Goal: Complete application form: Complete application form

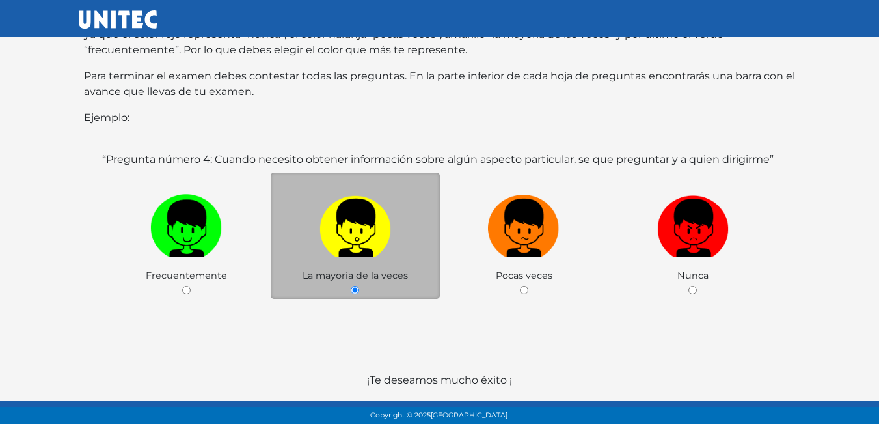
scroll to position [252, 0]
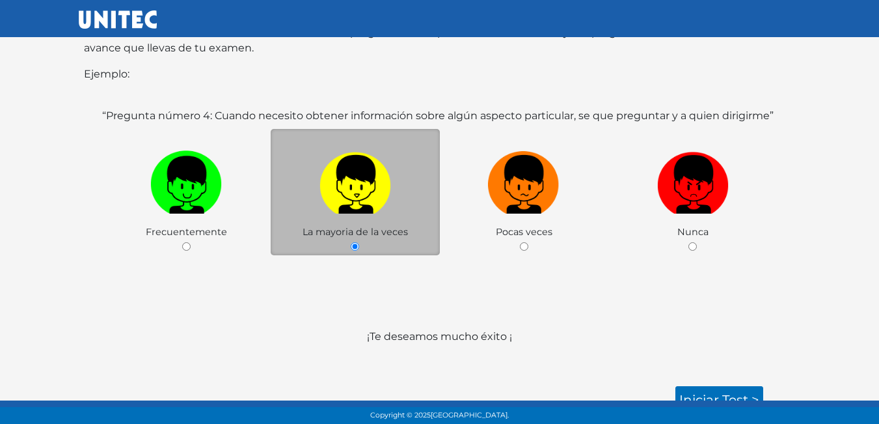
click at [336, 167] on img at bounding box center [356, 180] width 72 height 68
click at [351, 242] on input "radio" at bounding box center [355, 246] width 8 height 8
click at [700, 386] on link "Iniciar test >" at bounding box center [719, 399] width 88 height 27
click at [704, 386] on link "Iniciar test >" at bounding box center [719, 399] width 88 height 27
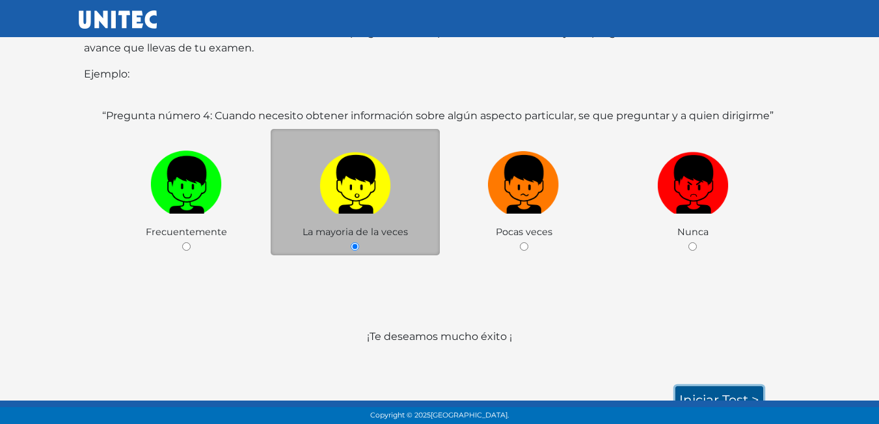
click at [704, 386] on link "Iniciar test >" at bounding box center [719, 399] width 88 height 27
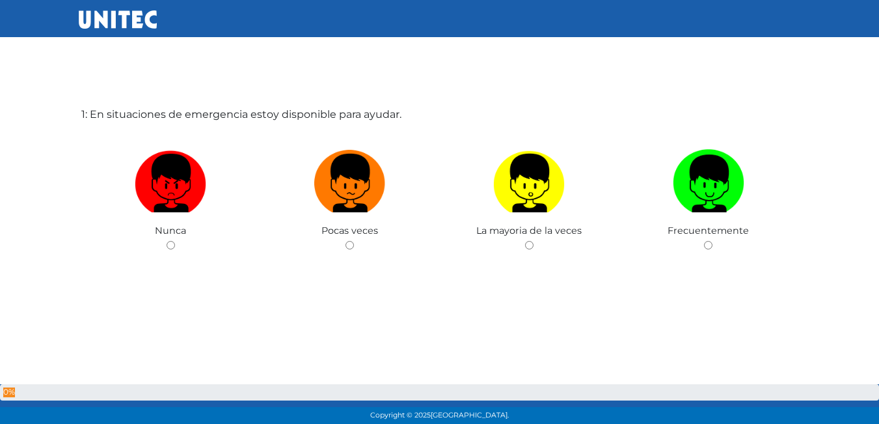
scroll to position [65, 0]
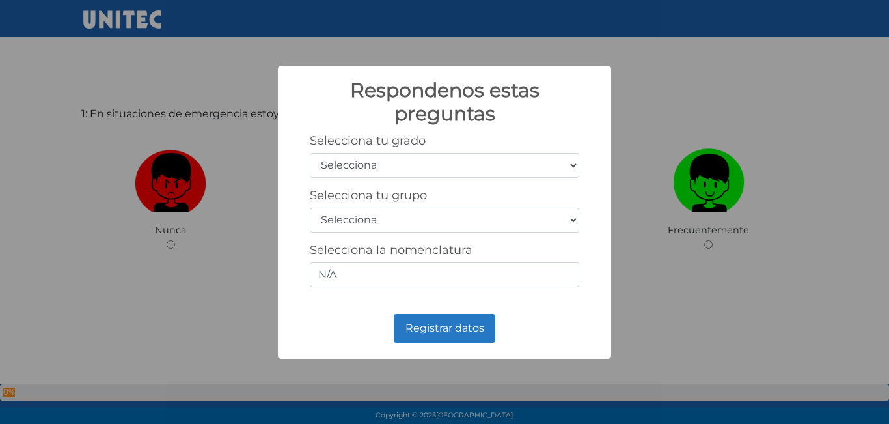
click at [575, 163] on select "Selecciona 1er grado 2do grado 3er grado 4to grado 5to grado 6to grado" at bounding box center [444, 165] width 269 height 25
select select "5"
click at [310, 153] on select "Selecciona 1er grado 2do grado 3er grado 4to grado 5to grado 6to grado" at bounding box center [444, 165] width 269 height 25
click at [453, 228] on select "Selecciona A B C D E F G H I J K L M N O P Q R S T U V W X Y Z" at bounding box center [444, 220] width 269 height 25
click at [485, 223] on select "Selecciona A B C D E F G H I J K L M N O P Q R S T U V W X Y Z" at bounding box center [444, 220] width 269 height 25
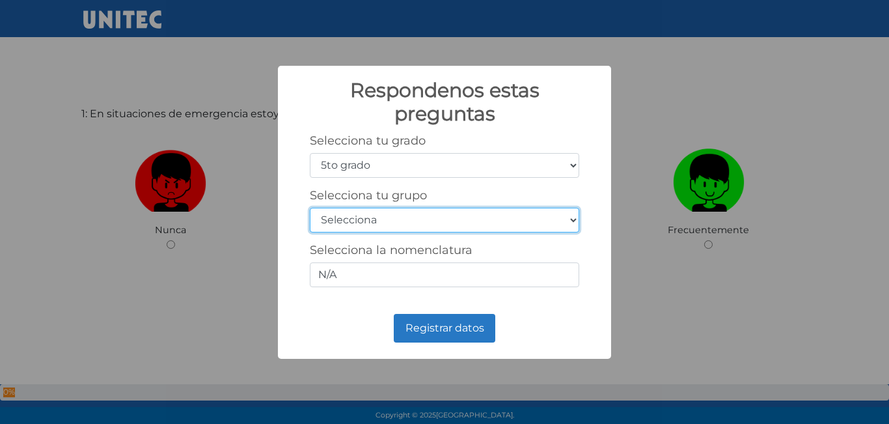
click at [485, 223] on select "Selecciona A B C D E F G H I J K L M N O P Q R S T U V W X Y Z" at bounding box center [444, 220] width 269 height 25
select select "b"
click at [310, 208] on select "Selecciona A B C D E F G H I J K L M N O P Q R S T U V W X Y Z" at bounding box center [444, 220] width 269 height 25
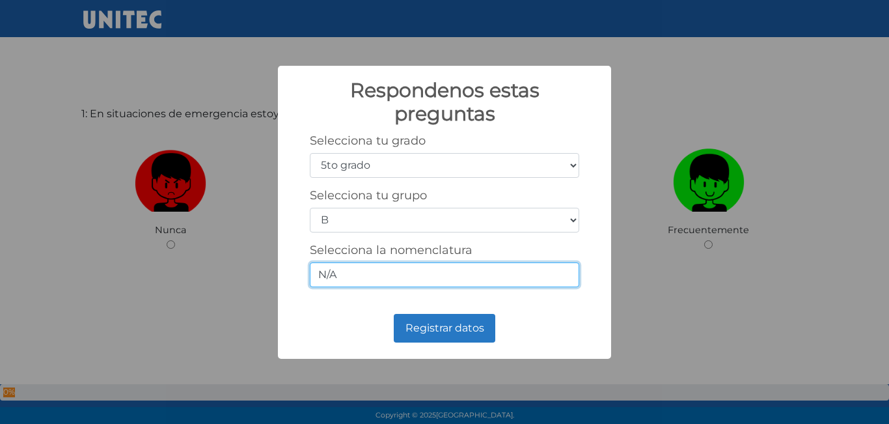
click at [403, 269] on input "N/A" at bounding box center [444, 274] width 269 height 25
type input "N"
type input "5-2"
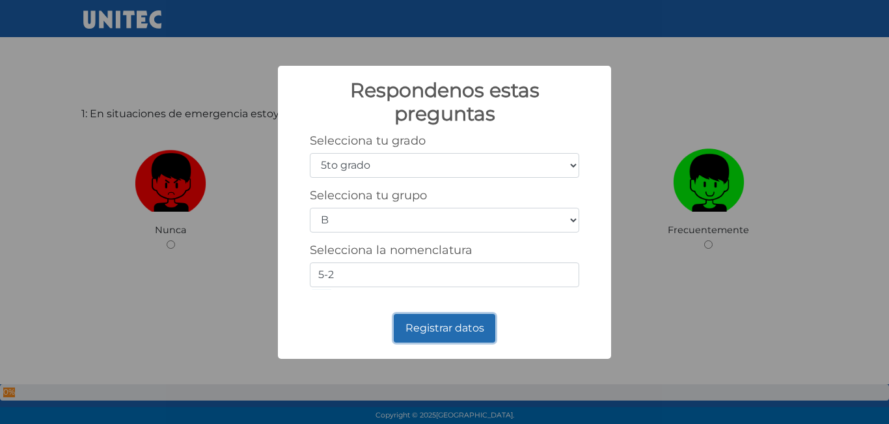
click at [419, 325] on button "Registrar datos" at bounding box center [445, 328] width 102 height 29
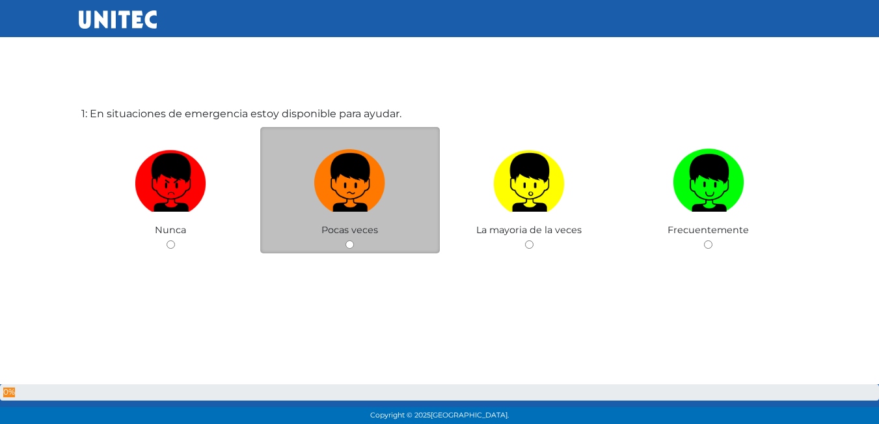
click at [317, 223] on div "Pocas veces" at bounding box center [350, 190] width 180 height 127
click at [346, 219] on label at bounding box center [350, 182] width 180 height 79
click at [346, 240] on input "radio" at bounding box center [350, 244] width 8 height 8
radio input "true"
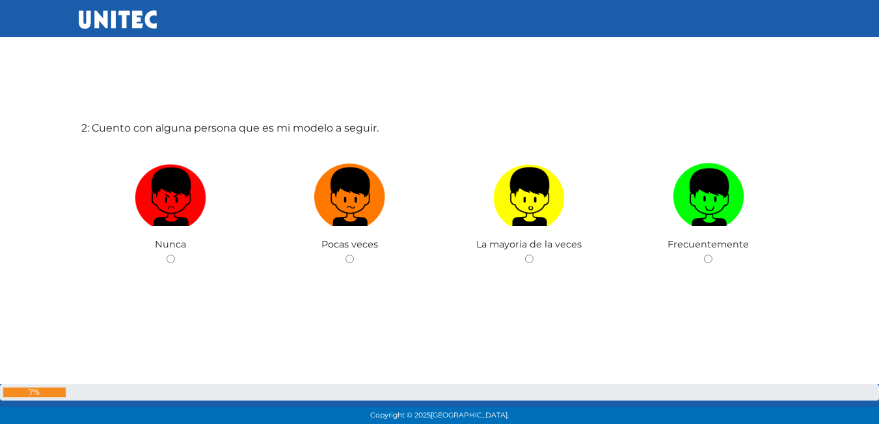
scroll to position [523, 0]
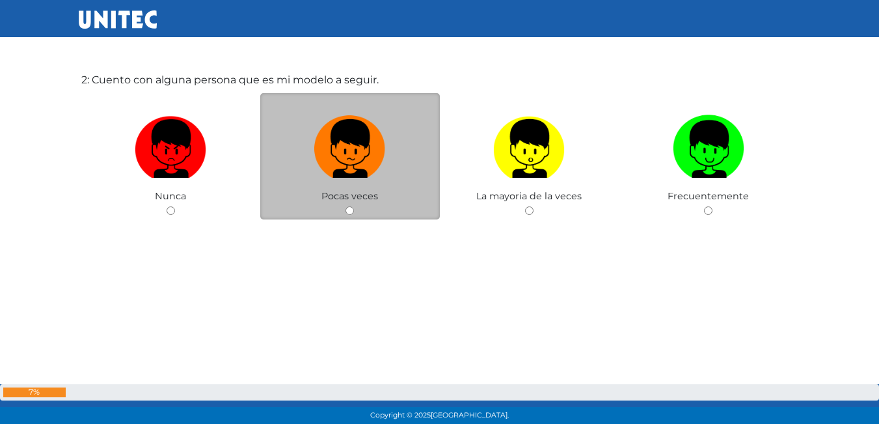
click at [307, 193] on div "Pocas veces" at bounding box center [350, 156] width 180 height 127
click at [348, 211] on input "radio" at bounding box center [350, 210] width 8 height 8
radio input "true"
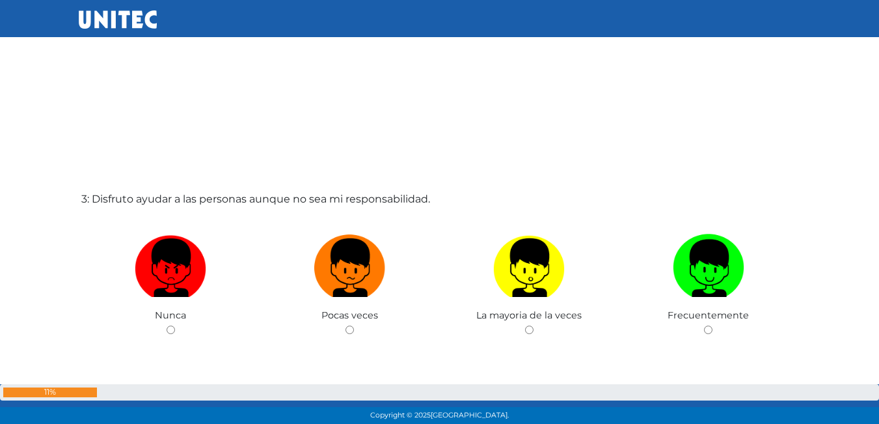
scroll to position [848, 0]
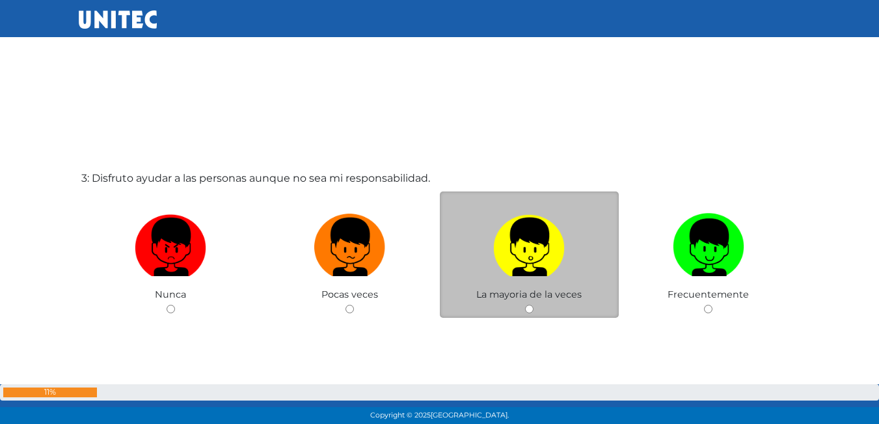
click at [534, 308] on div "La mayoria de la veces" at bounding box center [530, 254] width 180 height 127
click at [528, 308] on input "radio" at bounding box center [529, 309] width 8 height 8
radio input "true"
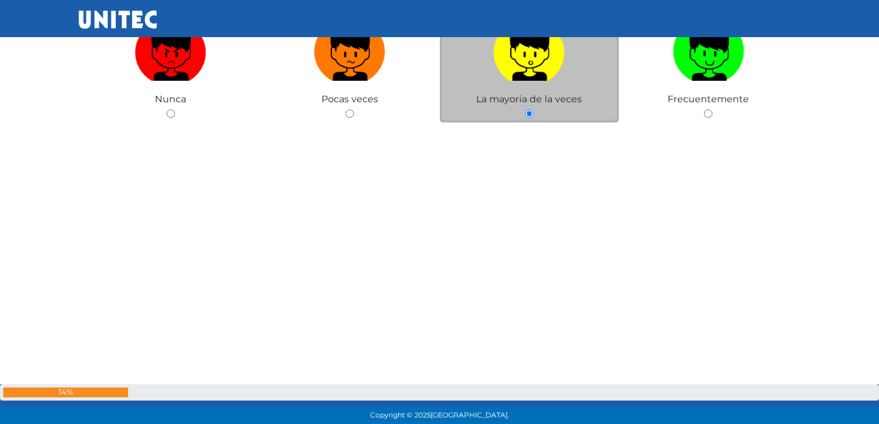
scroll to position [1238, 0]
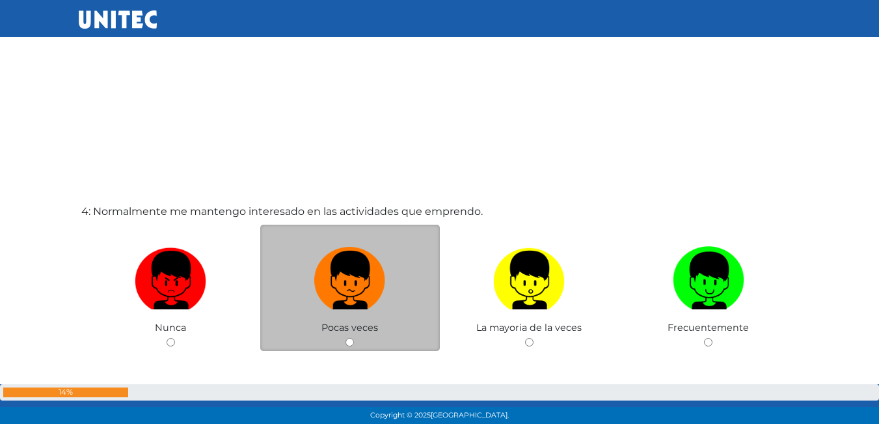
click at [344, 341] on div "Pocas veces" at bounding box center [350, 288] width 180 height 127
click at [350, 342] on input "radio" at bounding box center [350, 342] width 8 height 8
radio input "true"
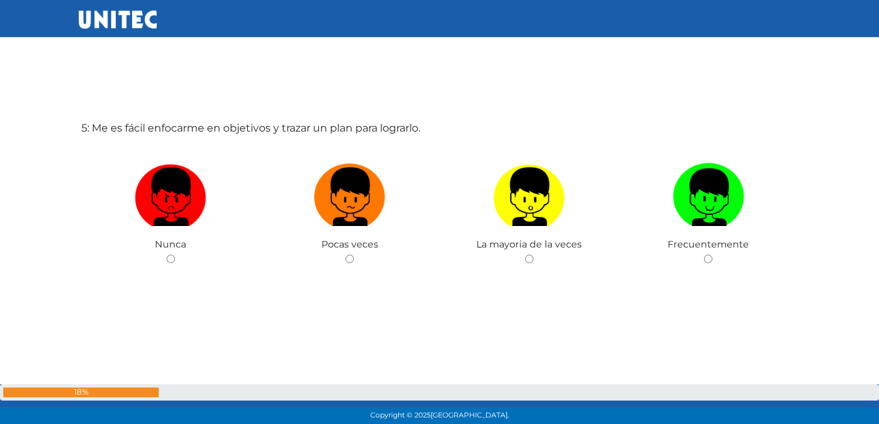
scroll to position [1760, 0]
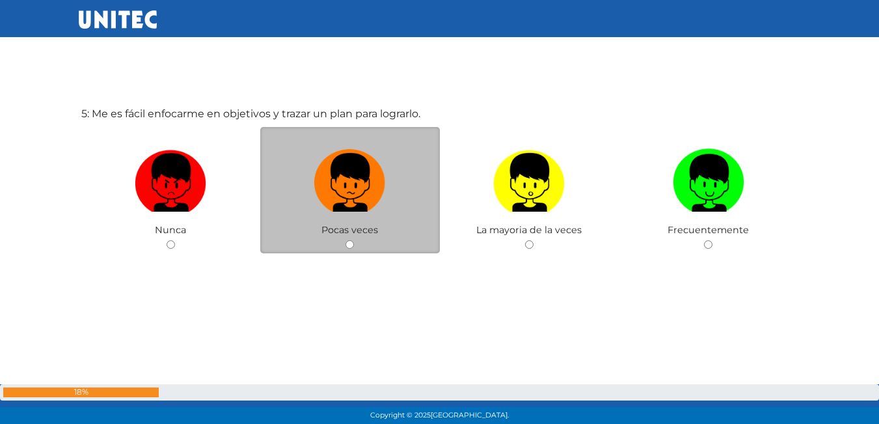
click at [372, 244] on div "Pocas veces" at bounding box center [350, 190] width 180 height 127
click at [346, 241] on input "radio" at bounding box center [350, 244] width 8 height 8
radio input "true"
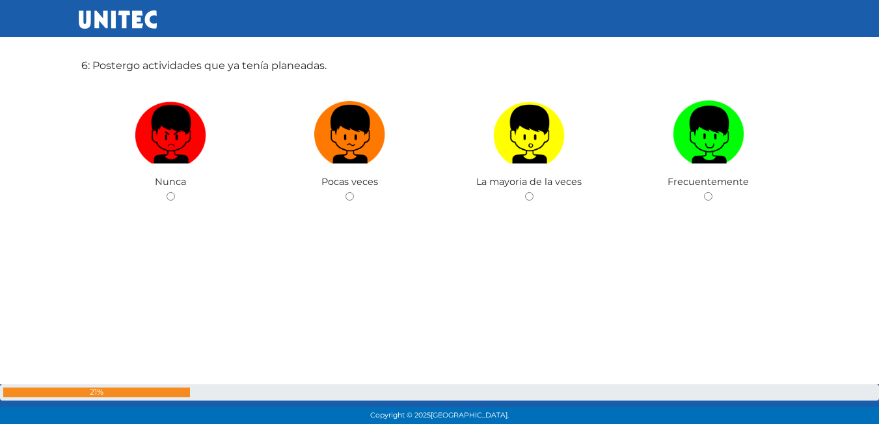
scroll to position [2239, 0]
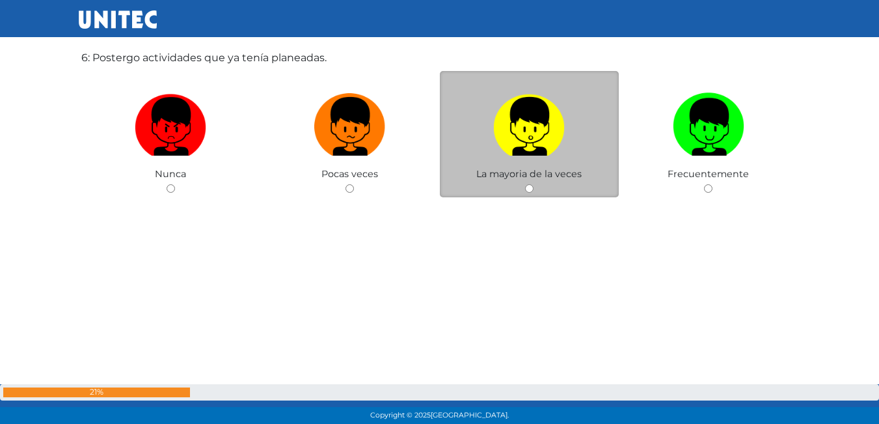
click at [529, 184] on input "radio" at bounding box center [529, 188] width 8 height 8
radio input "true"
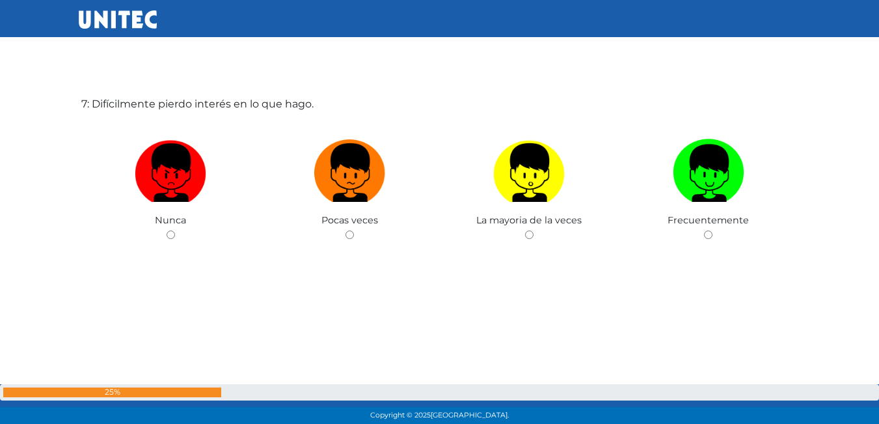
scroll to position [2628, 0]
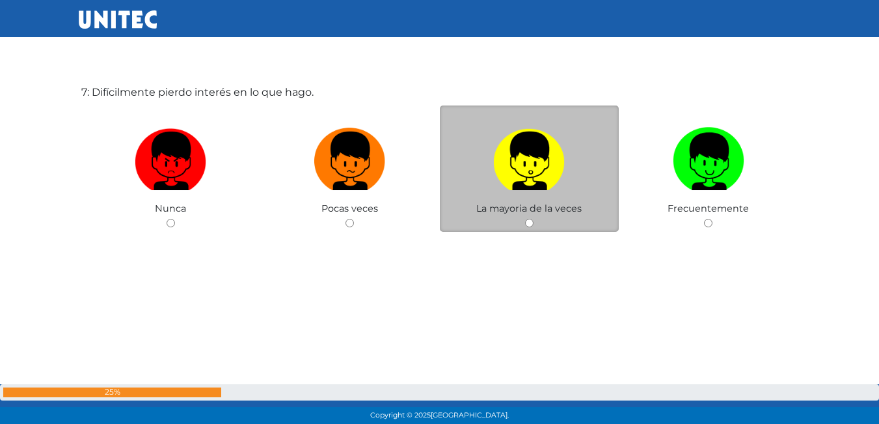
click at [525, 224] on input "radio" at bounding box center [529, 223] width 8 height 8
radio input "true"
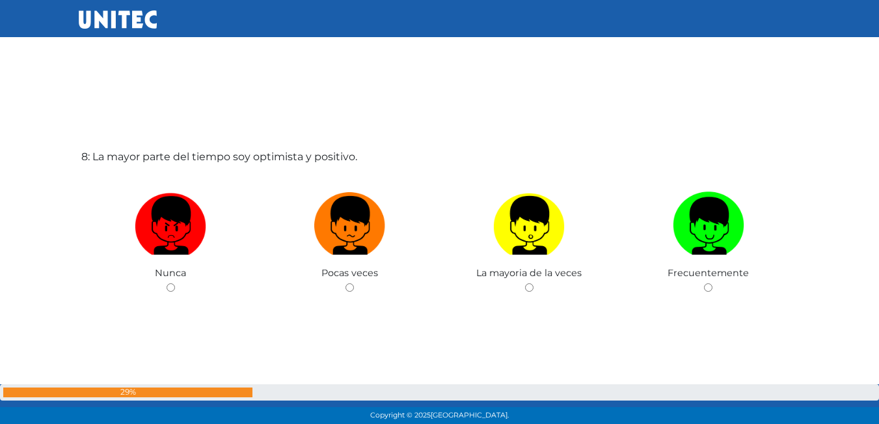
scroll to position [3031, 0]
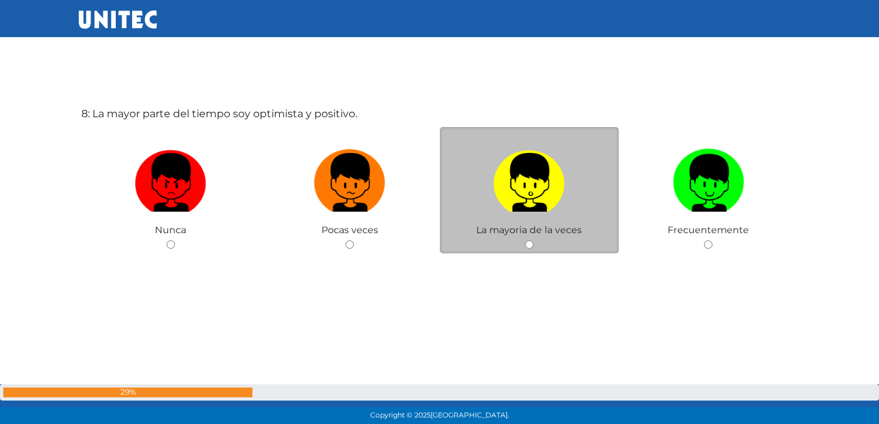
click at [521, 245] on div "La mayoria de la veces" at bounding box center [530, 190] width 180 height 127
click at [530, 244] on input "radio" at bounding box center [529, 244] width 8 height 8
radio input "true"
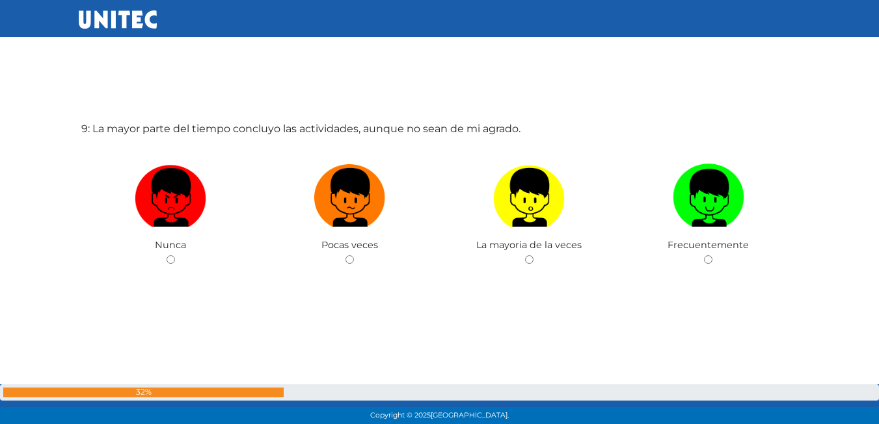
scroll to position [3473, 0]
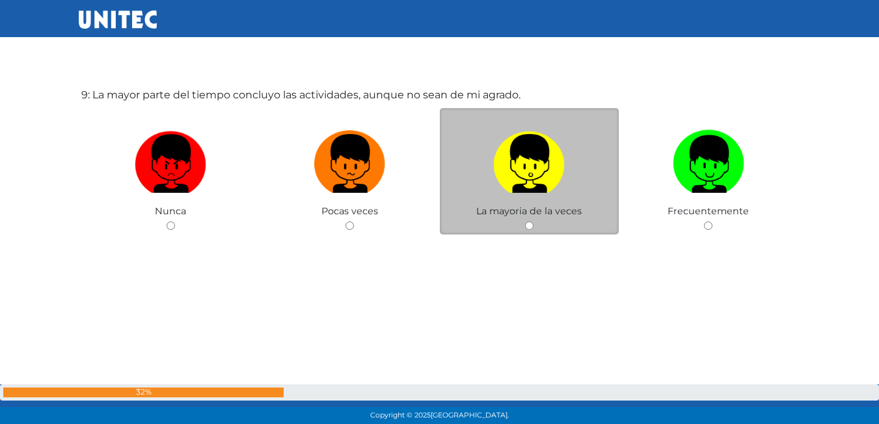
click at [526, 222] on input "radio" at bounding box center [529, 225] width 8 height 8
radio input "true"
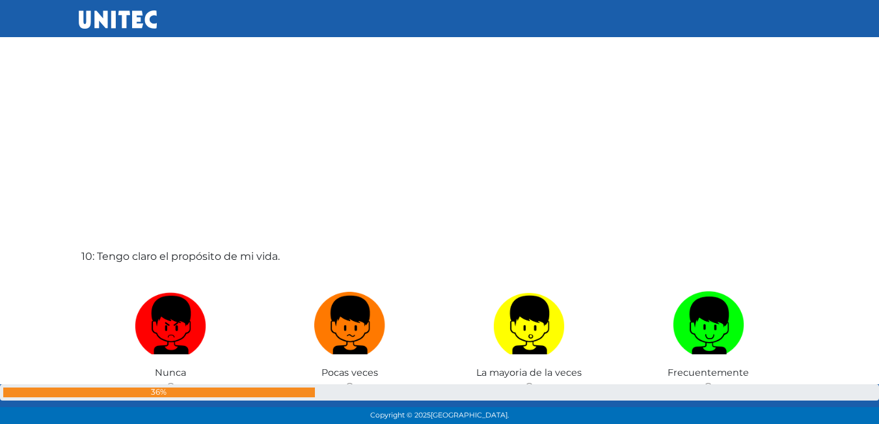
scroll to position [3800, 0]
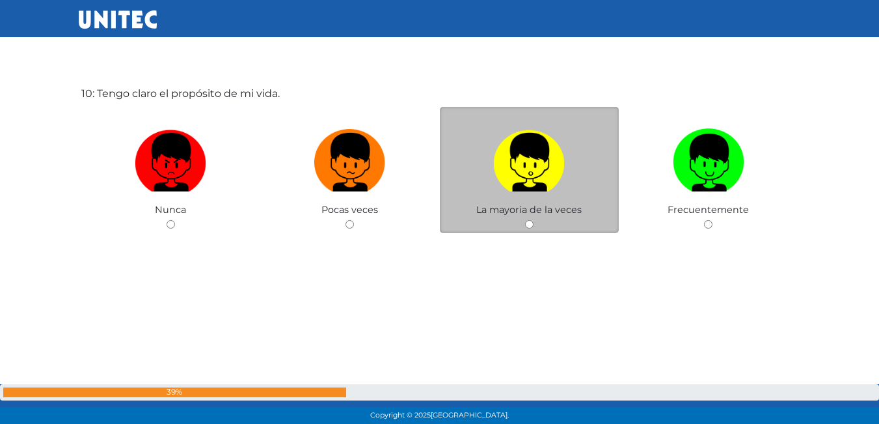
scroll to position [3911, 0]
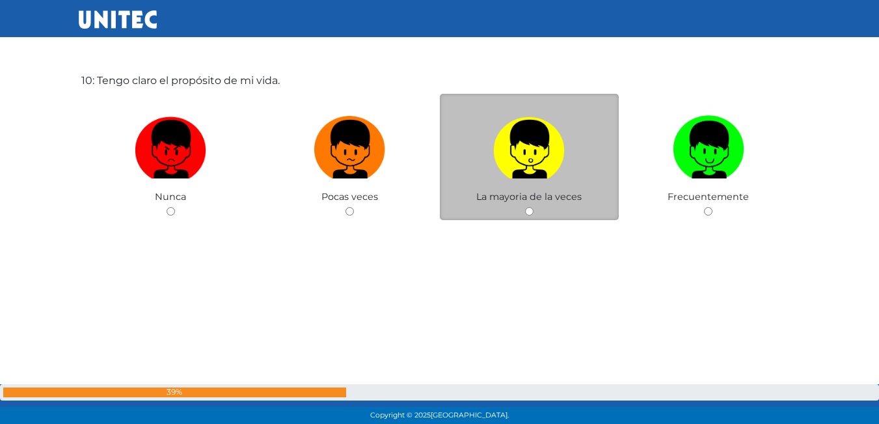
click at [528, 208] on input "radio" at bounding box center [529, 211] width 8 height 8
radio input "true"
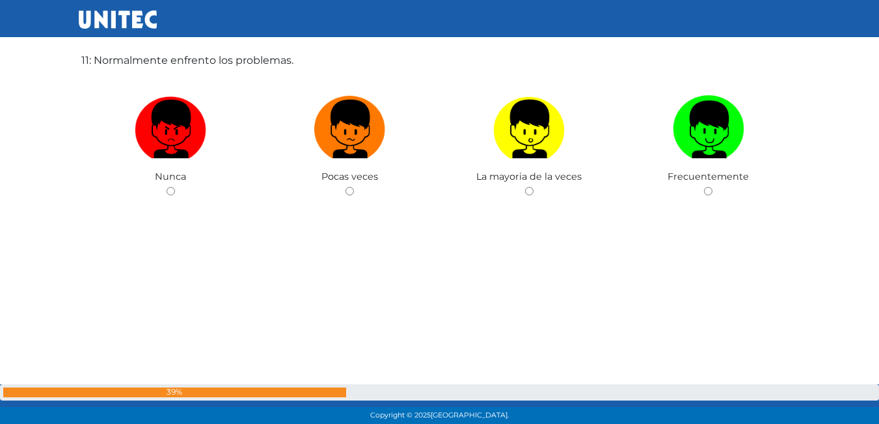
scroll to position [4358, 0]
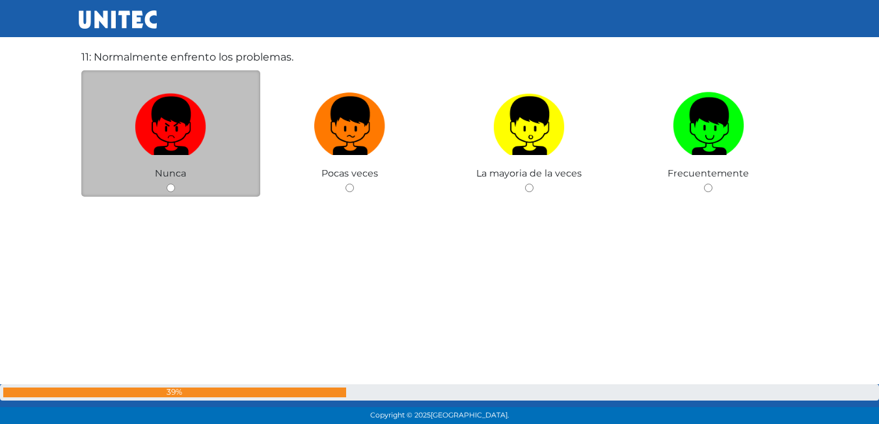
click at [177, 182] on div "Nunca" at bounding box center [171, 133] width 180 height 127
click at [169, 186] on input "radio" at bounding box center [171, 188] width 8 height 8
radio input "true"
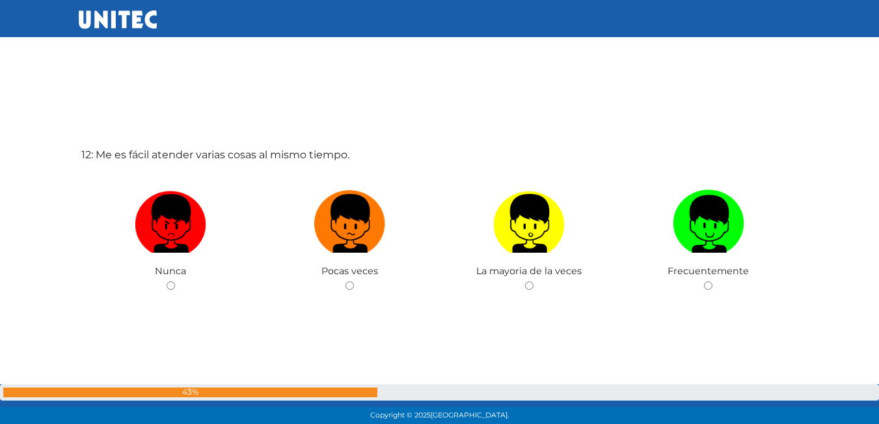
scroll to position [4749, 0]
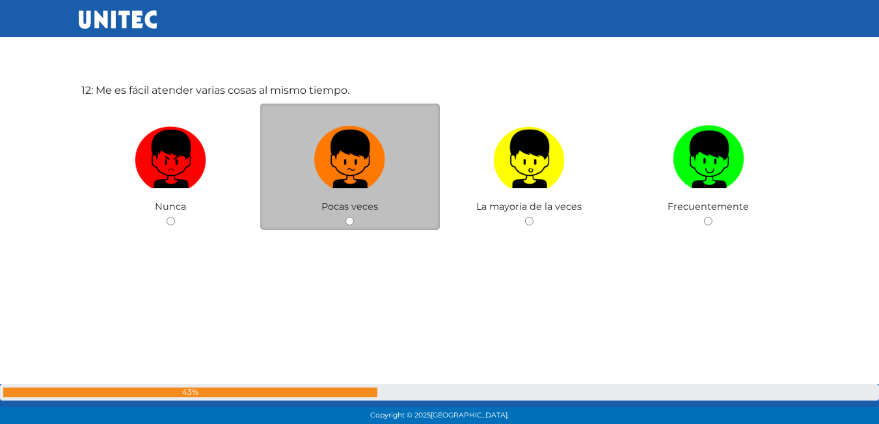
click at [351, 217] on input "radio" at bounding box center [350, 221] width 8 height 8
radio input "true"
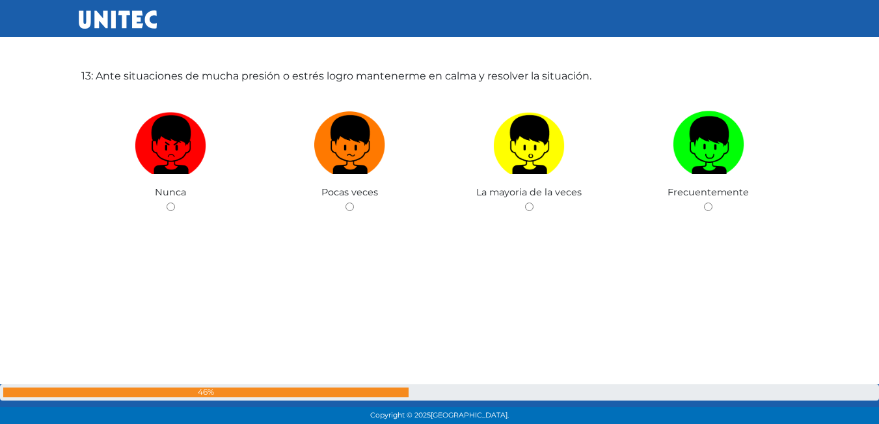
scroll to position [5210, 0]
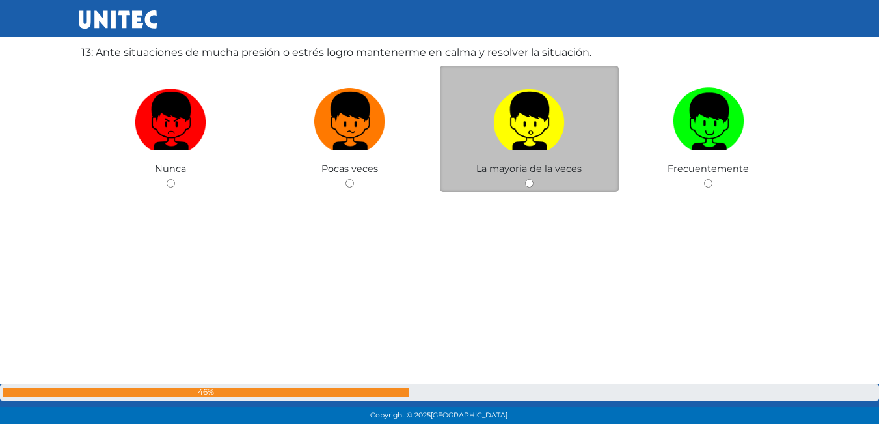
click at [528, 176] on div "La mayoria de la veces" at bounding box center [530, 129] width 180 height 127
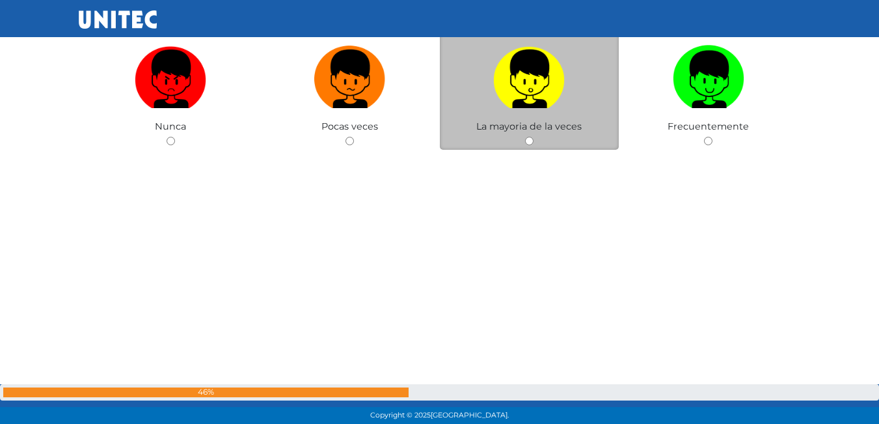
scroll to position [5275, 0]
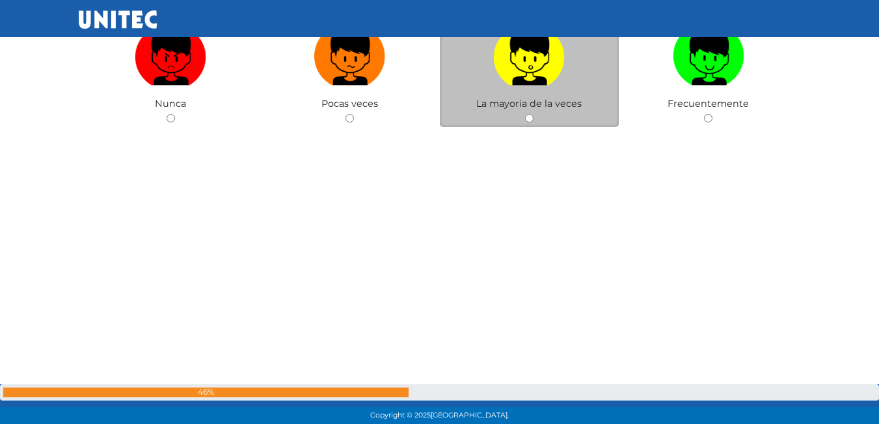
click at [528, 119] on input "radio" at bounding box center [529, 118] width 8 height 8
radio input "true"
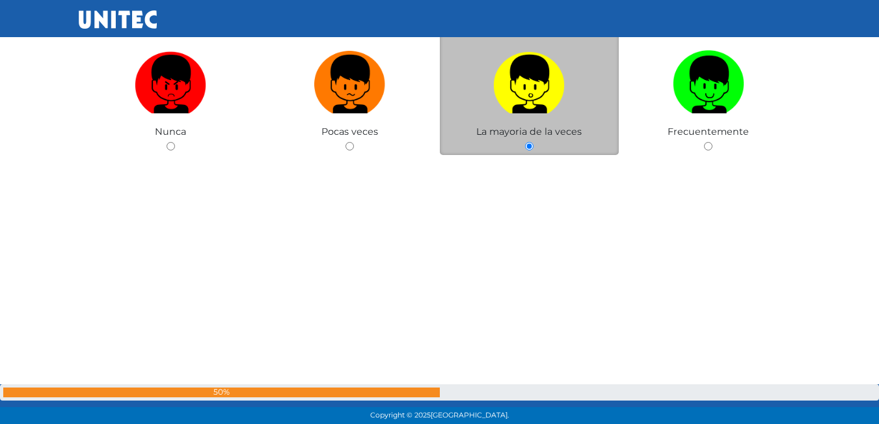
scroll to position [5507, 0]
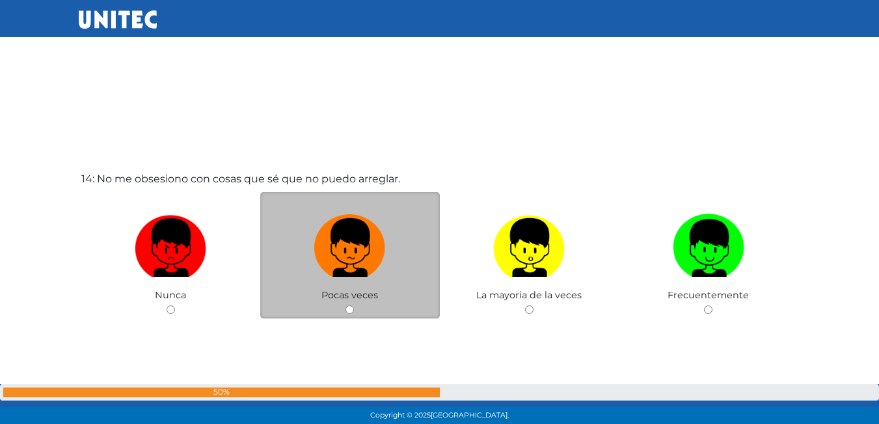
click at [348, 304] on div "Pocas veces" at bounding box center [350, 255] width 180 height 127
click at [345, 312] on div "Pocas veces" at bounding box center [350, 255] width 180 height 127
click at [350, 307] on input "radio" at bounding box center [350, 309] width 8 height 8
radio input "true"
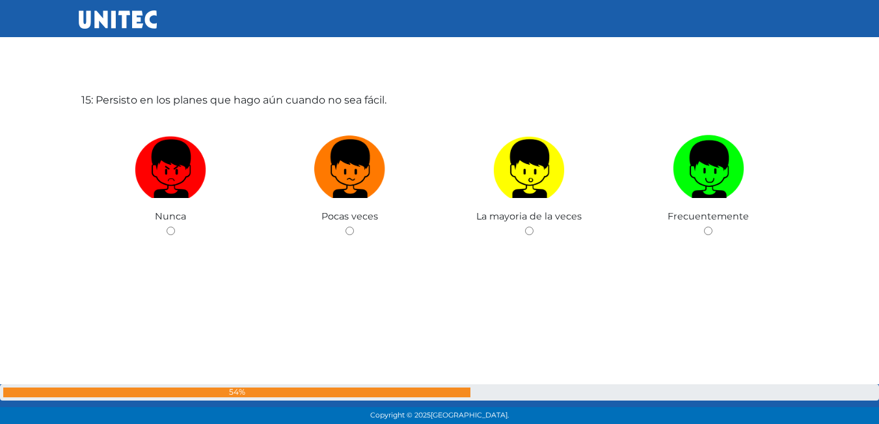
scroll to position [6029, 0]
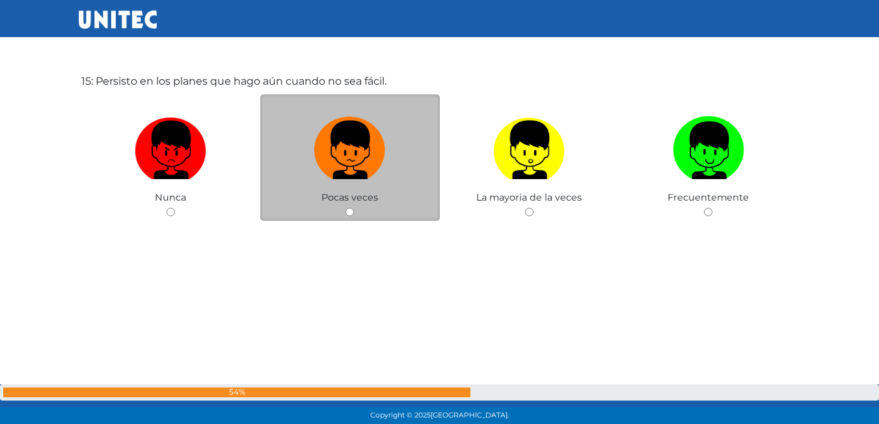
click at [345, 213] on div "Pocas veces" at bounding box center [350, 157] width 180 height 127
click at [351, 213] on input "radio" at bounding box center [350, 212] width 8 height 8
radio input "true"
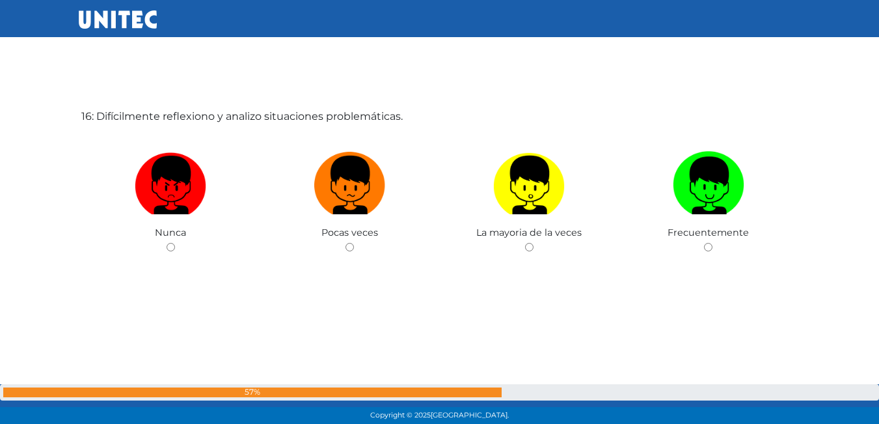
scroll to position [6420, 0]
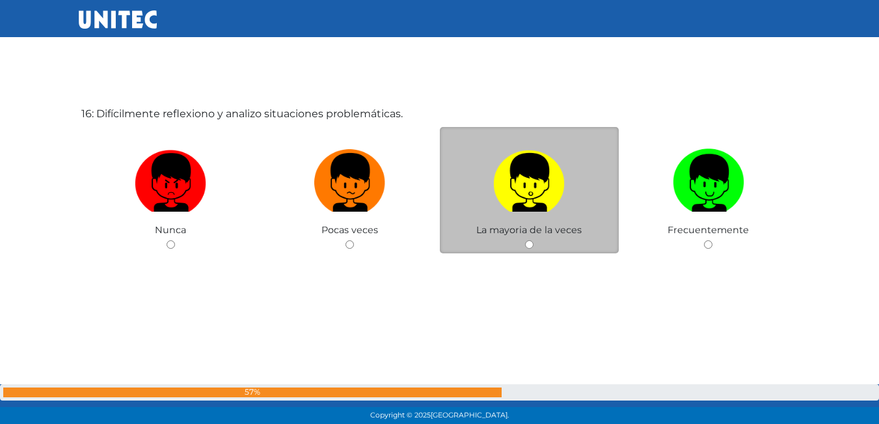
click at [531, 241] on input "radio" at bounding box center [529, 244] width 8 height 8
radio input "true"
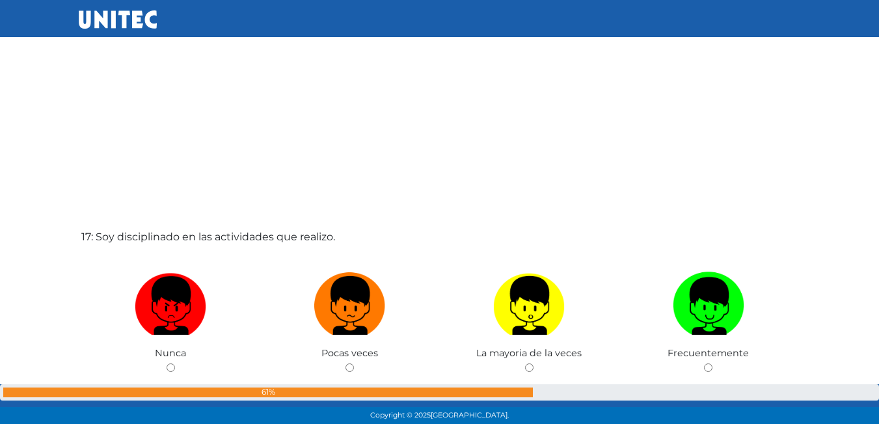
scroll to position [6808, 0]
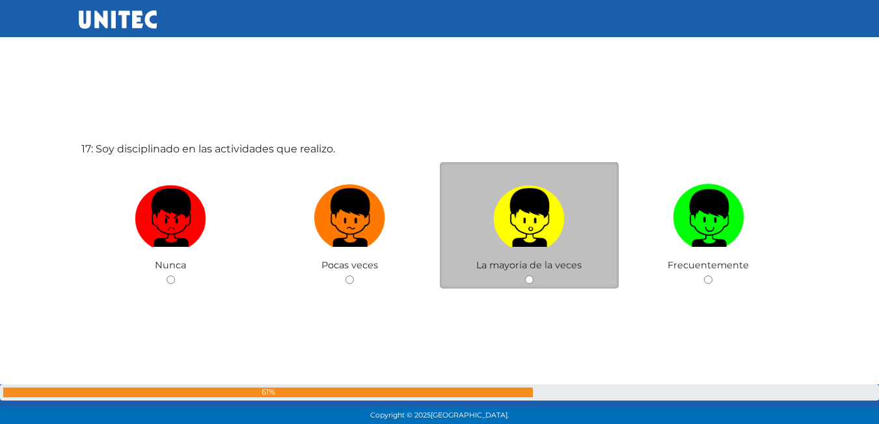
click at [528, 279] on input "radio" at bounding box center [529, 279] width 8 height 8
radio input "true"
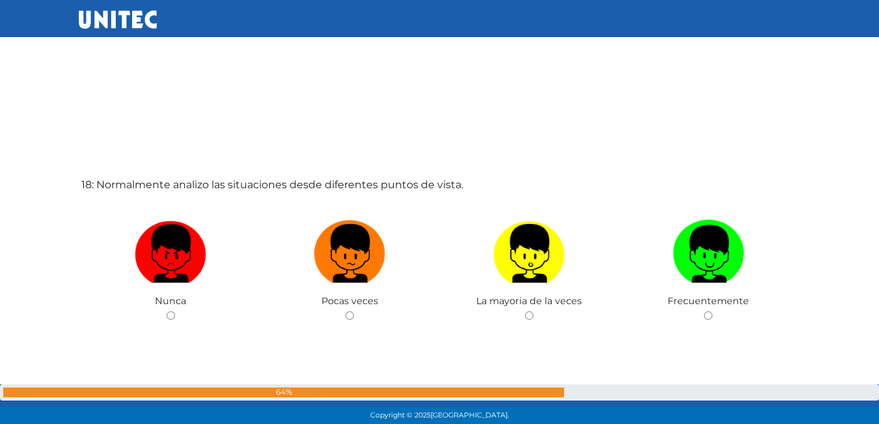
scroll to position [7197, 0]
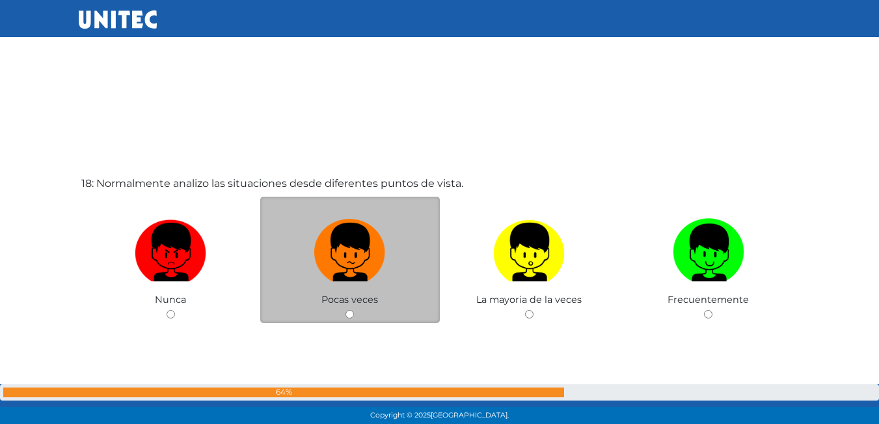
click at [349, 308] on div "Pocas veces" at bounding box center [350, 260] width 180 height 127
click at [349, 312] on input "radio" at bounding box center [350, 314] width 8 height 8
radio input "true"
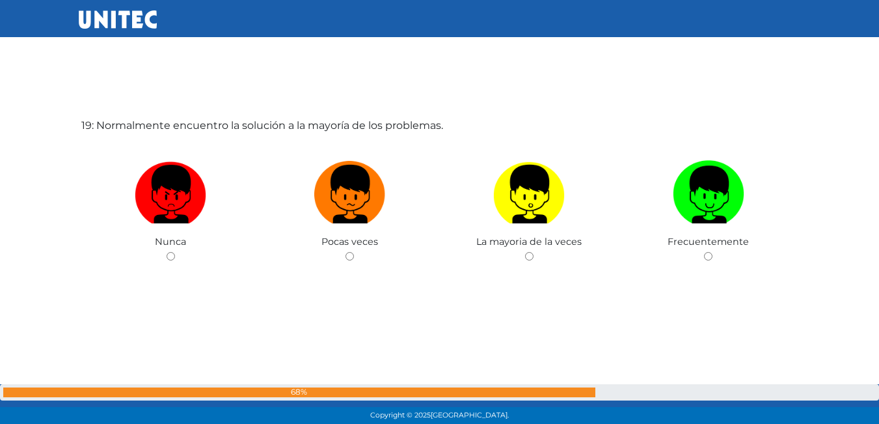
scroll to position [7691, 0]
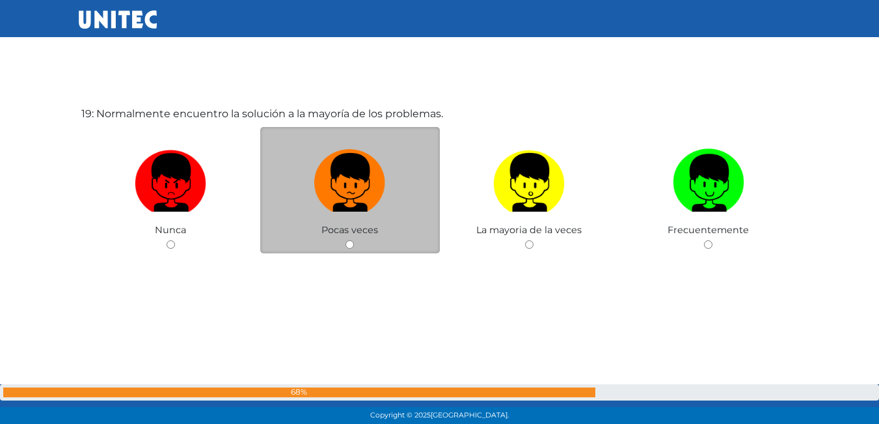
click at [347, 245] on input "radio" at bounding box center [350, 244] width 8 height 8
radio input "true"
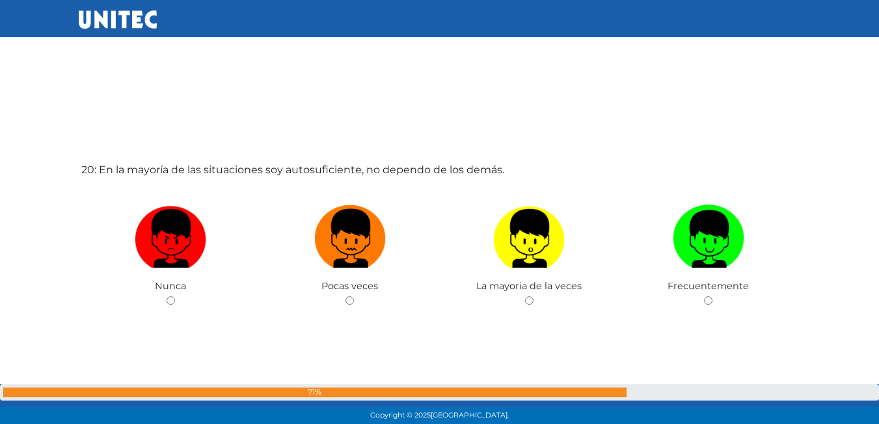
scroll to position [8081, 0]
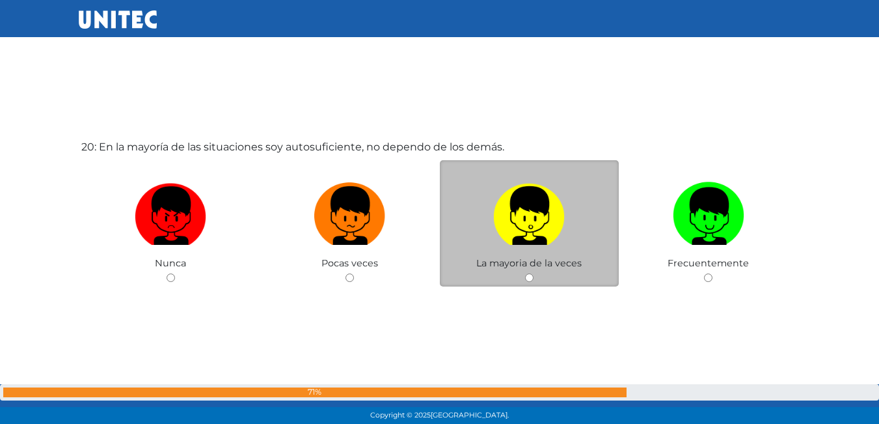
click at [534, 274] on div "La mayoria de la veces" at bounding box center [530, 223] width 180 height 127
click at [532, 275] on input "radio" at bounding box center [529, 277] width 8 height 8
radio input "true"
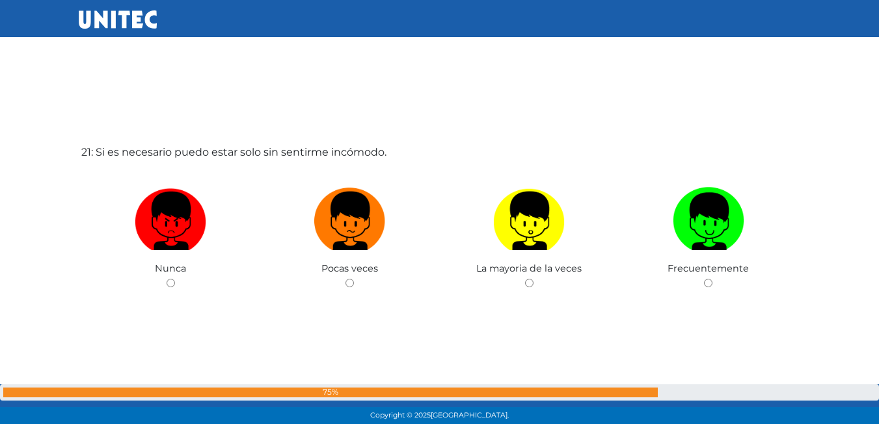
scroll to position [8538, 0]
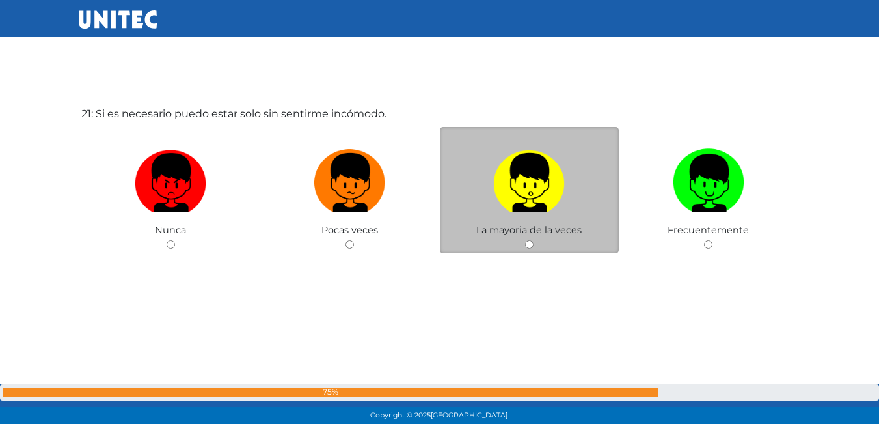
click at [529, 243] on input "radio" at bounding box center [529, 244] width 8 height 8
radio input "true"
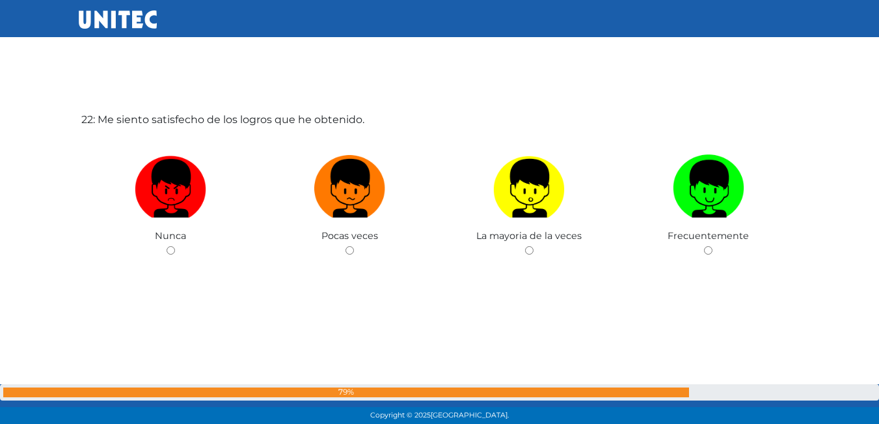
scroll to position [8985, 0]
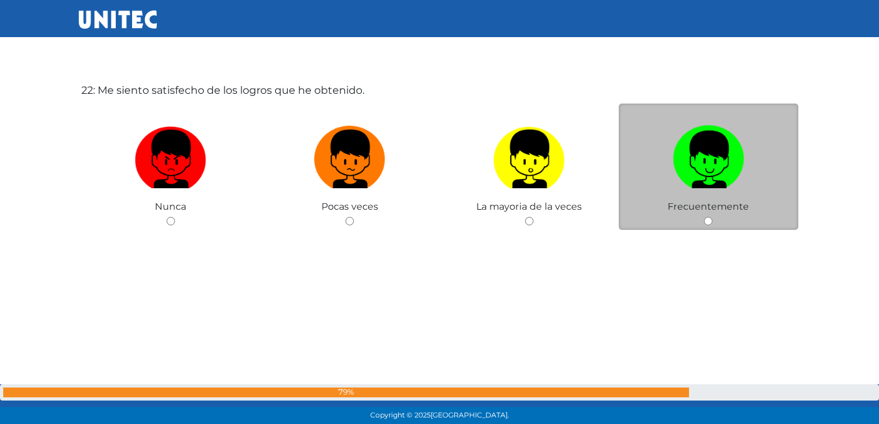
click at [714, 215] on div "Frecuentemente" at bounding box center [709, 166] width 180 height 127
click at [704, 219] on input "radio" at bounding box center [708, 221] width 8 height 8
radio input "true"
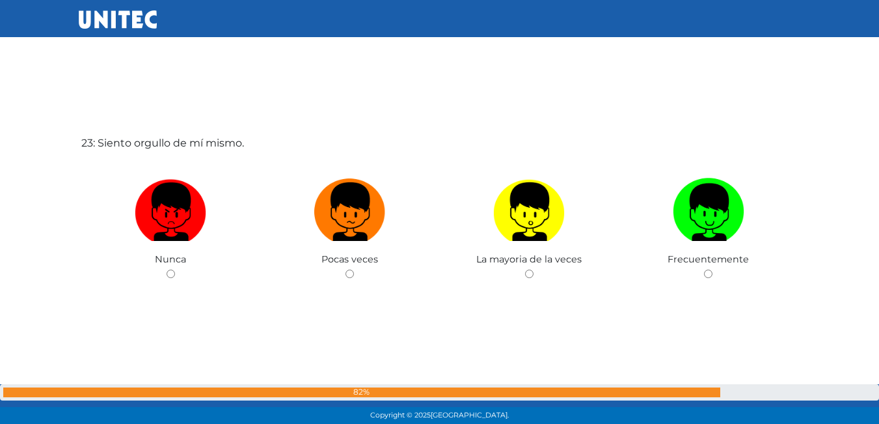
scroll to position [9379, 0]
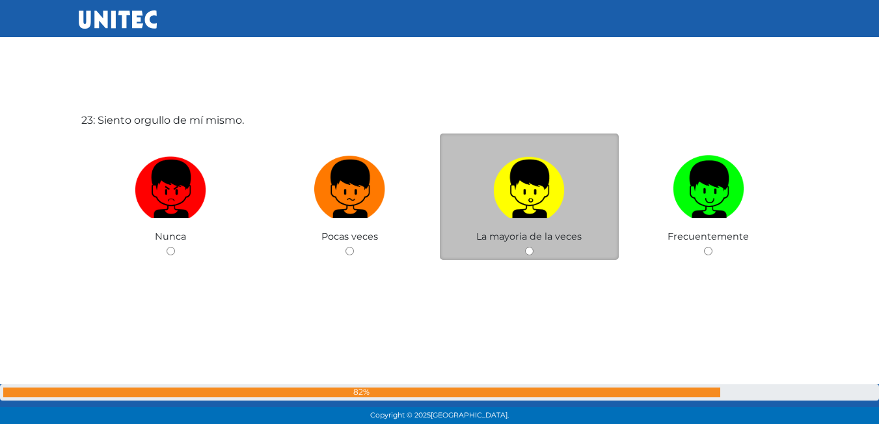
click at [523, 244] on div "La mayoria de la veces" at bounding box center [530, 196] width 180 height 127
click at [528, 251] on input "radio" at bounding box center [529, 251] width 8 height 8
radio input "true"
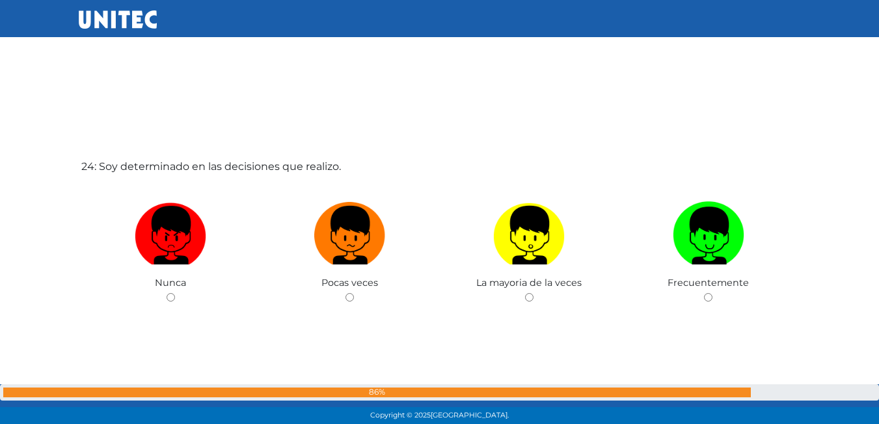
scroll to position [9809, 0]
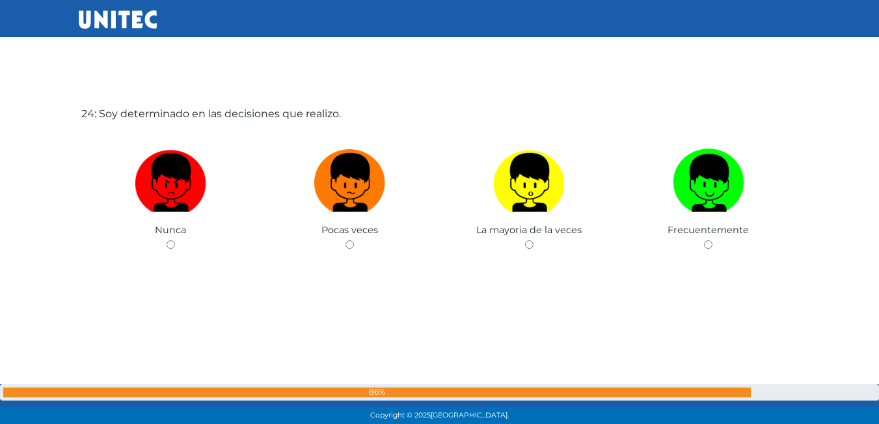
click at [528, 251] on div "La mayoria de la veces" at bounding box center [530, 190] width 180 height 127
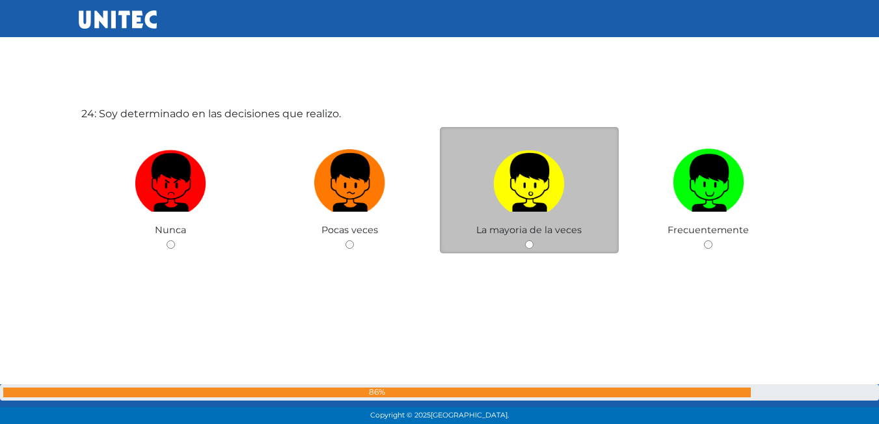
click at [523, 236] on div "La mayoria de la veces" at bounding box center [530, 190] width 180 height 127
click at [528, 242] on input "radio" at bounding box center [529, 244] width 8 height 8
radio input "true"
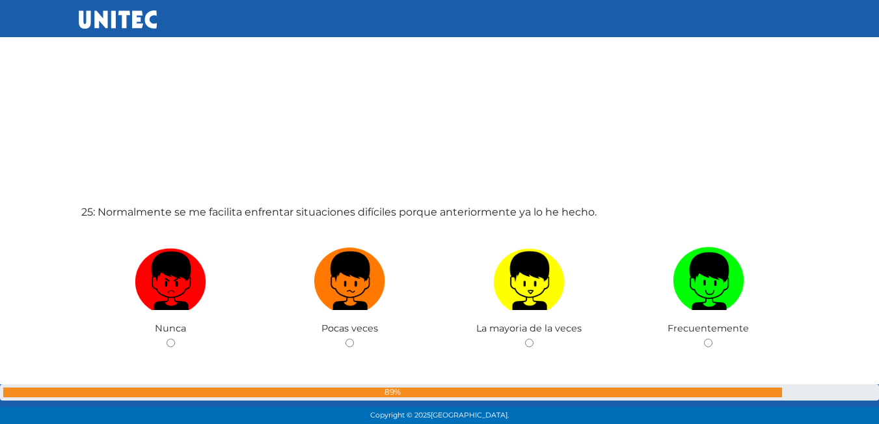
scroll to position [10199, 0]
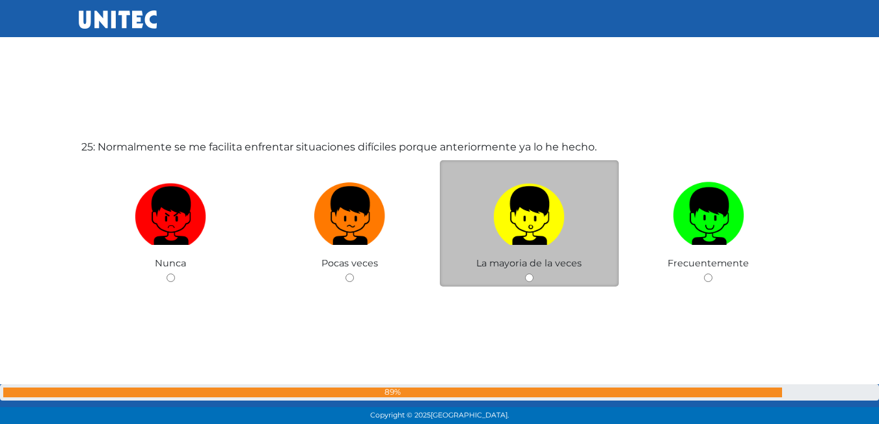
click at [526, 273] on input "radio" at bounding box center [529, 277] width 8 height 8
radio input "true"
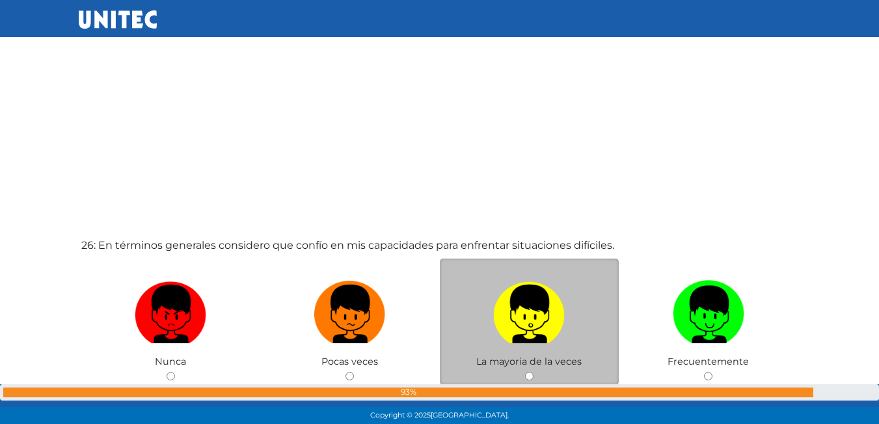
scroll to position [10590, 0]
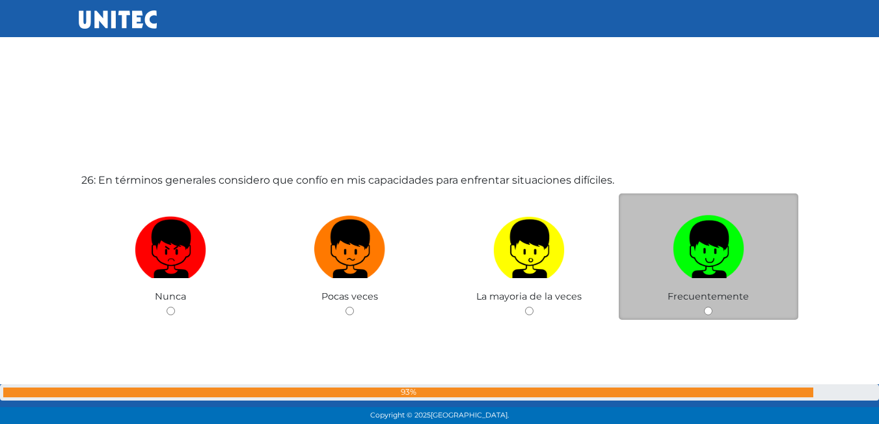
click at [703, 312] on div "Frecuentemente" at bounding box center [709, 256] width 180 height 127
click at [708, 307] on input "radio" at bounding box center [708, 311] width 8 height 8
radio input "true"
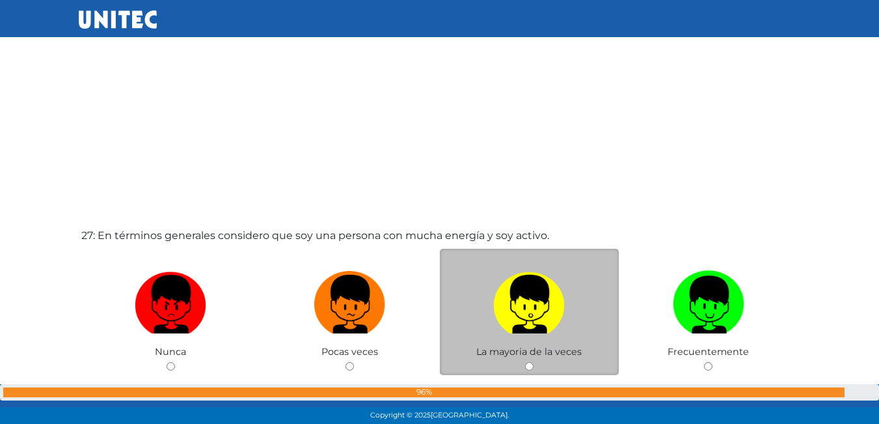
scroll to position [10981, 0]
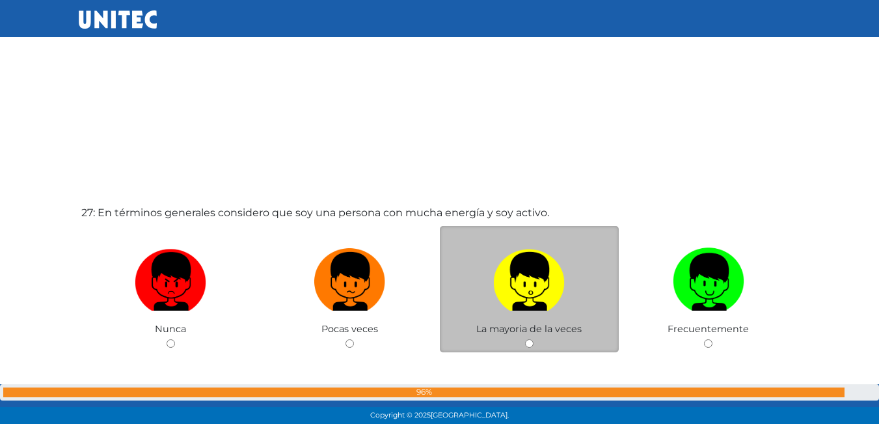
click at [527, 345] on input "radio" at bounding box center [529, 343] width 8 height 8
radio input "true"
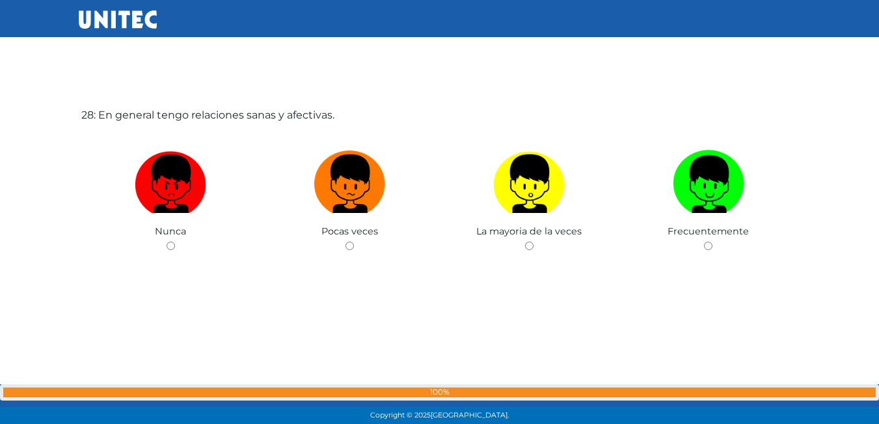
scroll to position [11504, 0]
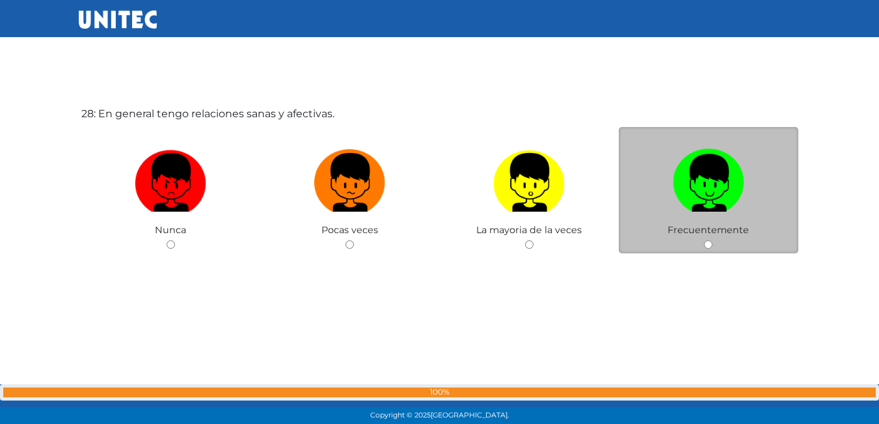
click at [718, 245] on div "Frecuentemente" at bounding box center [709, 190] width 180 height 127
click at [704, 241] on input "radio" at bounding box center [708, 244] width 8 height 8
radio input "true"
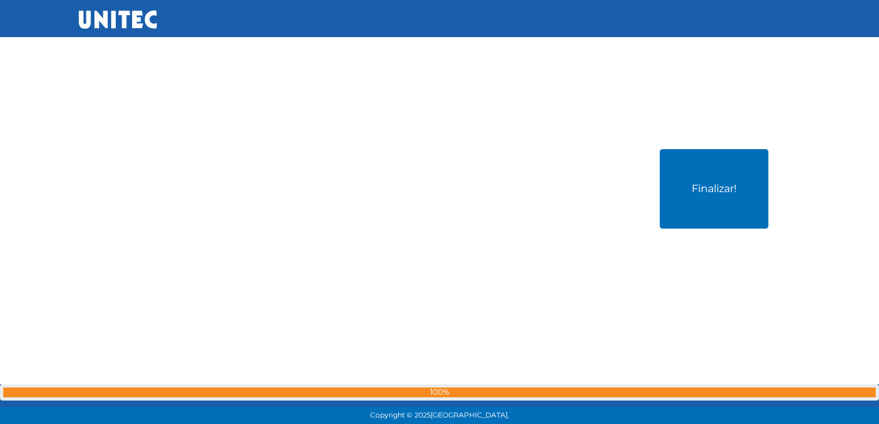
scroll to position [11897, 0]
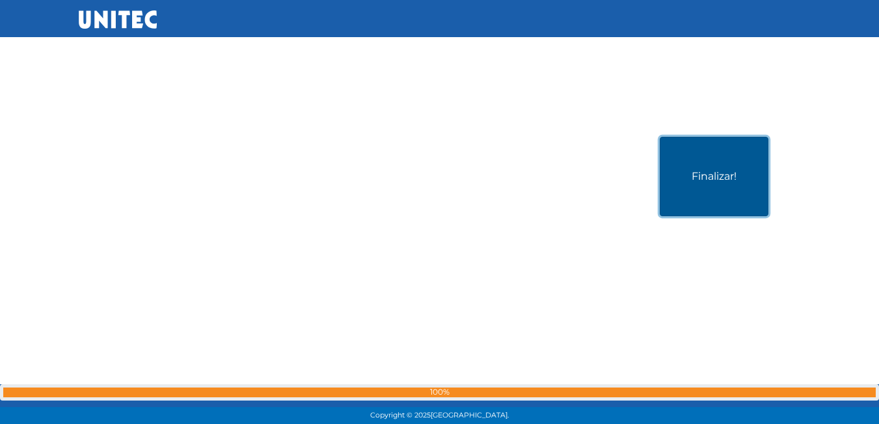
click at [717, 173] on button "Finalizar!" at bounding box center [714, 176] width 109 height 79
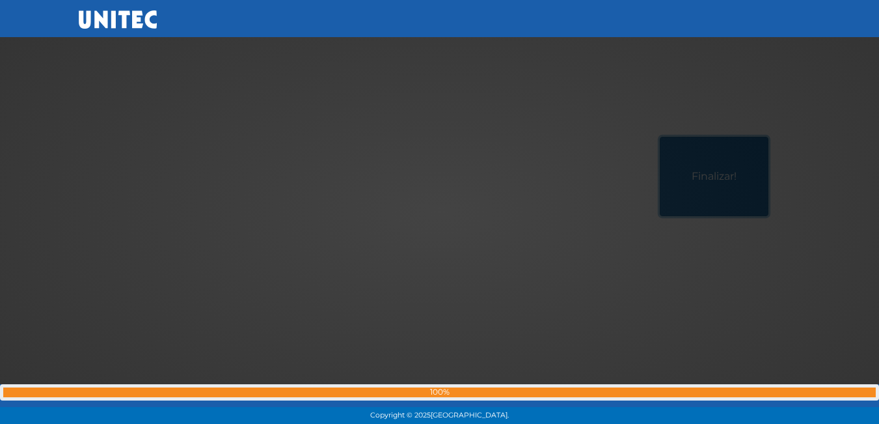
click at [660, 137] on button "Finalizar!" at bounding box center [714, 176] width 109 height 79
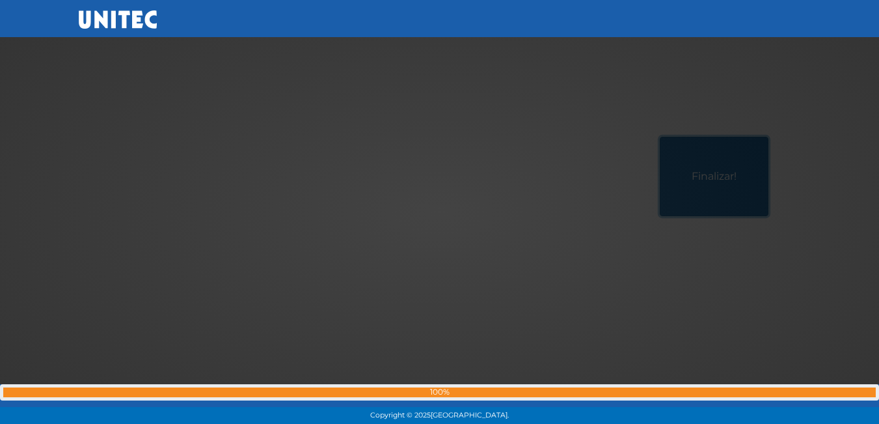
click at [660, 137] on button "Finalizar!" at bounding box center [714, 176] width 109 height 79
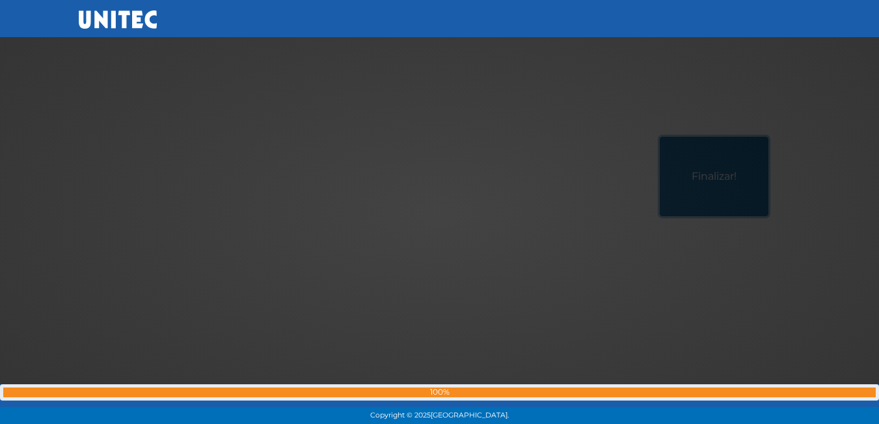
click at [660, 137] on button "Finalizar!" at bounding box center [714, 176] width 109 height 79
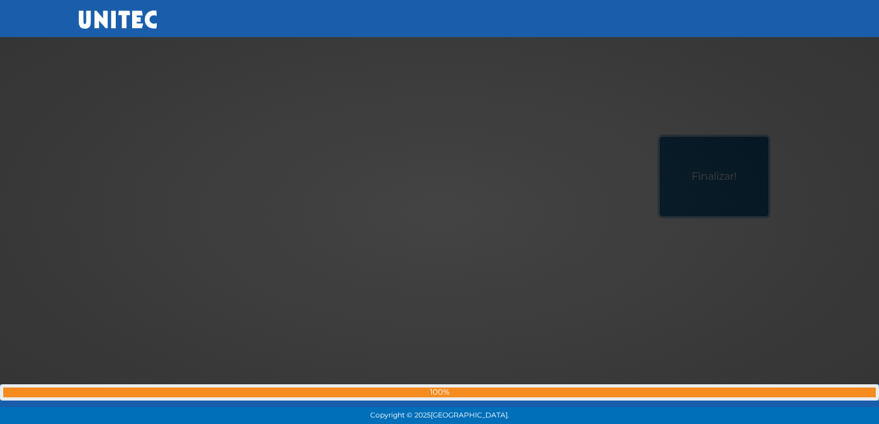
click at [660, 137] on button "Finalizar!" at bounding box center [714, 176] width 109 height 79
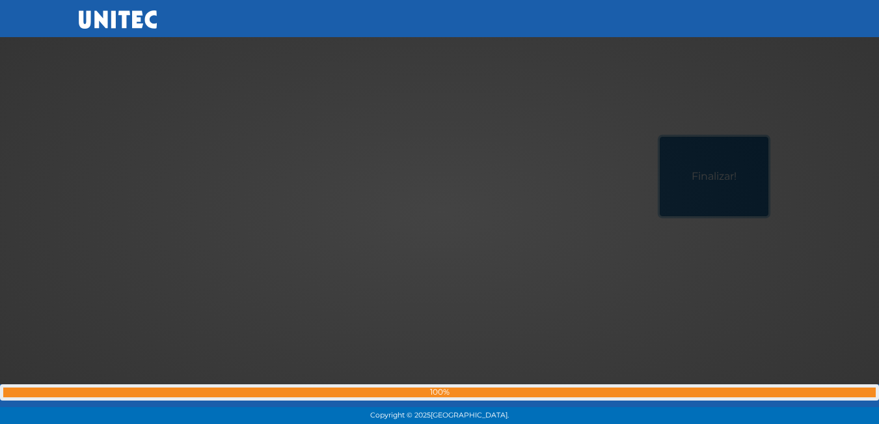
click at [660, 137] on button "Finalizar!" at bounding box center [714, 176] width 109 height 79
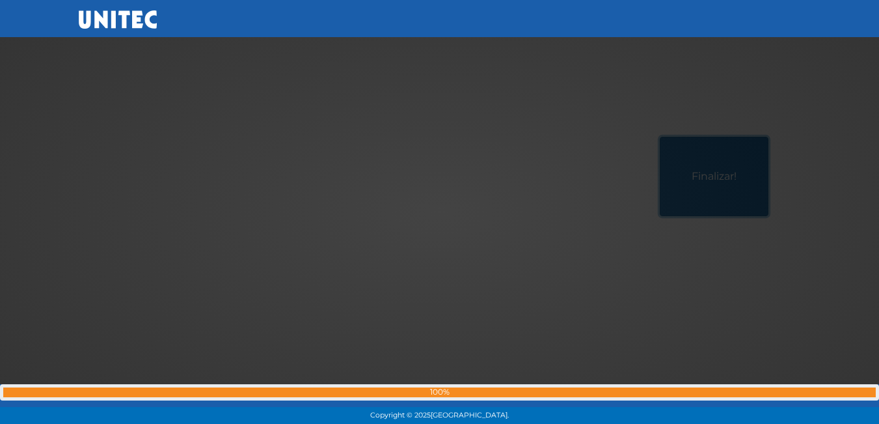
click at [660, 137] on button "Finalizar!" at bounding box center [714, 176] width 109 height 79
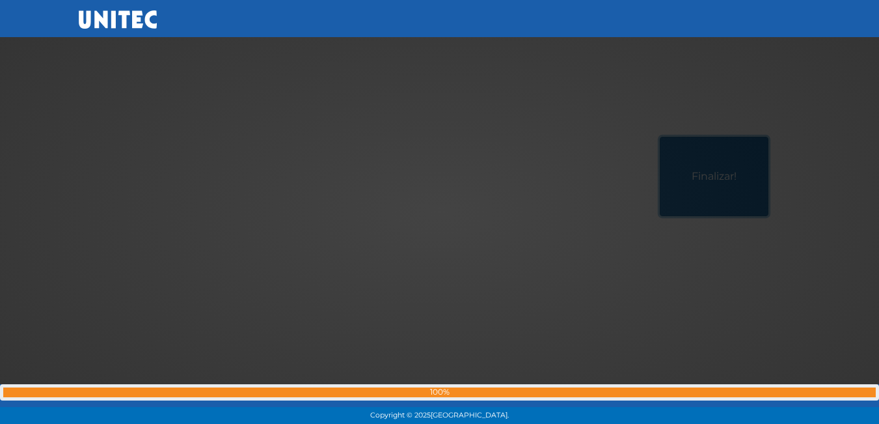
click at [660, 137] on button "Finalizar!" at bounding box center [714, 176] width 109 height 79
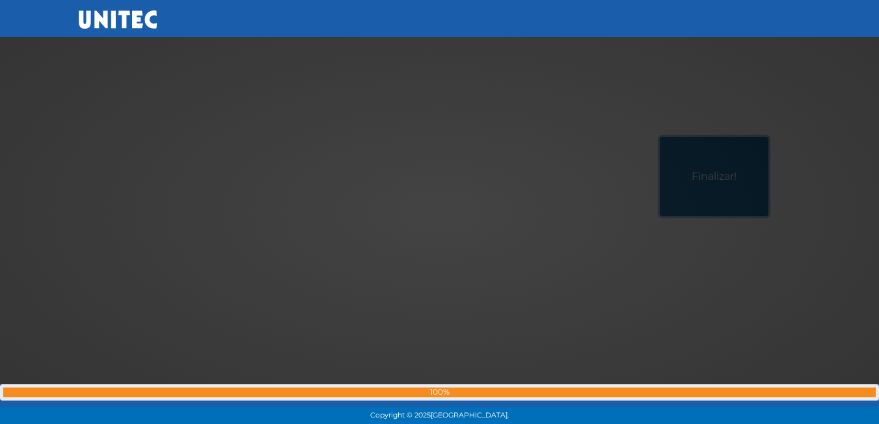
click at [660, 137] on button "Finalizar!" at bounding box center [714, 176] width 109 height 79
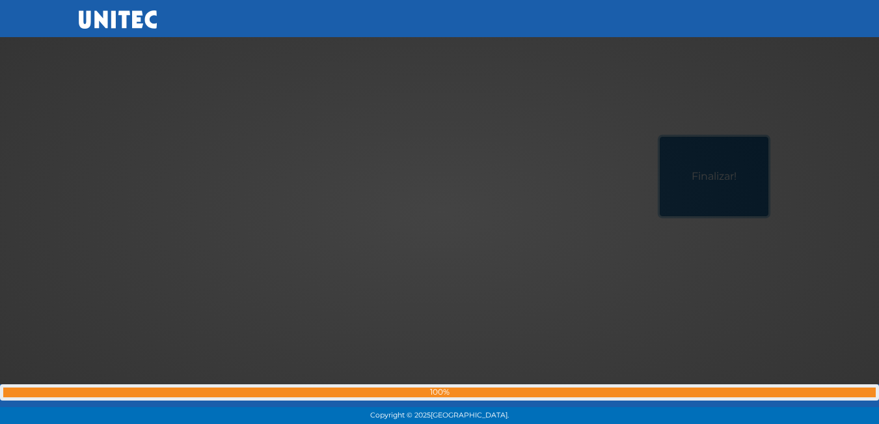
click at [660, 137] on button "Finalizar!" at bounding box center [714, 176] width 109 height 79
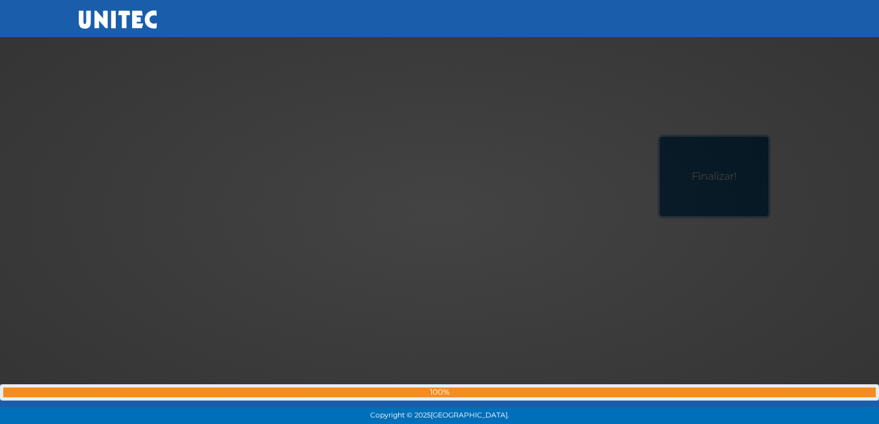
click at [660, 137] on button "Finalizar!" at bounding box center [714, 176] width 109 height 79
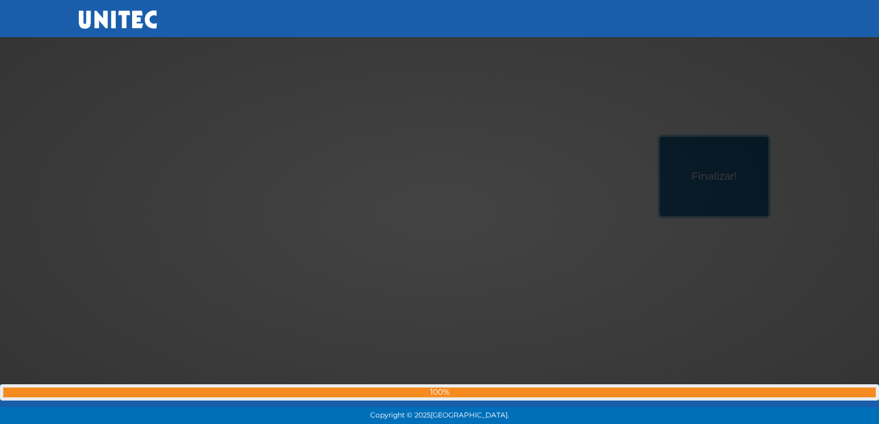
click at [660, 137] on button "Finalizar!" at bounding box center [714, 176] width 109 height 79
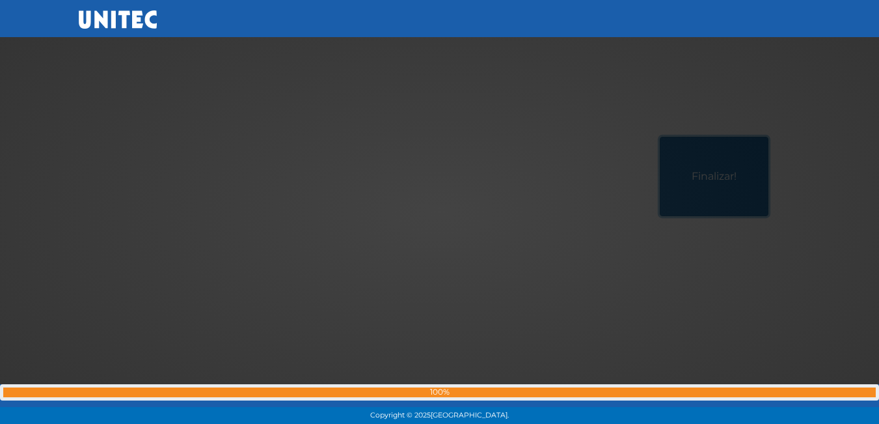
click at [660, 137] on button "Finalizar!" at bounding box center [714, 176] width 109 height 79
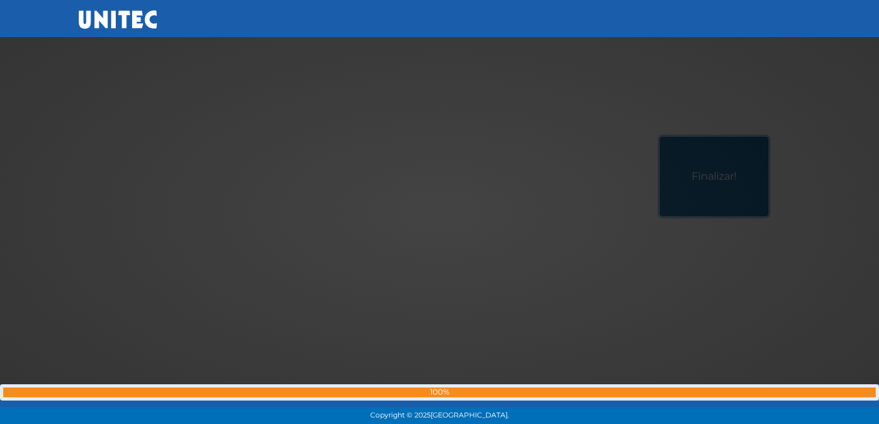
click at [660, 137] on button "Finalizar!" at bounding box center [714, 176] width 109 height 79
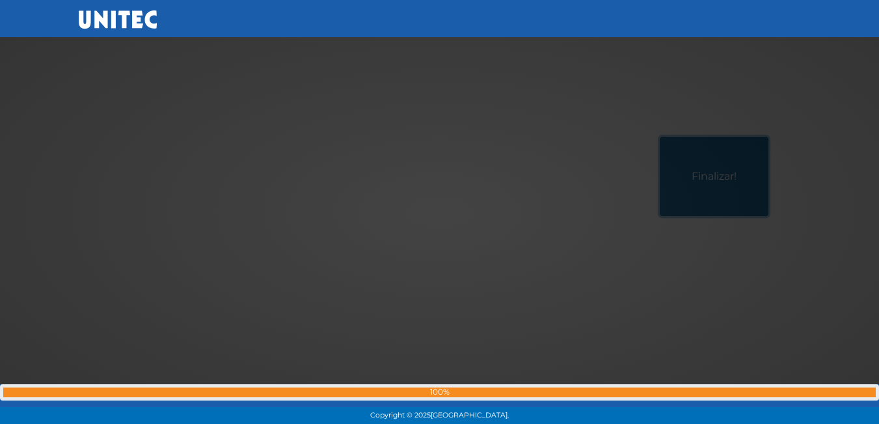
click at [660, 137] on button "Finalizar!" at bounding box center [714, 176] width 109 height 79
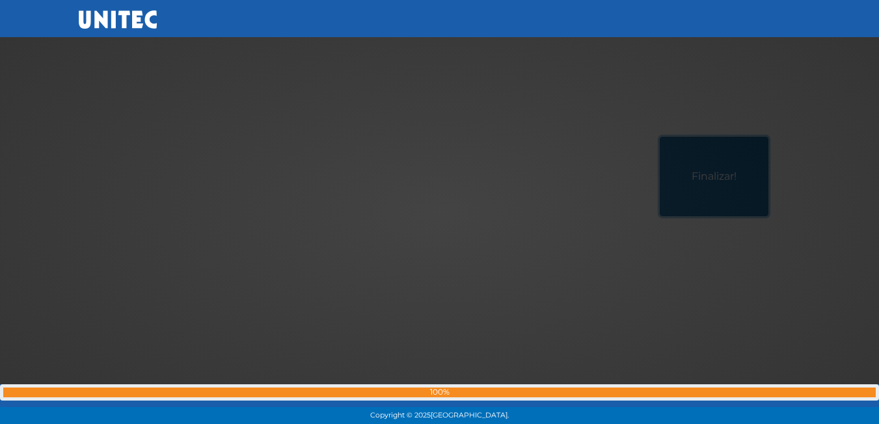
click at [660, 137] on button "Finalizar!" at bounding box center [714, 176] width 109 height 79
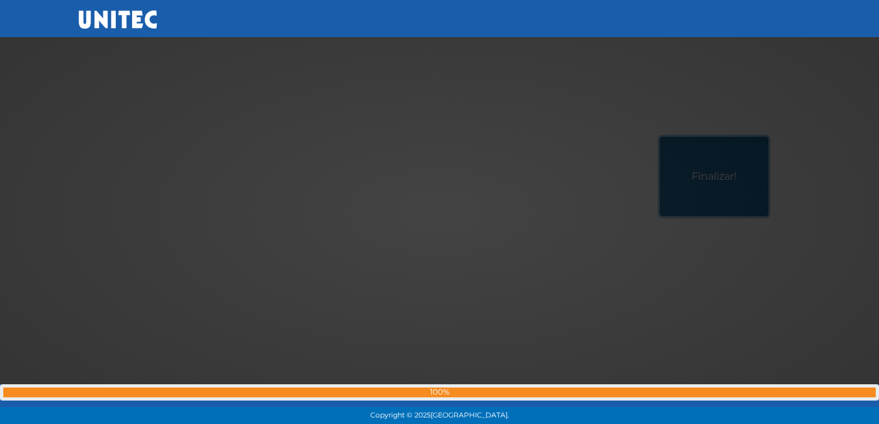
click at [660, 137] on button "Finalizar!" at bounding box center [714, 176] width 109 height 79
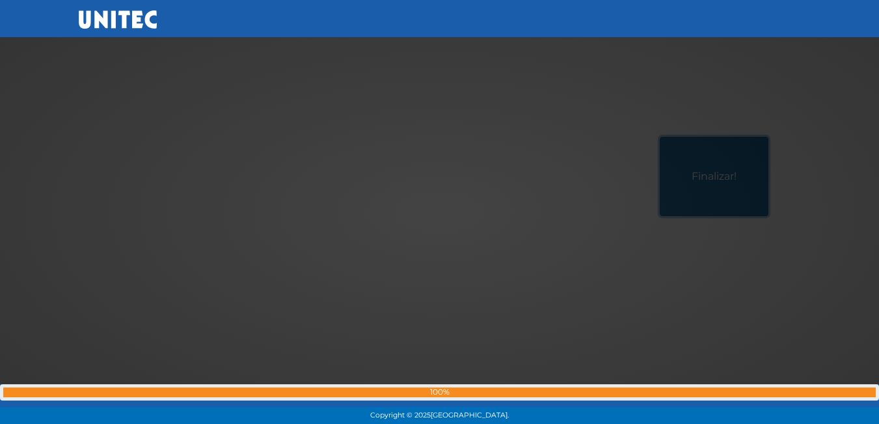
click at [660, 137] on button "Finalizar!" at bounding box center [714, 176] width 109 height 79
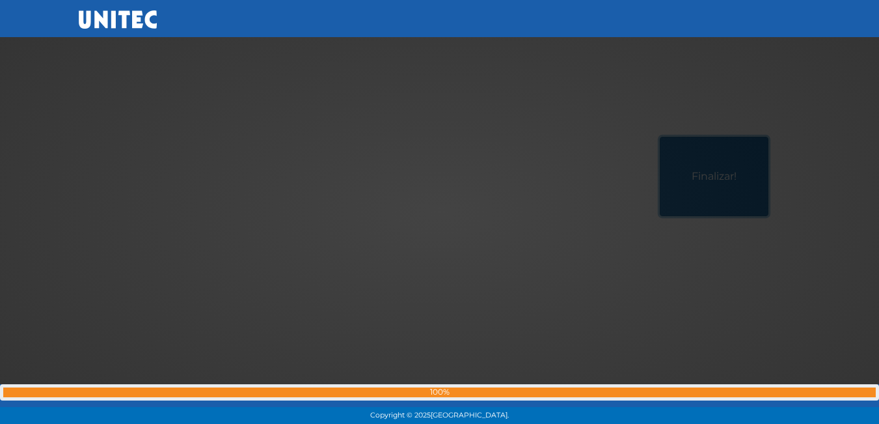
click at [660, 137] on button "Finalizar!" at bounding box center [714, 176] width 109 height 79
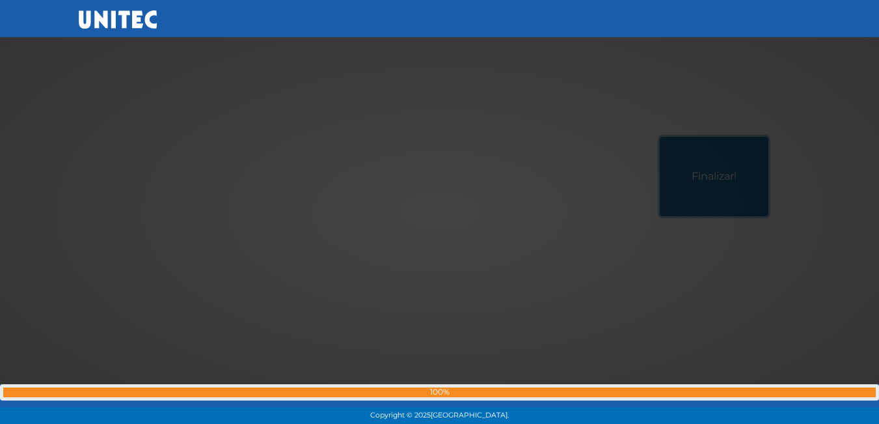
click at [660, 137] on button "Finalizar!" at bounding box center [714, 176] width 109 height 79
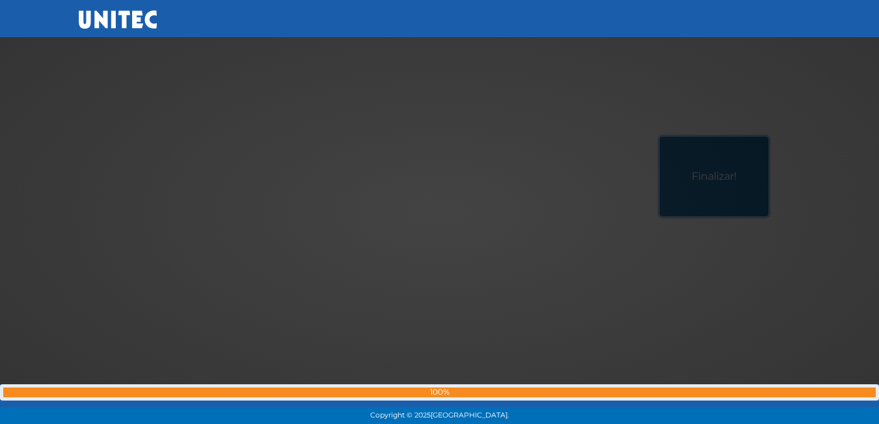
click at [660, 137] on button "Finalizar!" at bounding box center [714, 176] width 109 height 79
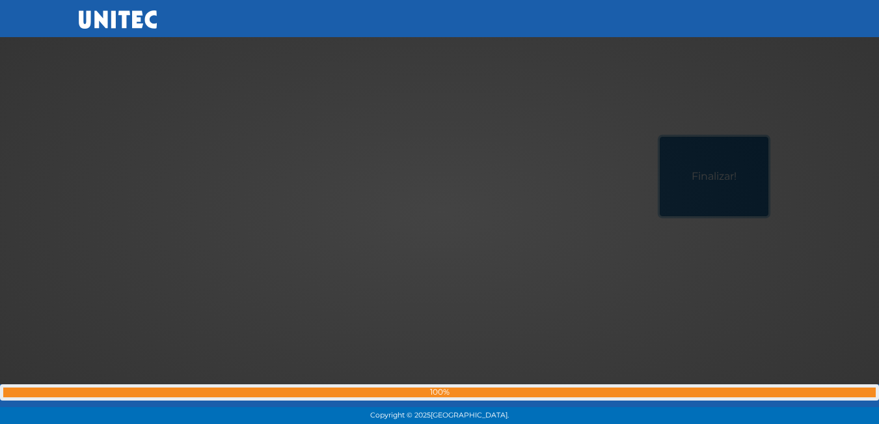
click at [660, 137] on button "Finalizar!" at bounding box center [714, 176] width 109 height 79
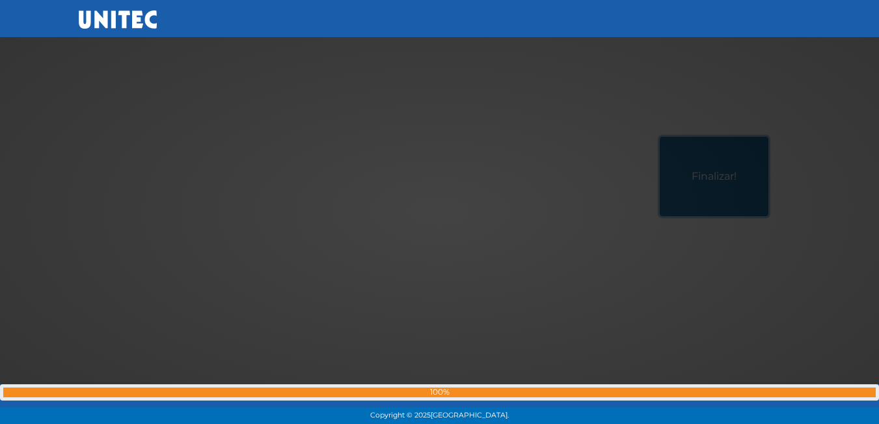
click at [660, 137] on button "Finalizar!" at bounding box center [714, 176] width 109 height 79
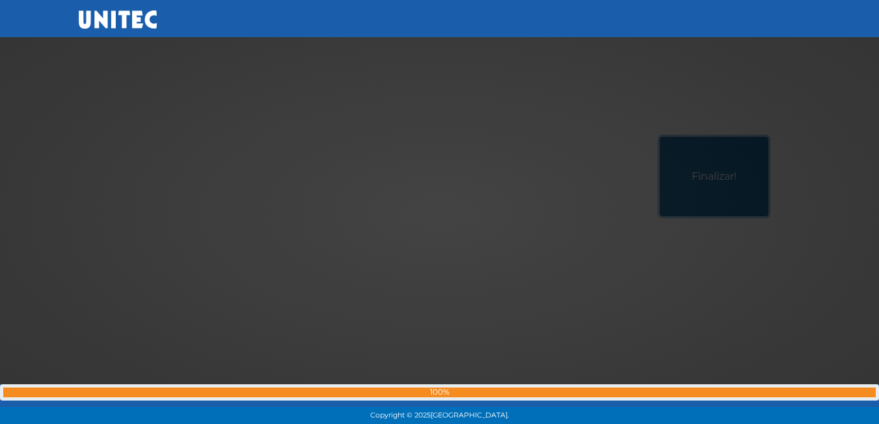
click at [660, 137] on button "Finalizar!" at bounding box center [714, 176] width 109 height 79
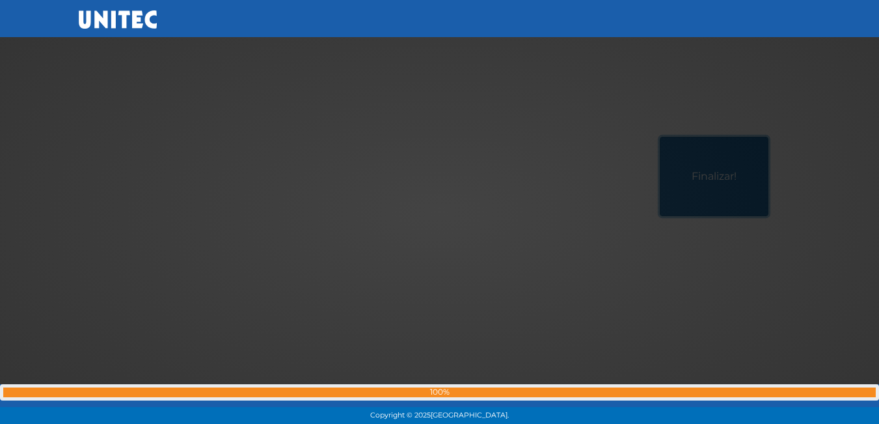
click at [660, 137] on button "Finalizar!" at bounding box center [714, 176] width 109 height 79
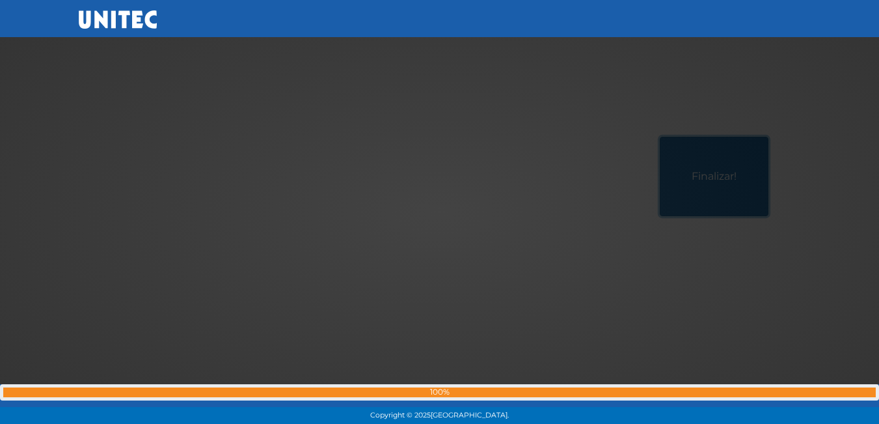
click at [660, 137] on button "Finalizar!" at bounding box center [714, 176] width 109 height 79
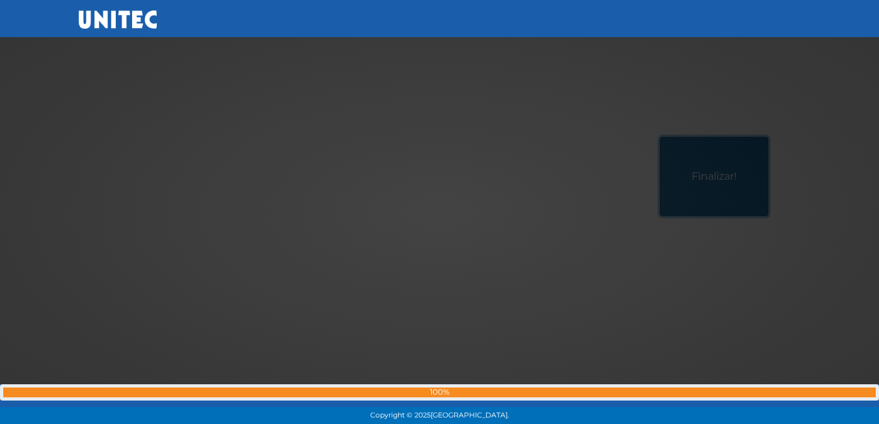
click at [660, 137] on button "Finalizar!" at bounding box center [714, 176] width 109 height 79
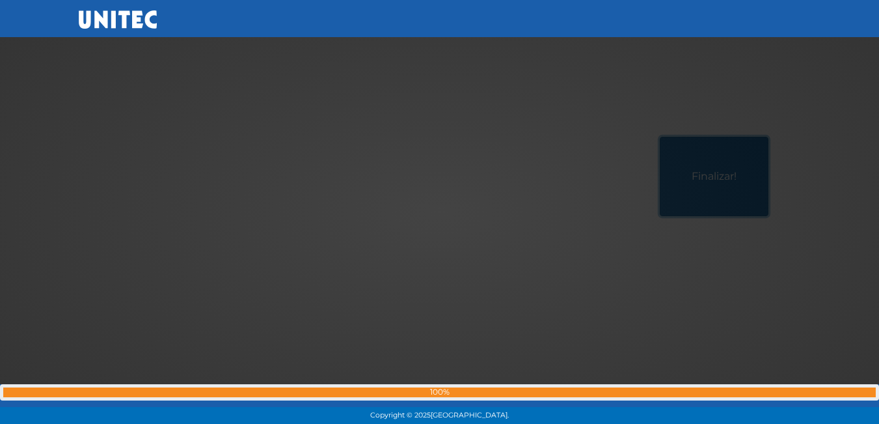
click at [660, 137] on button "Finalizar!" at bounding box center [714, 176] width 109 height 79
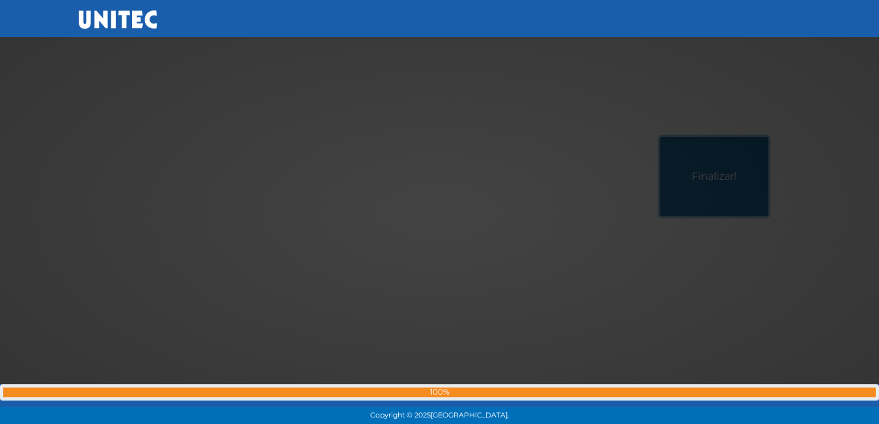
click at [660, 137] on button "Finalizar!" at bounding box center [714, 176] width 109 height 79
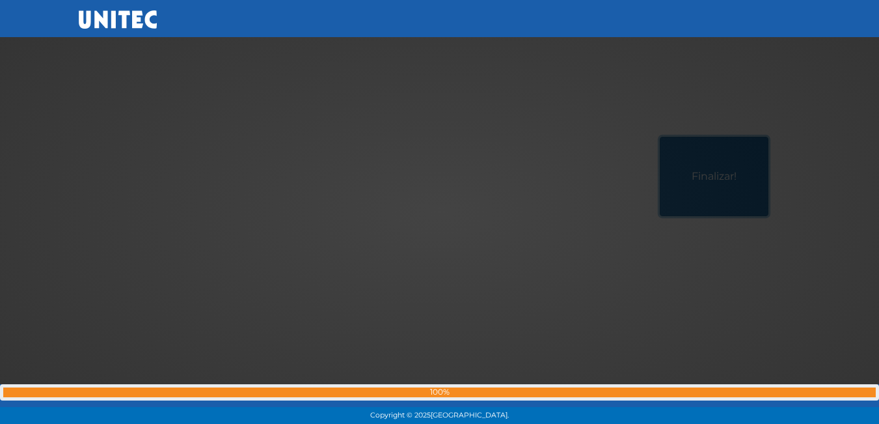
click at [660, 137] on button "Finalizar!" at bounding box center [714, 176] width 109 height 79
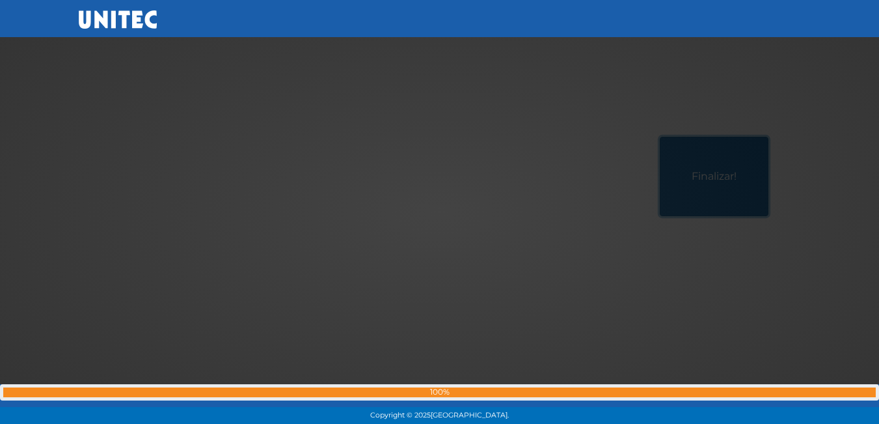
click at [660, 137] on button "Finalizar!" at bounding box center [714, 176] width 109 height 79
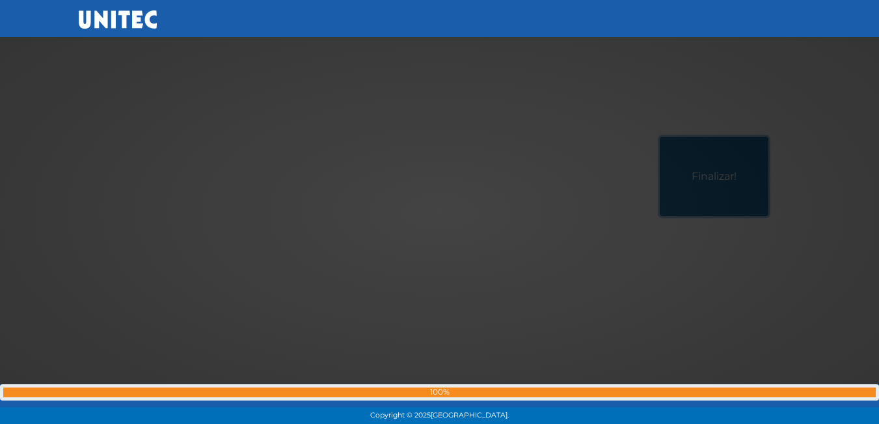
click at [660, 137] on button "Finalizar!" at bounding box center [714, 176] width 109 height 79
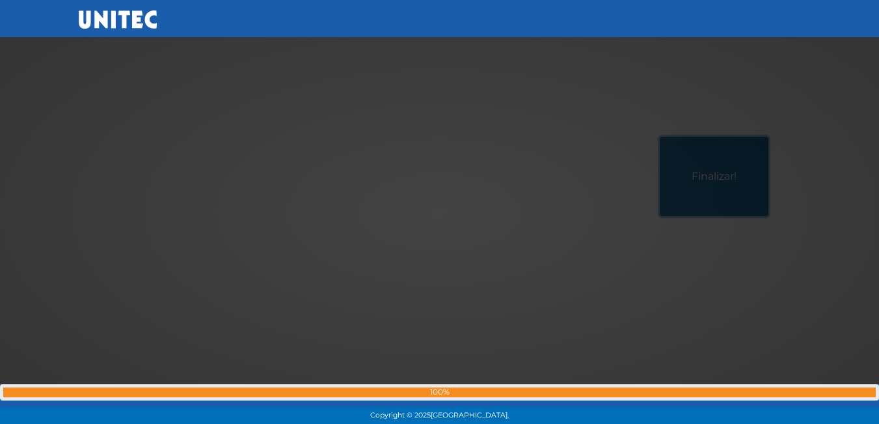
click at [660, 137] on button "Finalizar!" at bounding box center [714, 176] width 109 height 79
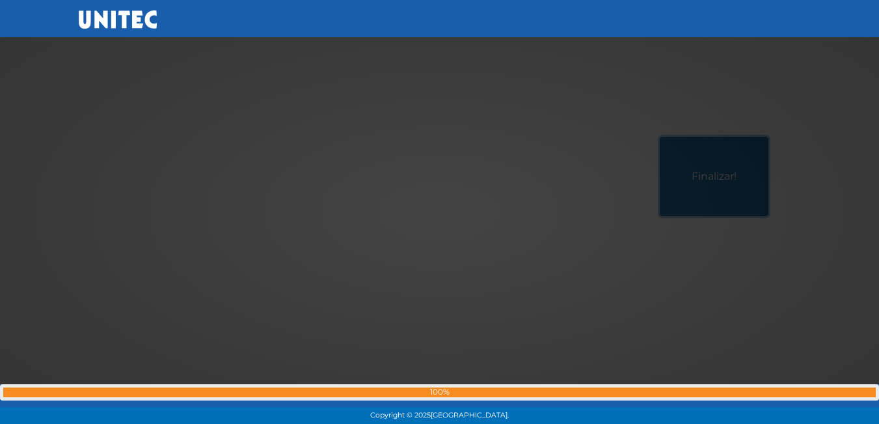
click at [660, 137] on button "Finalizar!" at bounding box center [714, 176] width 109 height 79
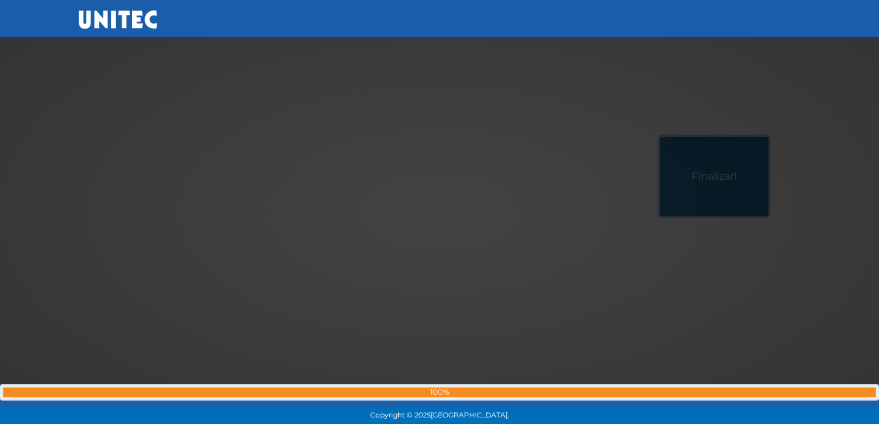
click at [660, 137] on button "Finalizar!" at bounding box center [714, 176] width 109 height 79
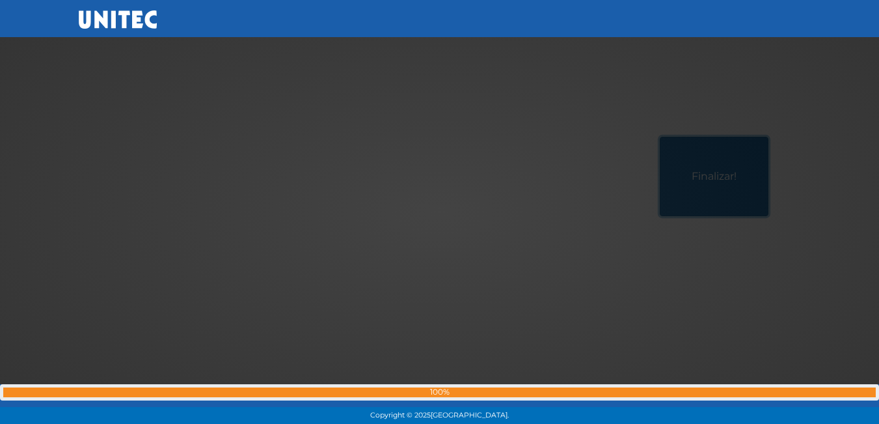
click at [660, 137] on button "Finalizar!" at bounding box center [714, 176] width 109 height 79
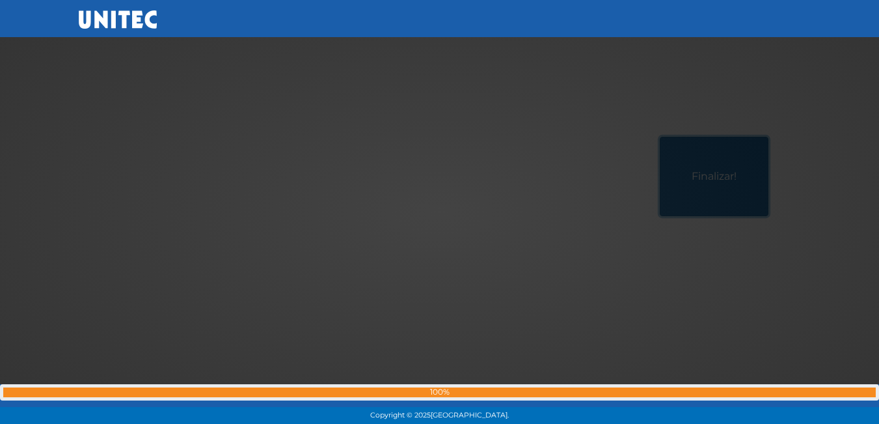
click at [660, 137] on button "Finalizar!" at bounding box center [714, 176] width 109 height 79
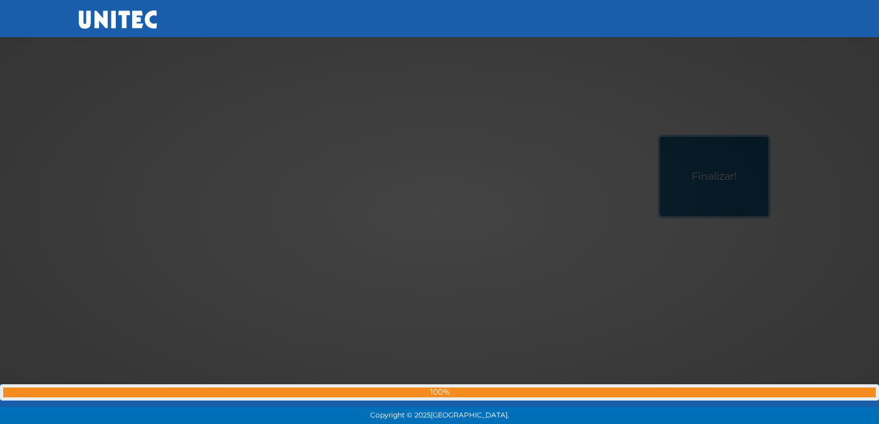
click at [660, 137] on button "Finalizar!" at bounding box center [714, 176] width 109 height 79
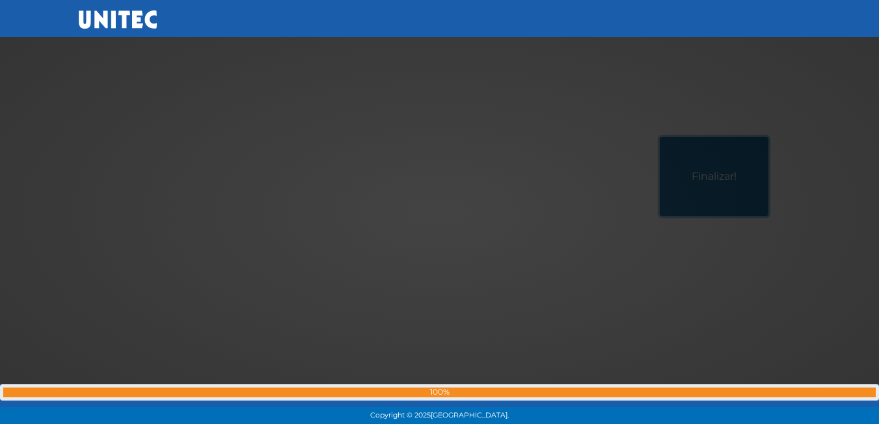
click at [660, 137] on button "Finalizar!" at bounding box center [714, 176] width 109 height 79
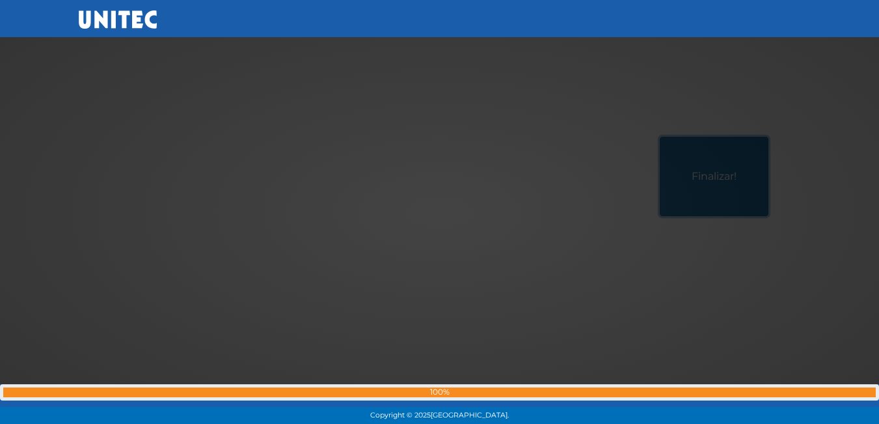
click at [660, 137] on button "Finalizar!" at bounding box center [714, 176] width 109 height 79
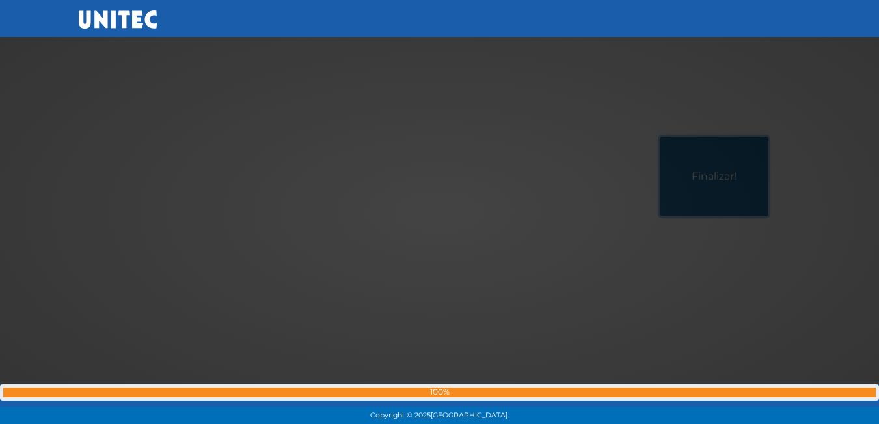
click at [660, 137] on button "Finalizar!" at bounding box center [714, 176] width 109 height 79
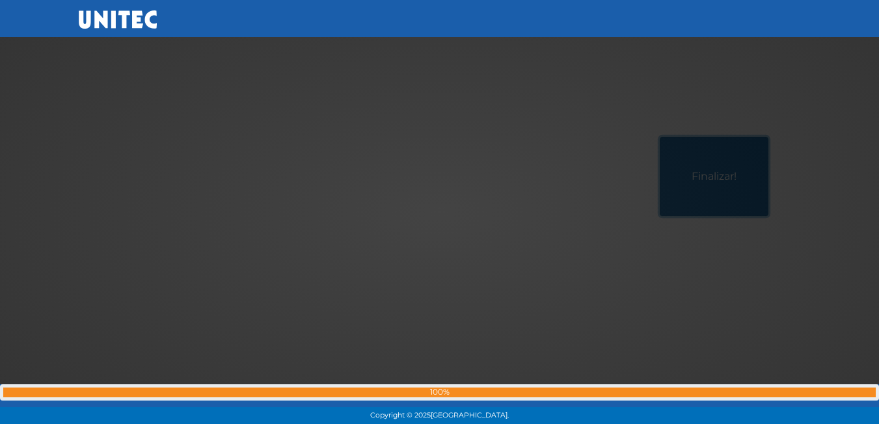
click at [660, 137] on button "Finalizar!" at bounding box center [714, 176] width 109 height 79
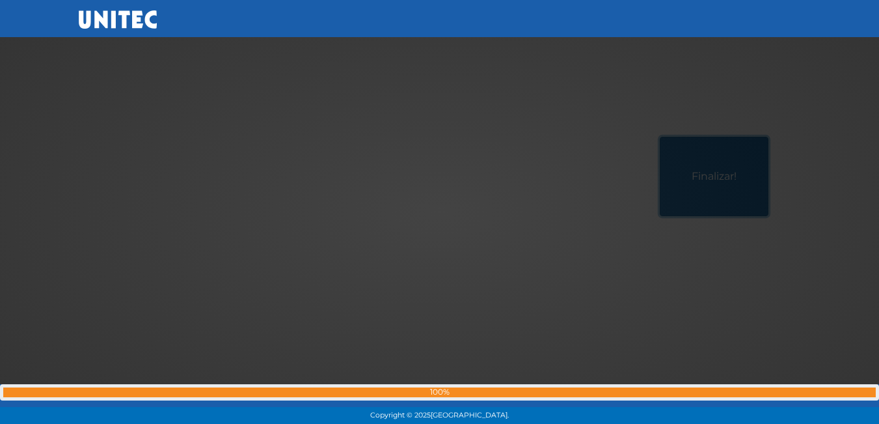
click at [660, 137] on button "Finalizar!" at bounding box center [714, 176] width 109 height 79
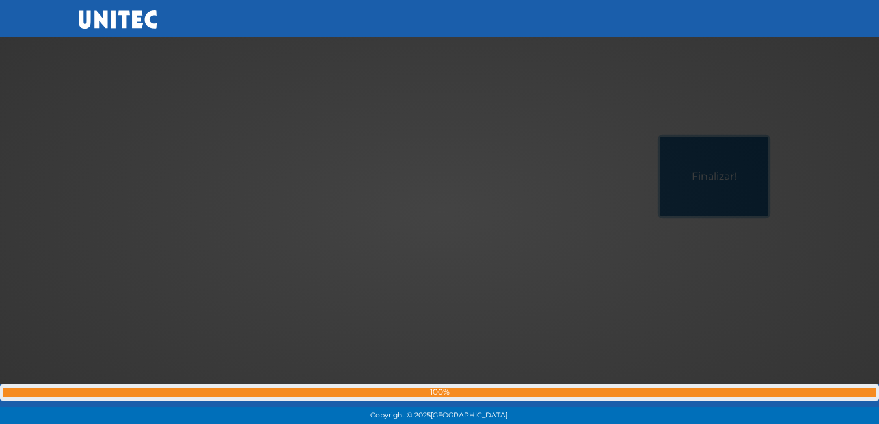
click at [660, 137] on button "Finalizar!" at bounding box center [714, 176] width 109 height 79
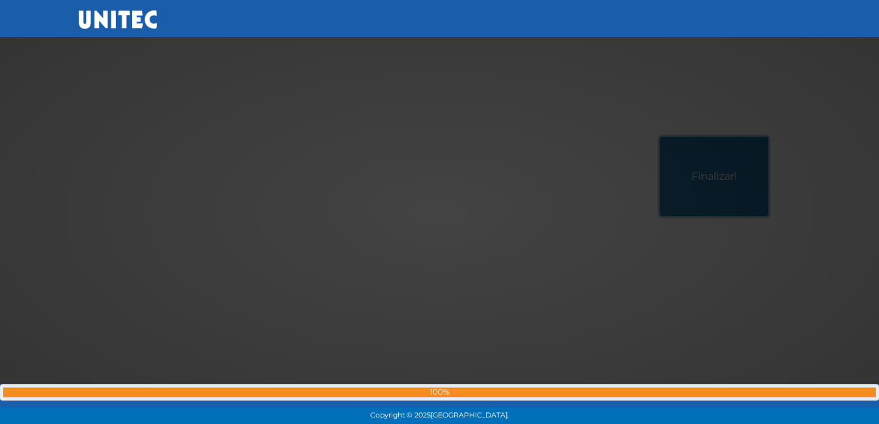
click at [660, 137] on button "Finalizar!" at bounding box center [714, 176] width 109 height 79
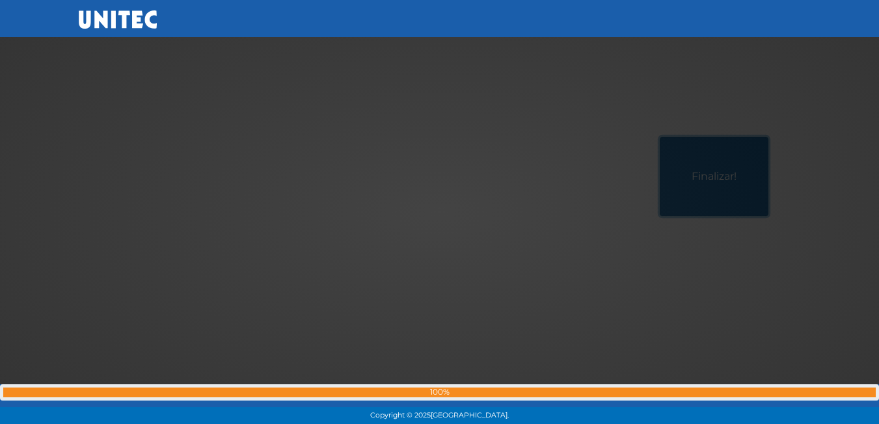
click at [660, 137] on button "Finalizar!" at bounding box center [714, 176] width 109 height 79
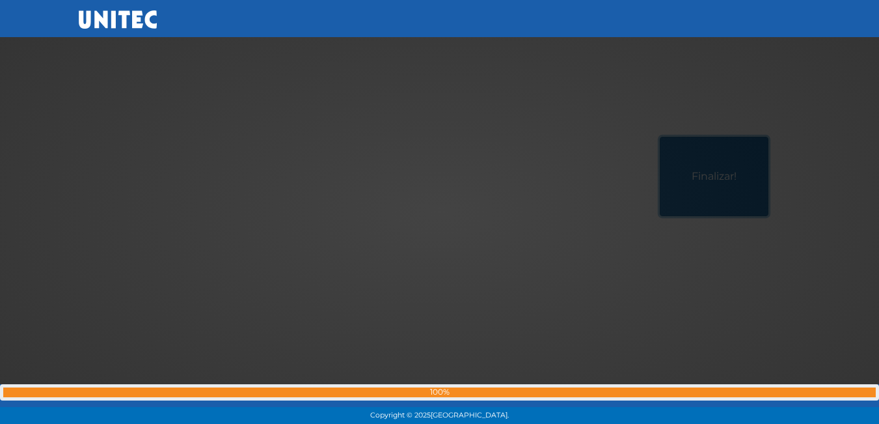
click at [660, 137] on button "Finalizar!" at bounding box center [714, 176] width 109 height 79
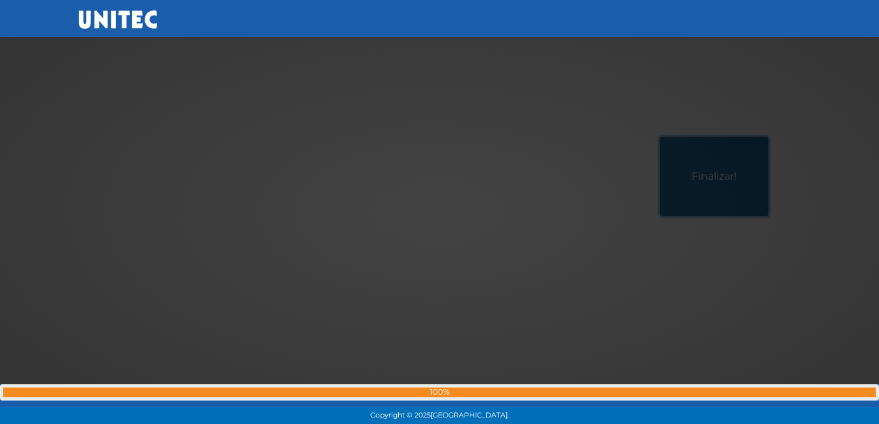
click at [660, 137] on button "Finalizar!" at bounding box center [714, 176] width 109 height 79
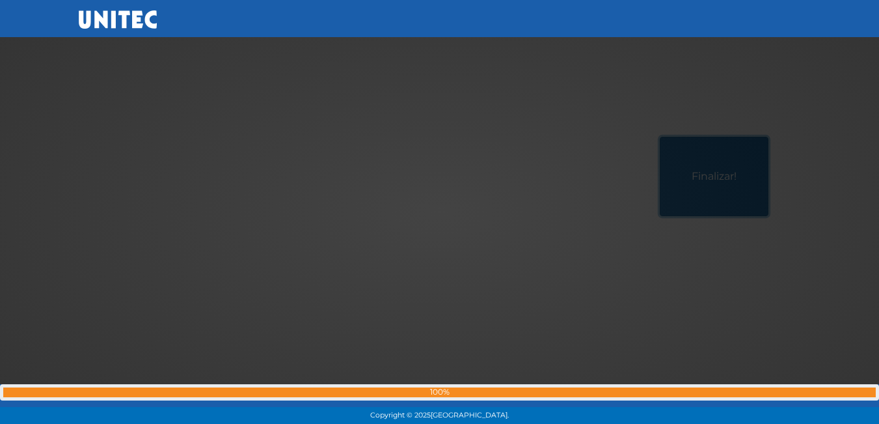
click at [660, 137] on button "Finalizar!" at bounding box center [714, 176] width 109 height 79
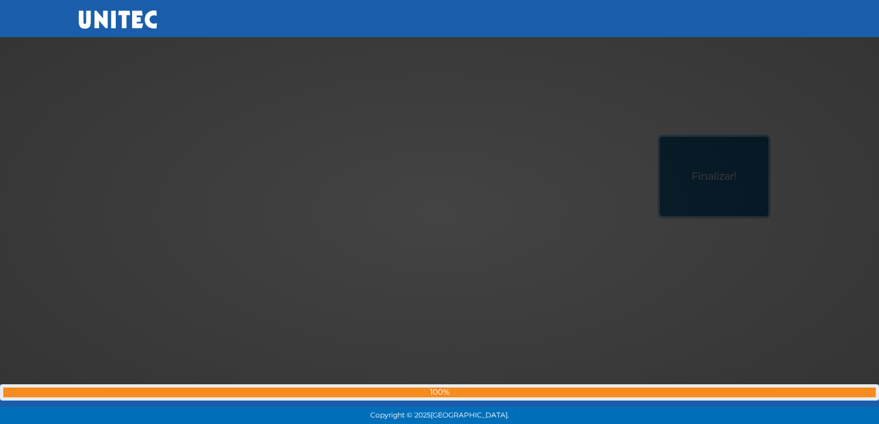
click at [660, 137] on button "Finalizar!" at bounding box center [714, 176] width 109 height 79
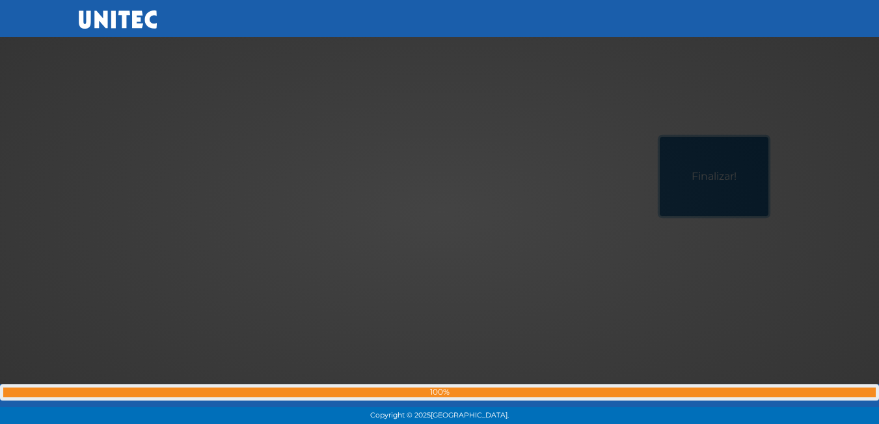
click at [660, 137] on button "Finalizar!" at bounding box center [714, 176] width 109 height 79
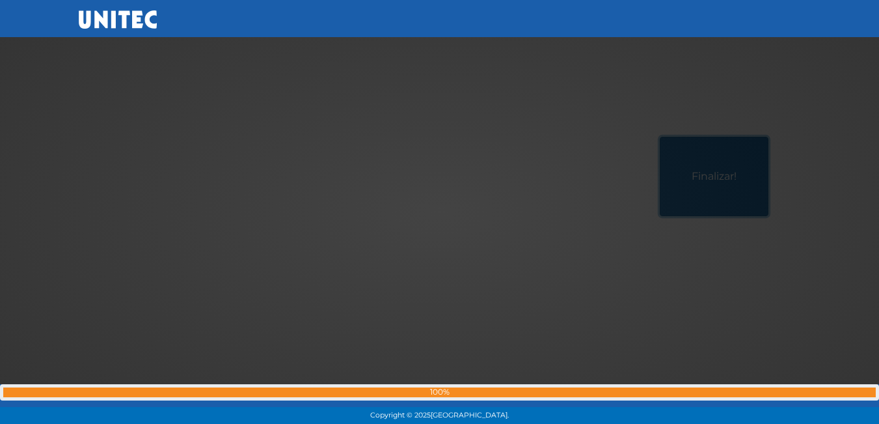
click at [660, 137] on button "Finalizar!" at bounding box center [714, 176] width 109 height 79
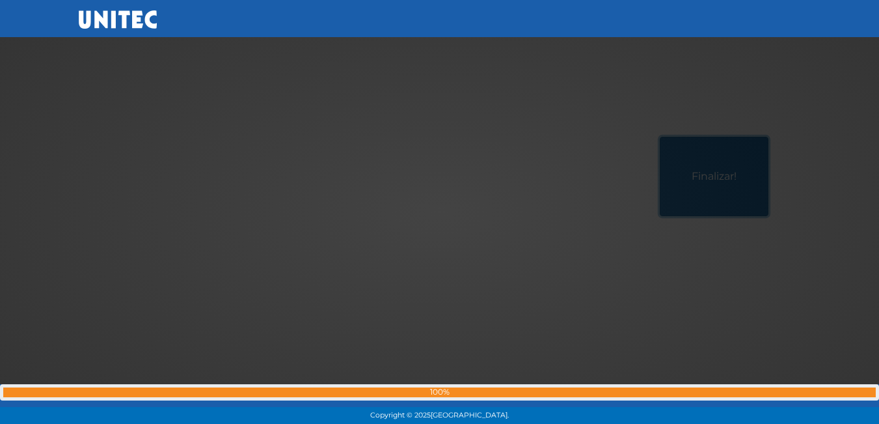
click at [660, 137] on button "Finalizar!" at bounding box center [714, 176] width 109 height 79
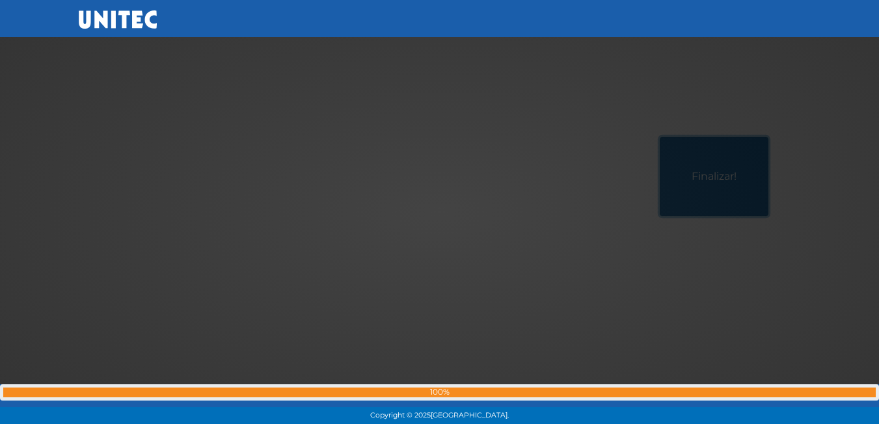
click at [660, 137] on button "Finalizar!" at bounding box center [714, 176] width 109 height 79
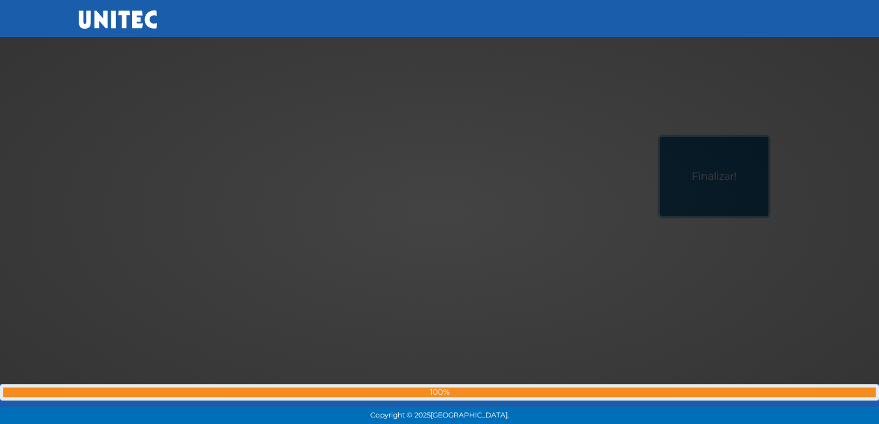
click at [660, 137] on button "Finalizar!" at bounding box center [714, 176] width 109 height 79
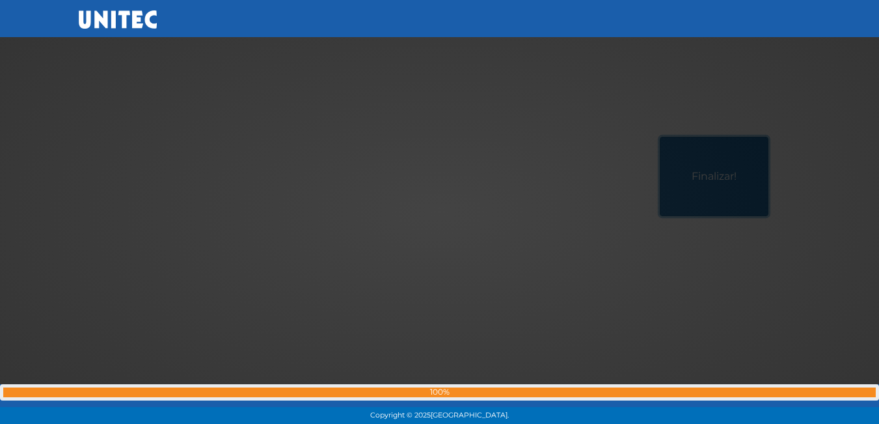
click at [660, 137] on button "Finalizar!" at bounding box center [714, 176] width 109 height 79
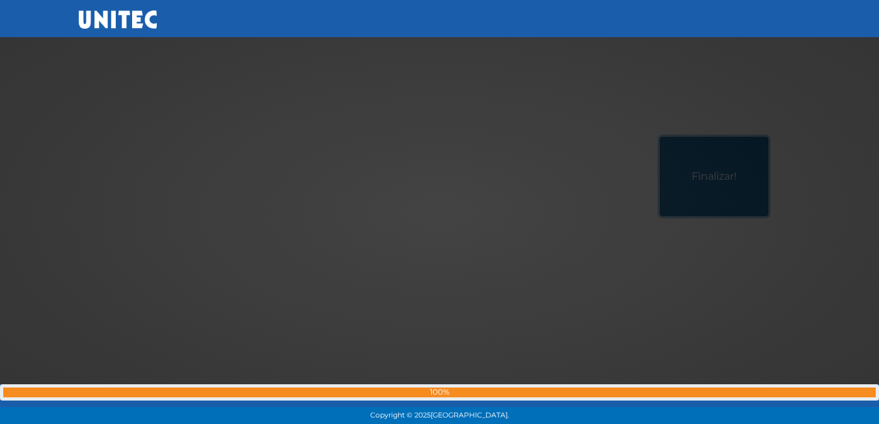
click at [660, 137] on button "Finalizar!" at bounding box center [714, 176] width 109 height 79
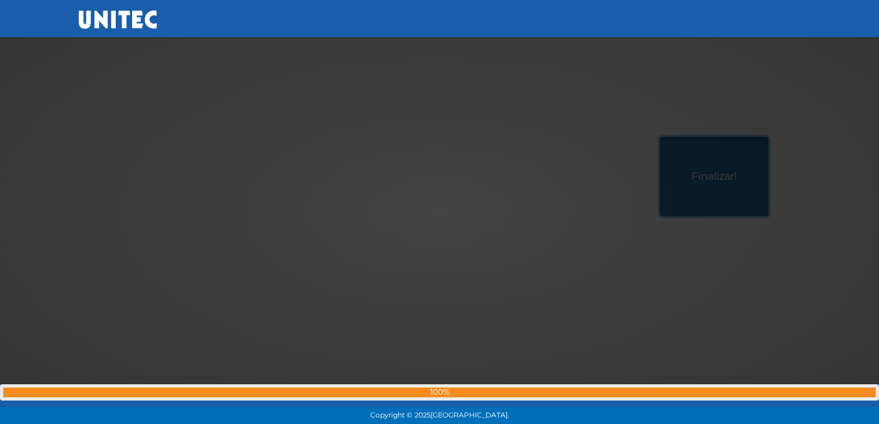
click at [660, 137] on button "Finalizar!" at bounding box center [714, 176] width 109 height 79
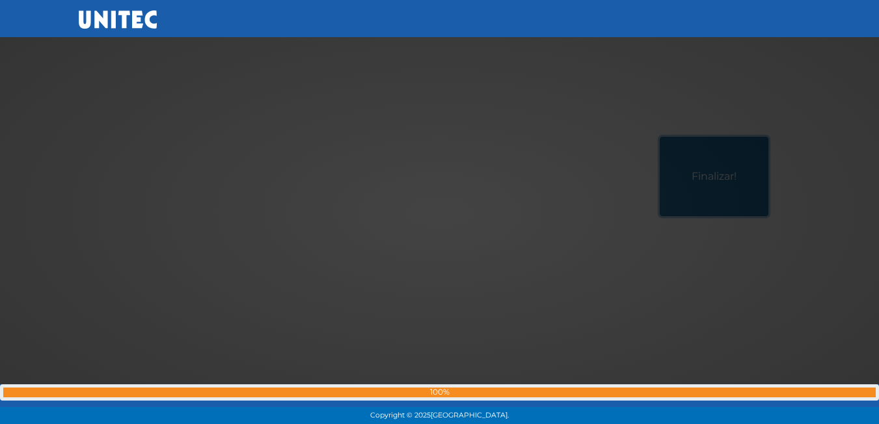
click at [660, 137] on button "Finalizar!" at bounding box center [714, 176] width 109 height 79
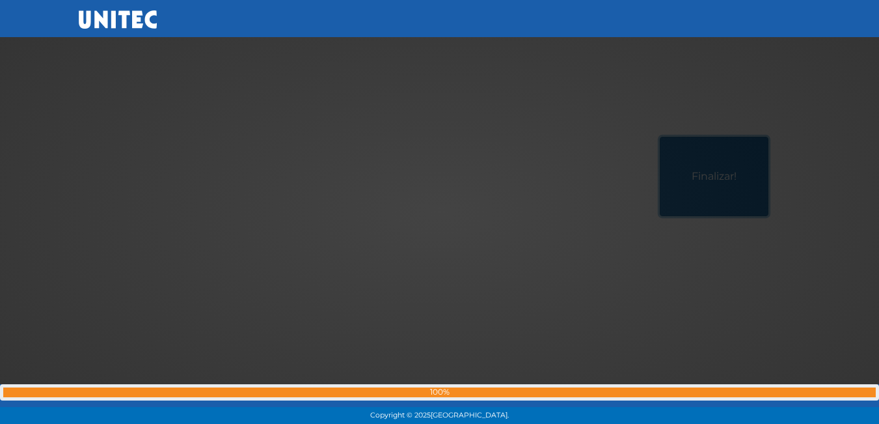
click at [660, 137] on button "Finalizar!" at bounding box center [714, 176] width 109 height 79
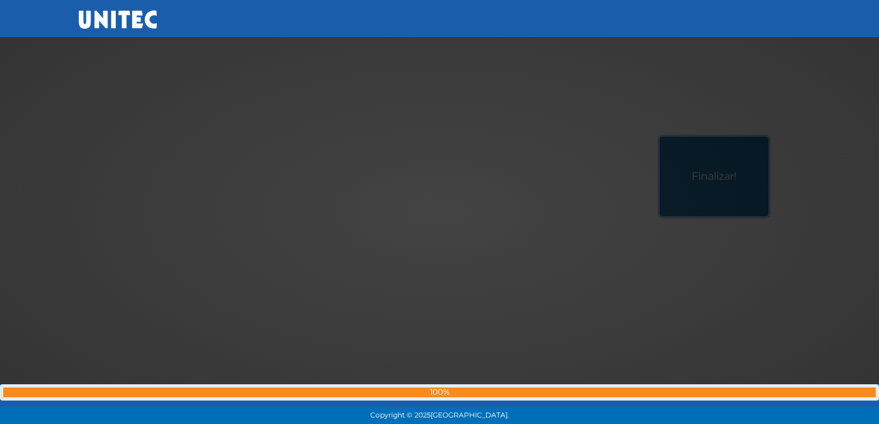
click at [660, 137] on button "Finalizar!" at bounding box center [714, 176] width 109 height 79
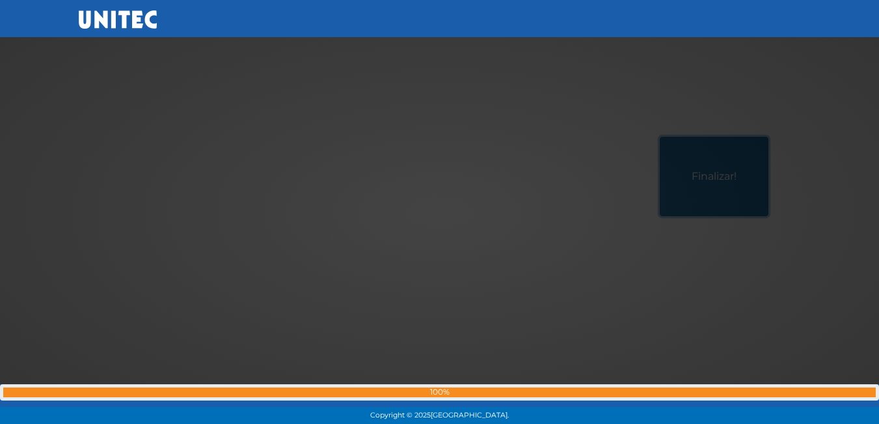
click at [660, 137] on button "Finalizar!" at bounding box center [714, 176] width 109 height 79
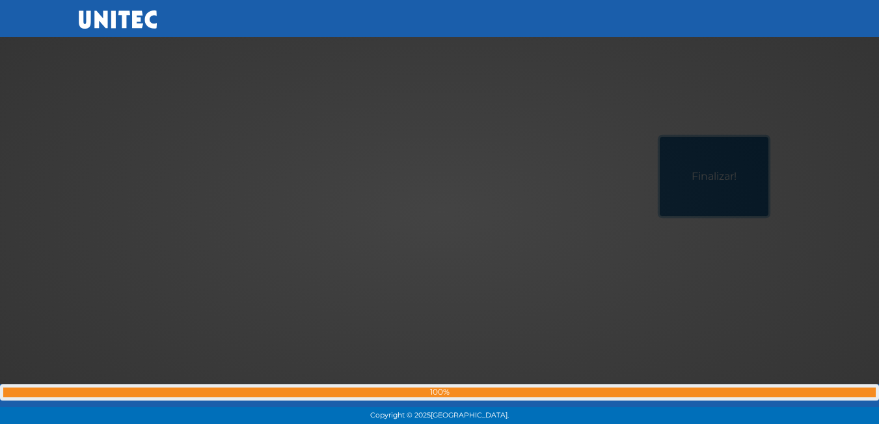
click at [660, 137] on button "Finalizar!" at bounding box center [714, 176] width 109 height 79
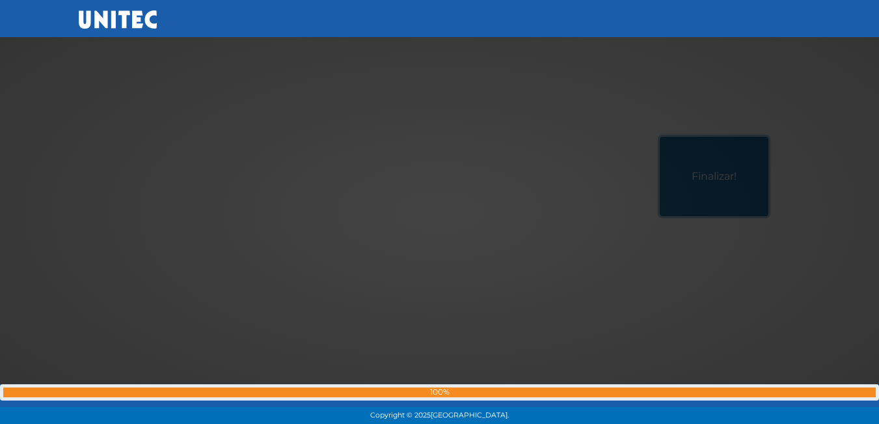
click at [660, 137] on button "Finalizar!" at bounding box center [714, 176] width 109 height 79
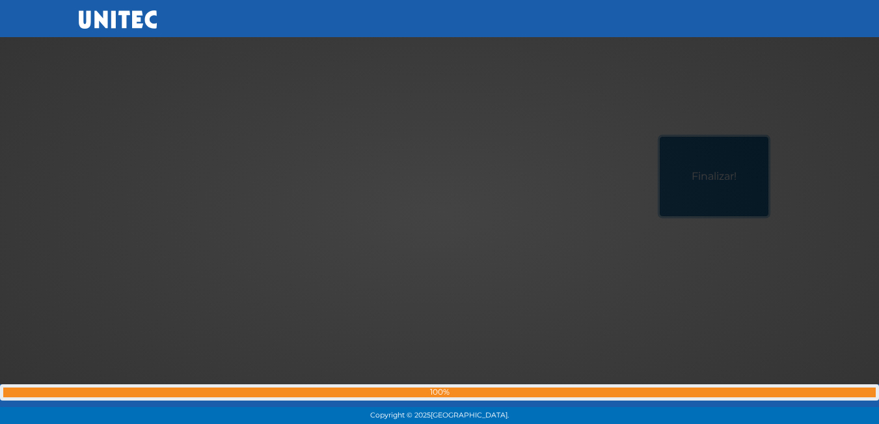
click at [660, 137] on button "Finalizar!" at bounding box center [714, 176] width 109 height 79
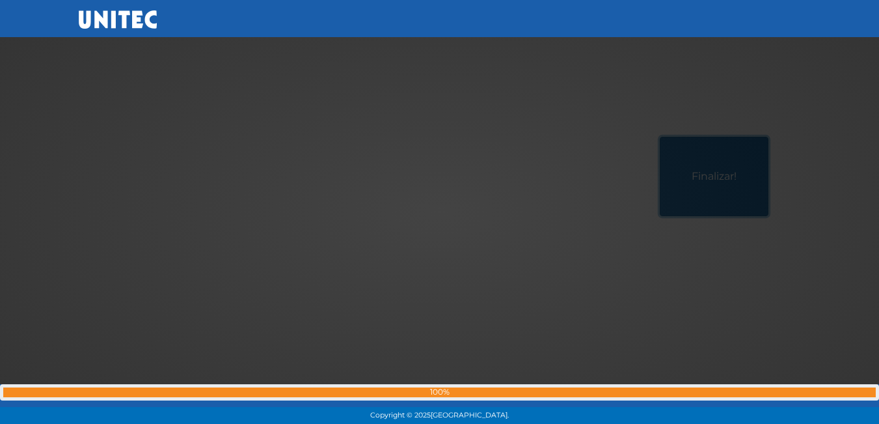
click at [660, 137] on button "Finalizar!" at bounding box center [714, 176] width 109 height 79
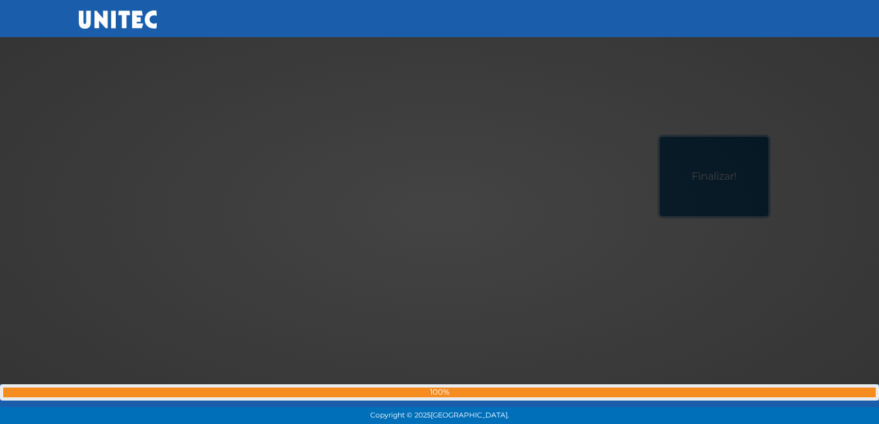
click at [660, 137] on button "Finalizar!" at bounding box center [714, 176] width 109 height 79
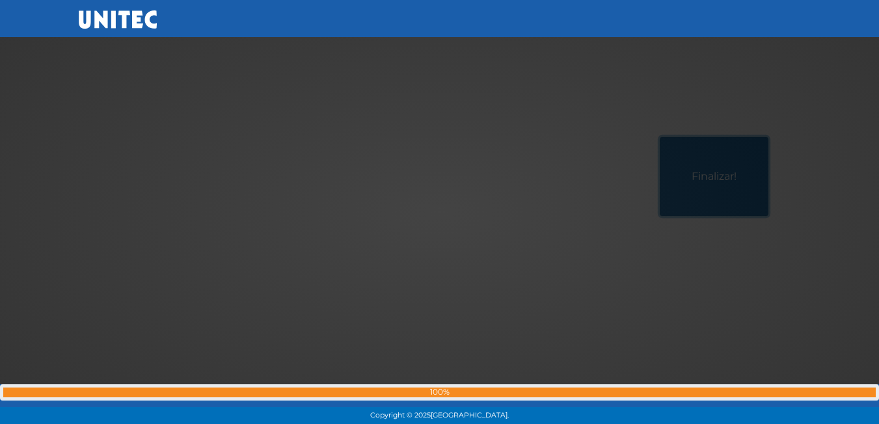
click at [660, 137] on button "Finalizar!" at bounding box center [714, 176] width 109 height 79
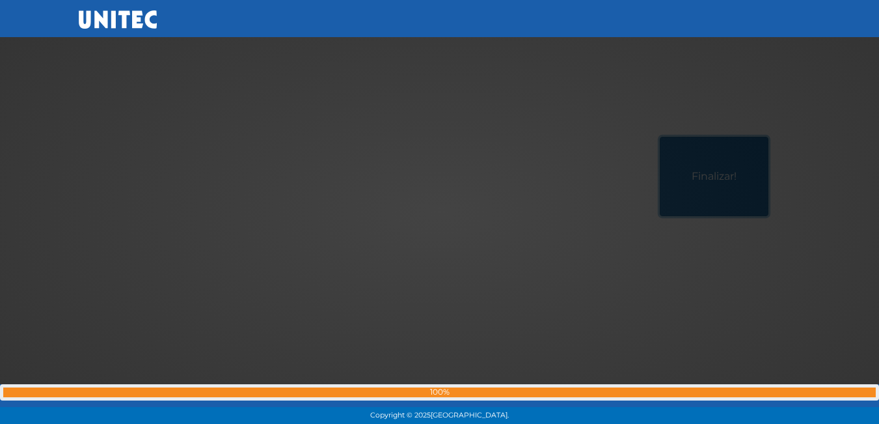
click at [660, 137] on button "Finalizar!" at bounding box center [714, 176] width 109 height 79
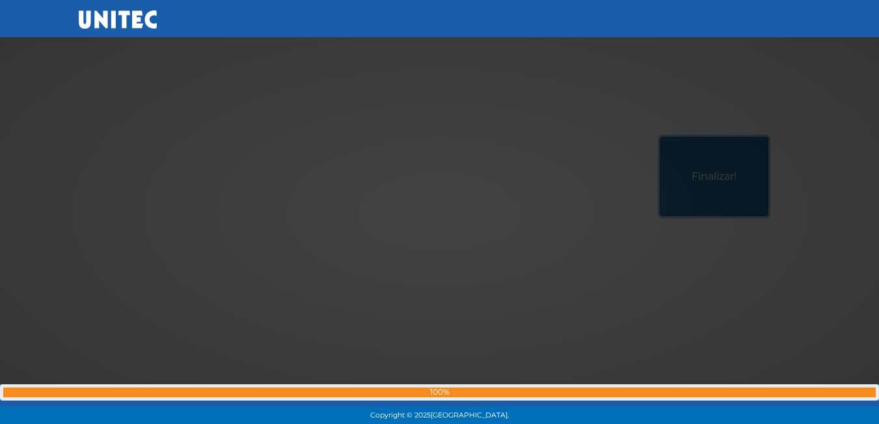
click at [660, 137] on button "Finalizar!" at bounding box center [714, 176] width 109 height 79
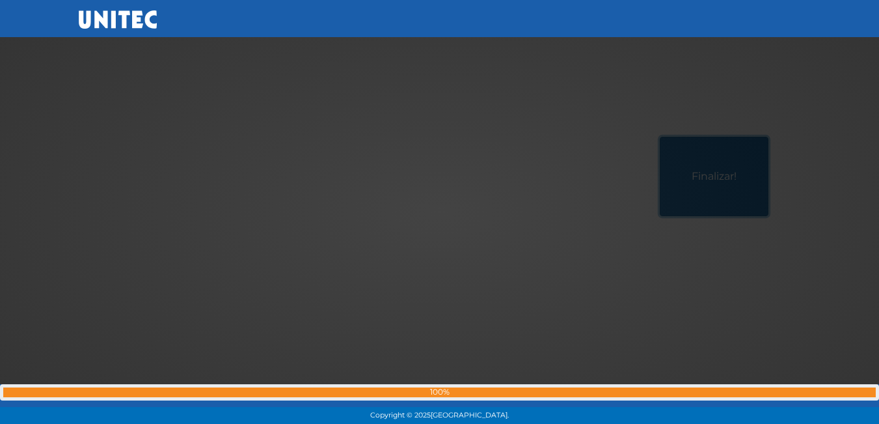
click at [660, 137] on button "Finalizar!" at bounding box center [714, 176] width 109 height 79
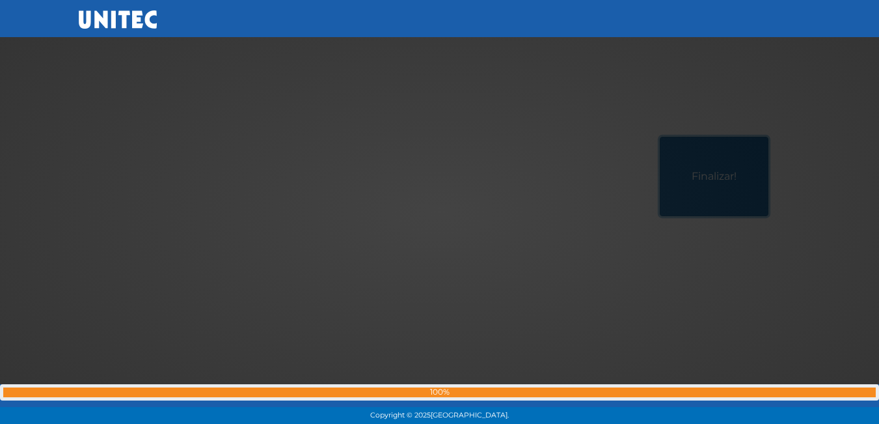
click at [660, 137] on button "Finalizar!" at bounding box center [714, 176] width 109 height 79
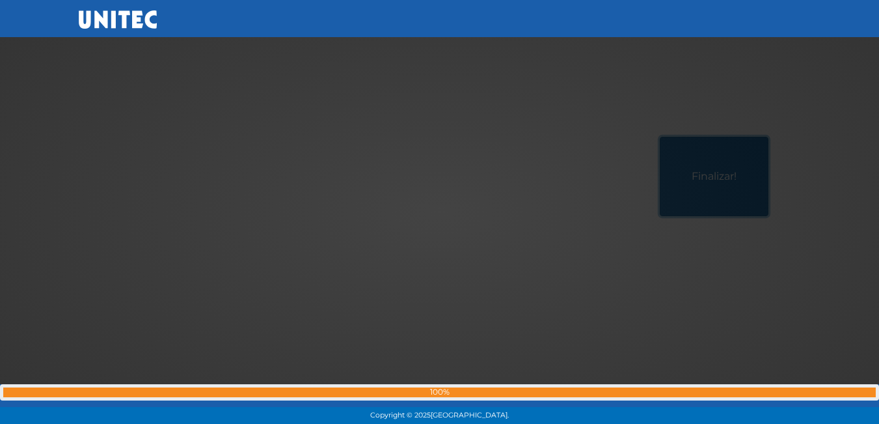
click at [660, 137] on button "Finalizar!" at bounding box center [714, 176] width 109 height 79
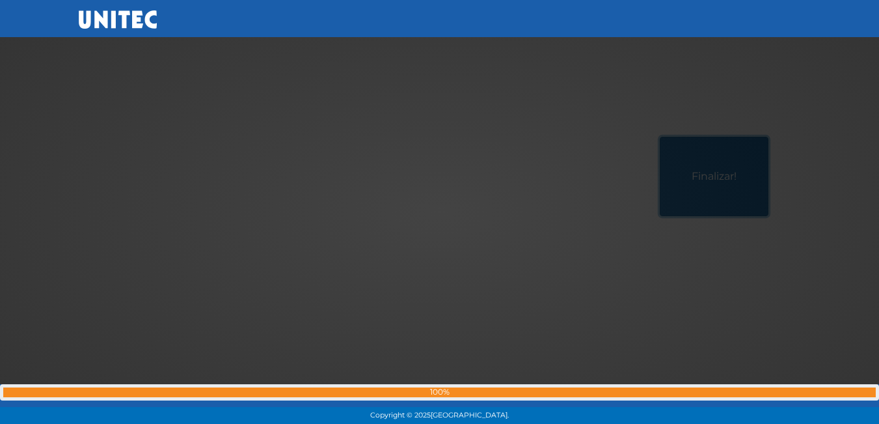
click at [660, 137] on button "Finalizar!" at bounding box center [714, 176] width 109 height 79
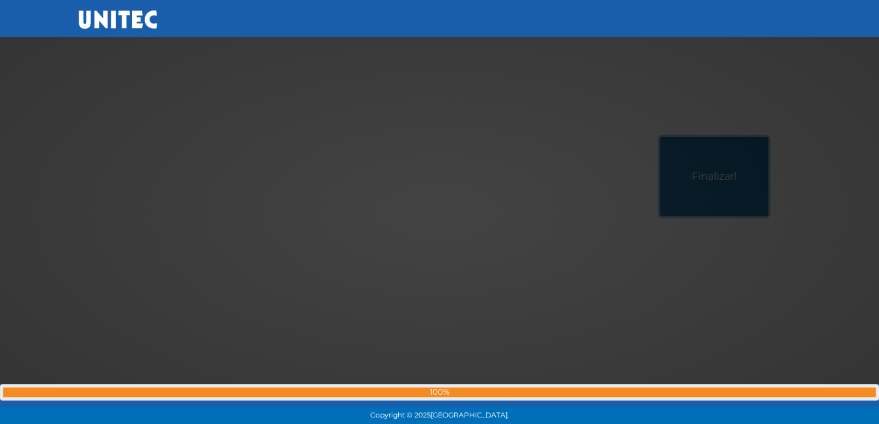
click at [660, 137] on button "Finalizar!" at bounding box center [714, 176] width 109 height 79
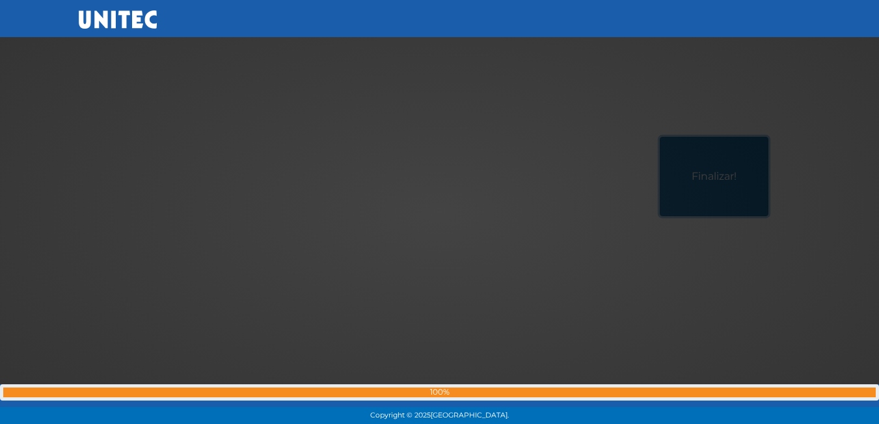
click at [660, 137] on button "Finalizar!" at bounding box center [714, 176] width 109 height 79
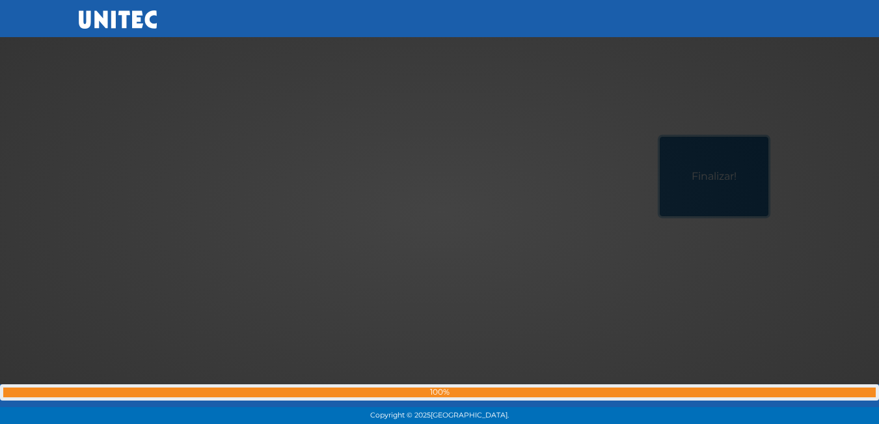
click at [660, 137] on button "Finalizar!" at bounding box center [714, 176] width 109 height 79
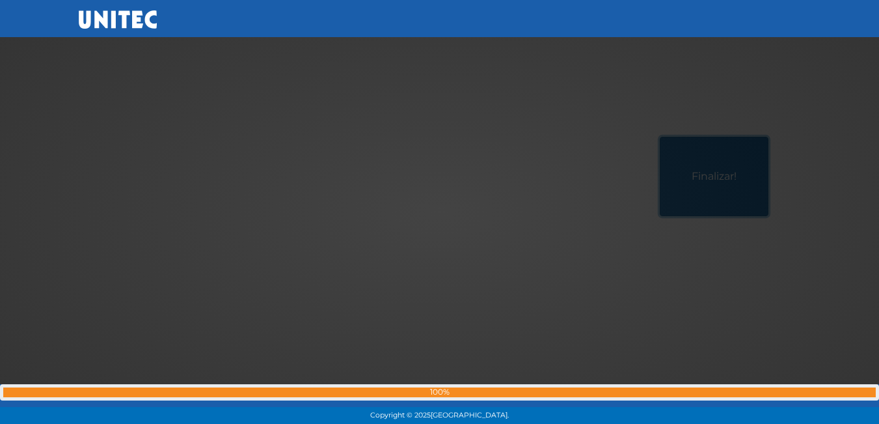
click at [660, 137] on button "Finalizar!" at bounding box center [714, 176] width 109 height 79
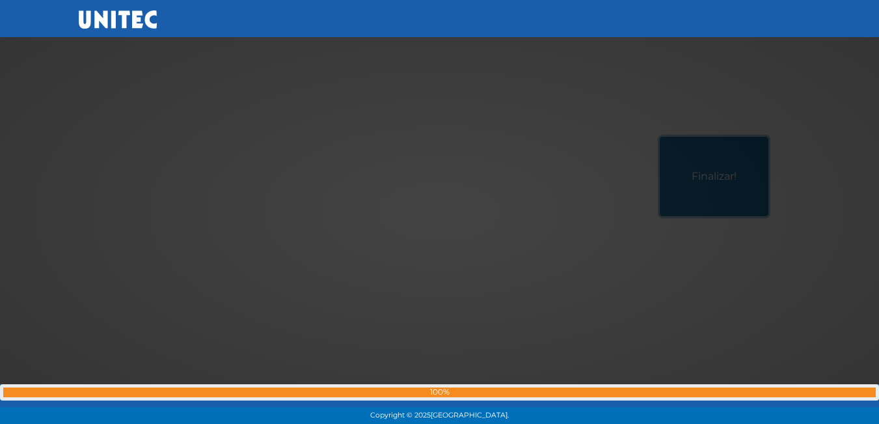
click at [660, 137] on button "Finalizar!" at bounding box center [714, 176] width 109 height 79
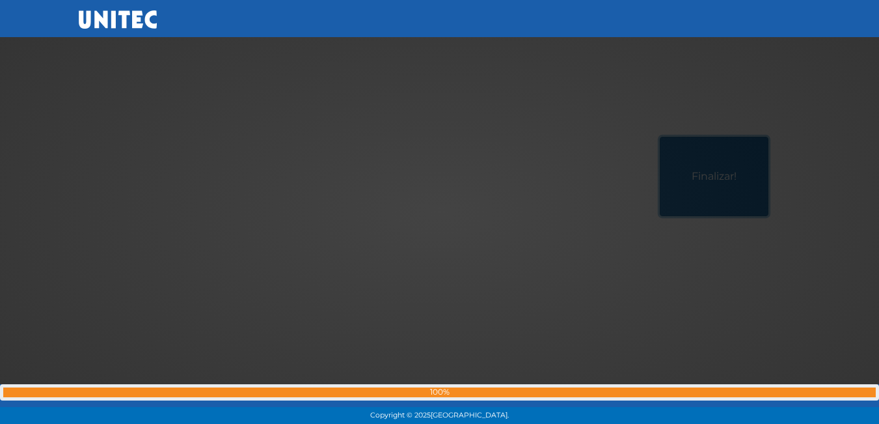
click at [660, 137] on button "Finalizar!" at bounding box center [714, 176] width 109 height 79
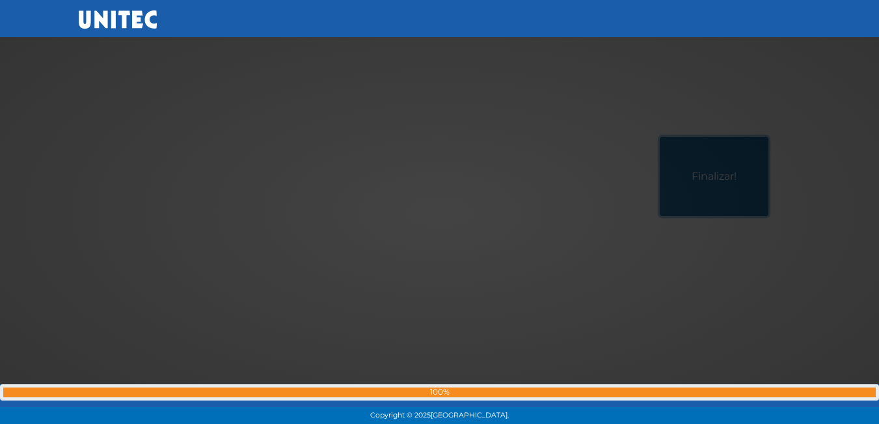
click at [660, 137] on button "Finalizar!" at bounding box center [714, 176] width 109 height 79
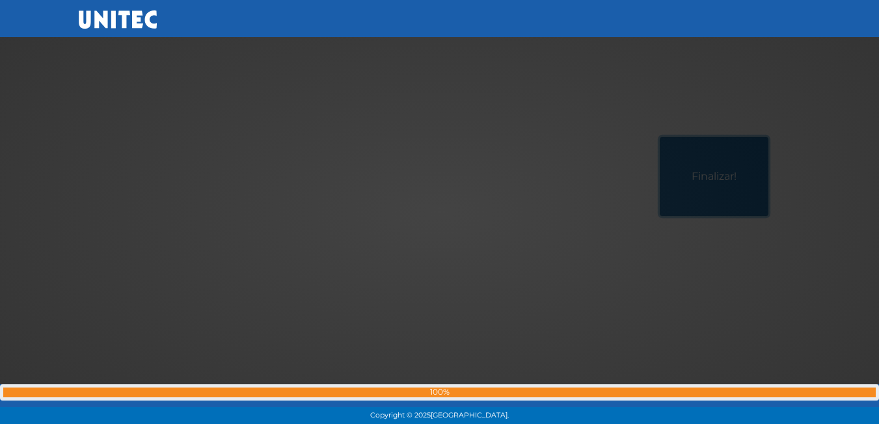
click at [660, 137] on button "Finalizar!" at bounding box center [714, 176] width 109 height 79
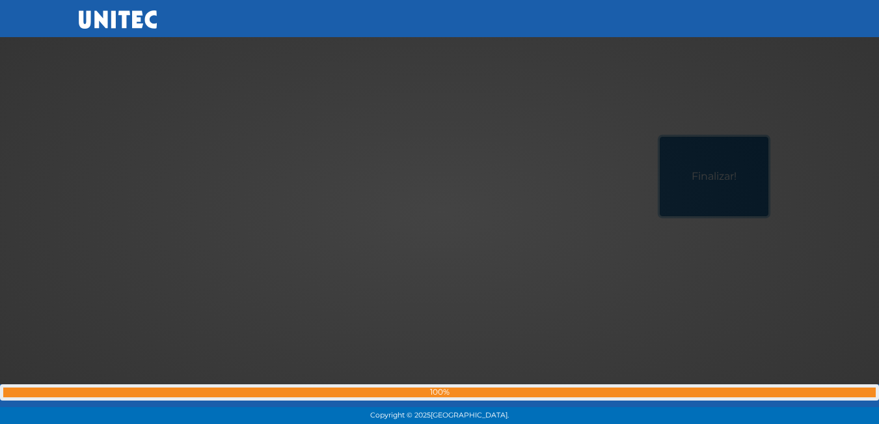
click at [660, 137] on button "Finalizar!" at bounding box center [714, 176] width 109 height 79
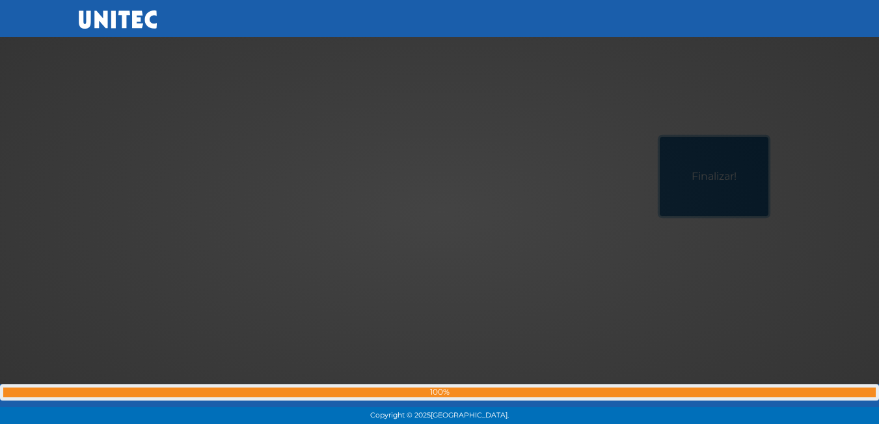
click at [660, 137] on button "Finalizar!" at bounding box center [714, 176] width 109 height 79
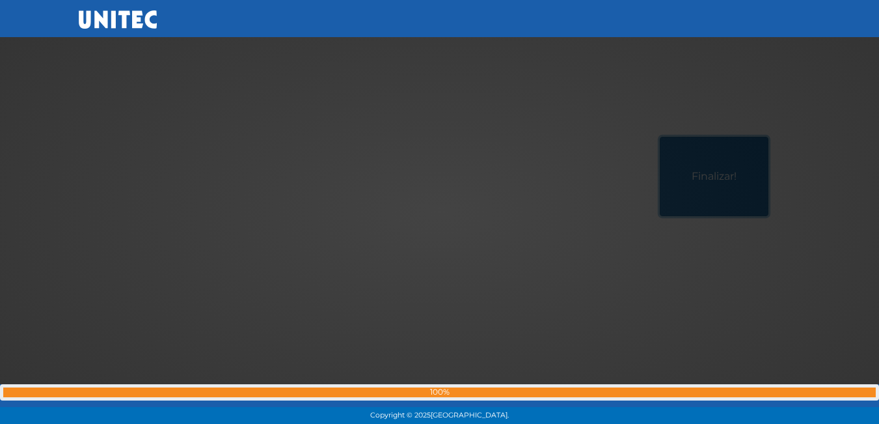
click at [660, 137] on button "Finalizar!" at bounding box center [714, 176] width 109 height 79
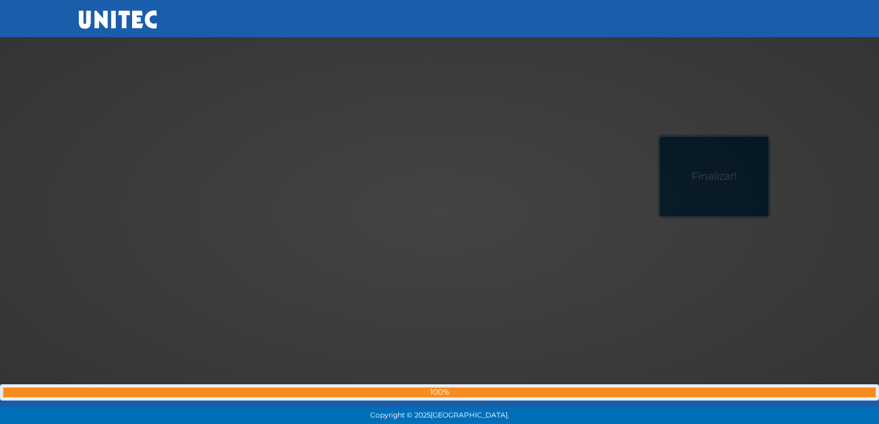
click at [660, 137] on button "Finalizar!" at bounding box center [714, 176] width 109 height 79
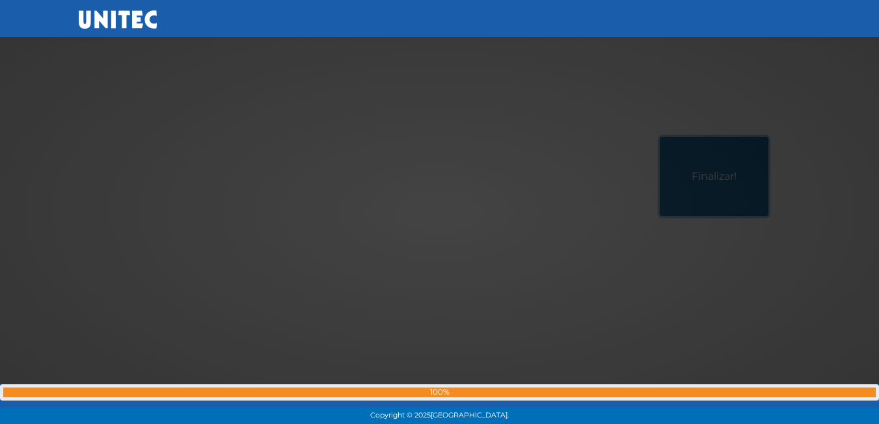
click at [660, 137] on button "Finalizar!" at bounding box center [714, 176] width 109 height 79
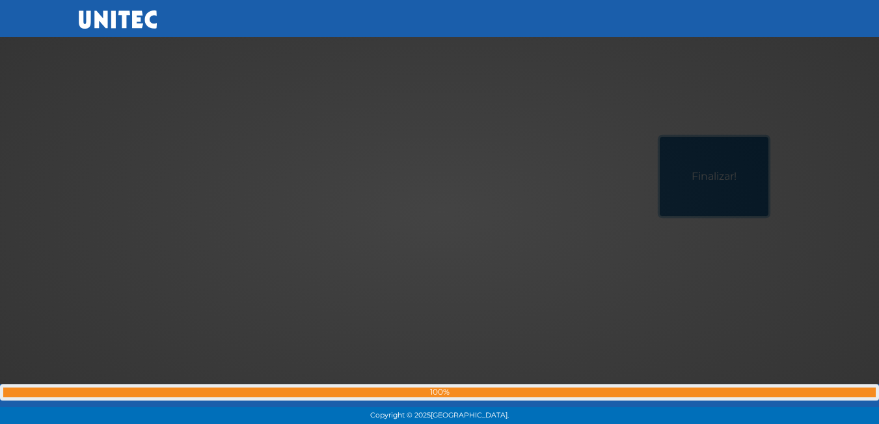
click at [660, 137] on button "Finalizar!" at bounding box center [714, 176] width 109 height 79
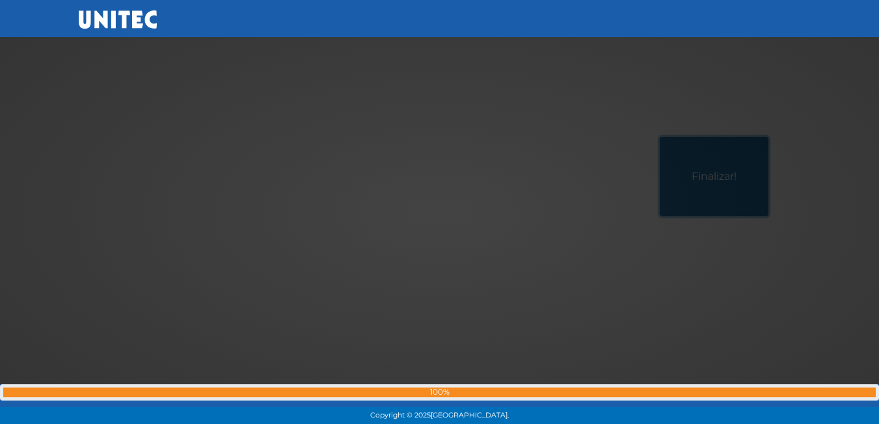
click at [660, 137] on button "Finalizar!" at bounding box center [714, 176] width 109 height 79
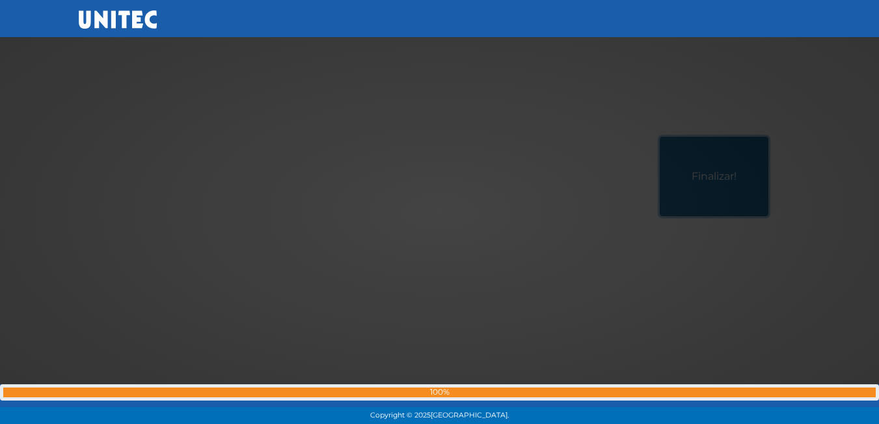
click at [660, 137] on button "Finalizar!" at bounding box center [714, 176] width 109 height 79
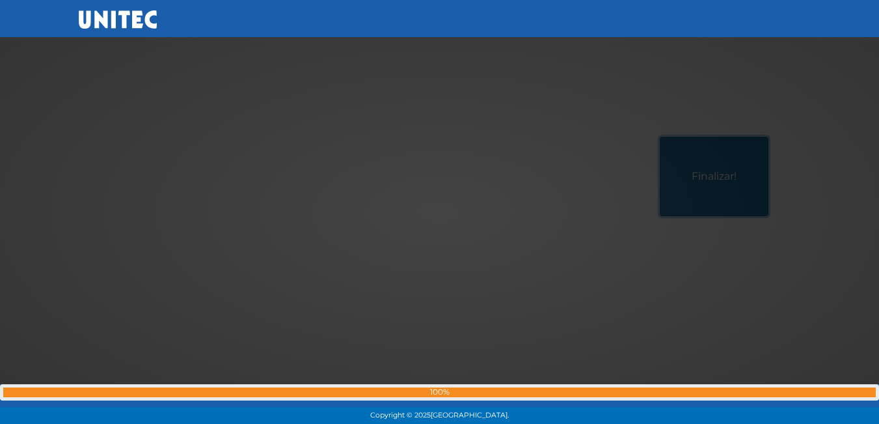
click at [660, 137] on button "Finalizar!" at bounding box center [714, 176] width 109 height 79
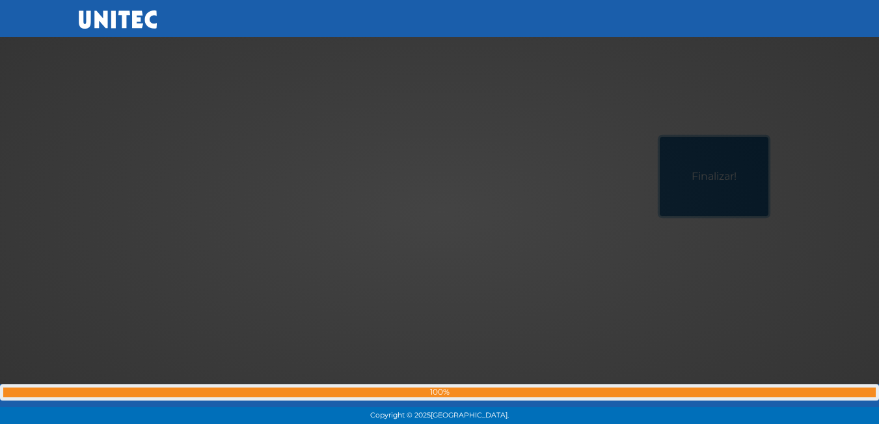
click at [660, 137] on button "Finalizar!" at bounding box center [714, 176] width 109 height 79
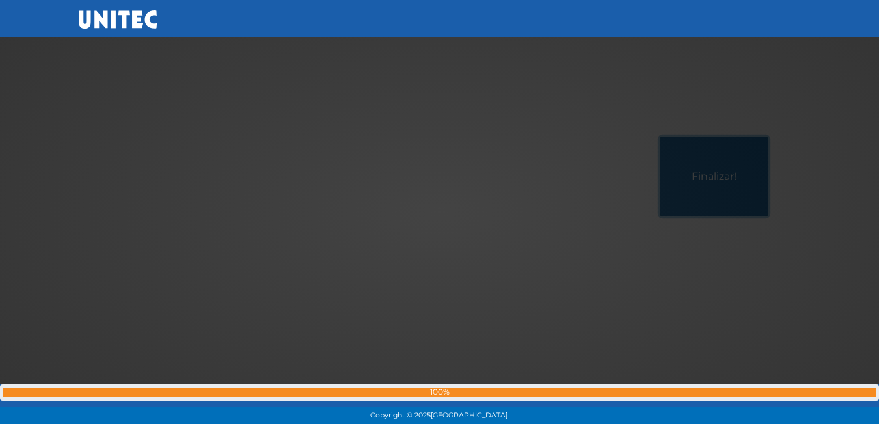
click at [660, 137] on button "Finalizar!" at bounding box center [714, 176] width 109 height 79
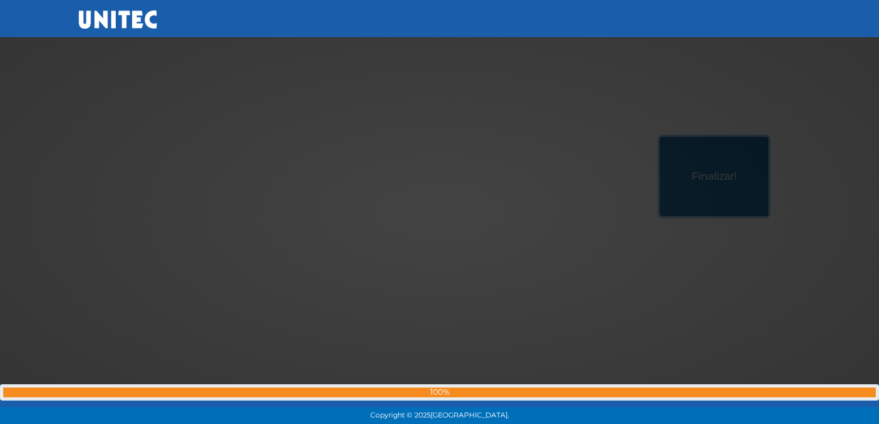
click at [660, 137] on button "Finalizar!" at bounding box center [714, 176] width 109 height 79
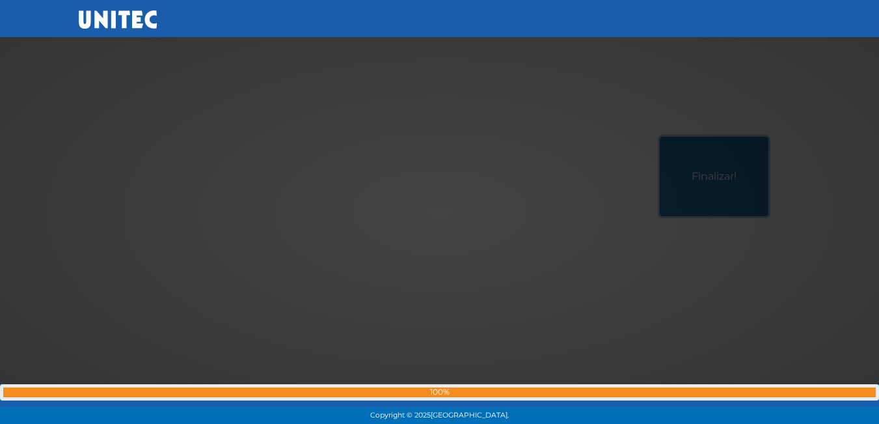
click at [660, 137] on button "Finalizar!" at bounding box center [714, 176] width 109 height 79
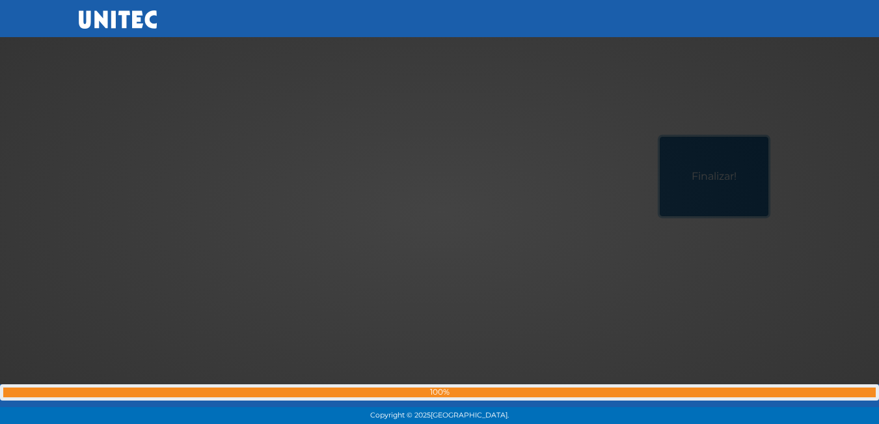
click at [660, 137] on button "Finalizar!" at bounding box center [714, 176] width 109 height 79
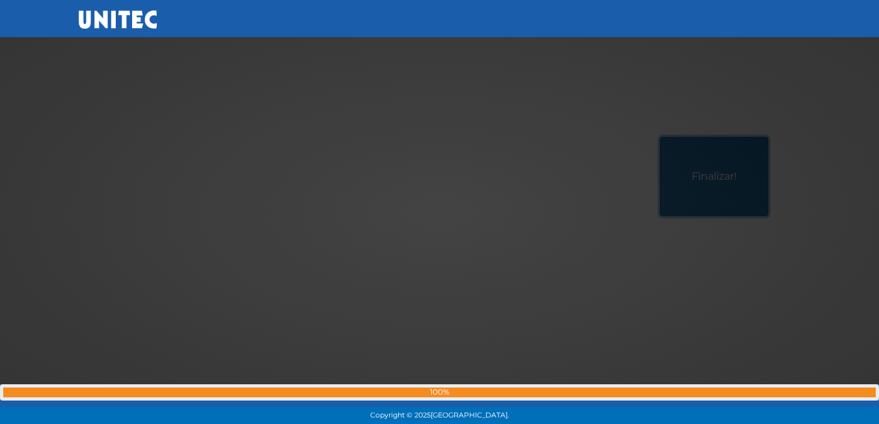
click at [660, 137] on button "Finalizar!" at bounding box center [714, 176] width 109 height 79
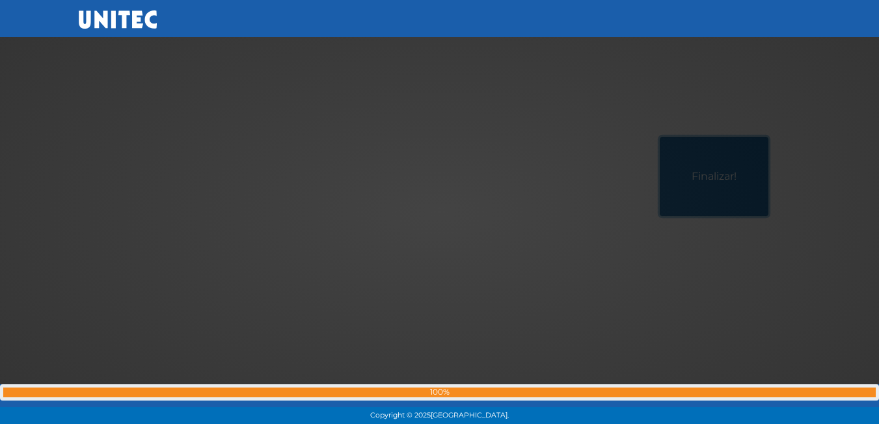
click at [660, 137] on button "Finalizar!" at bounding box center [714, 176] width 109 height 79
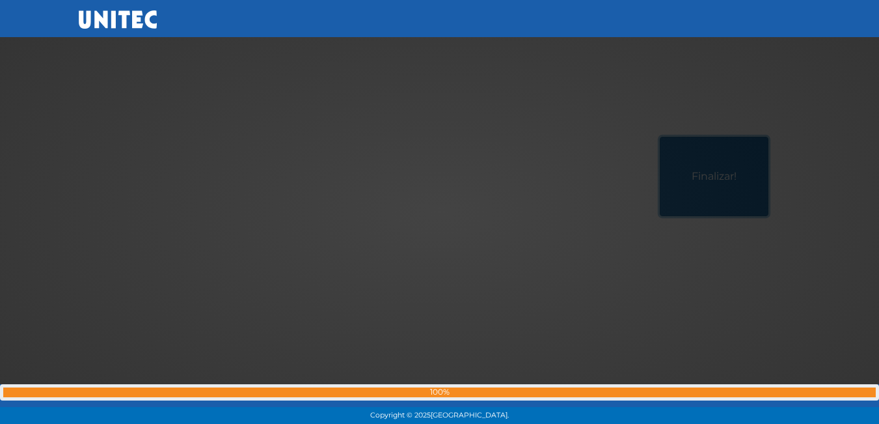
click at [660, 137] on button "Finalizar!" at bounding box center [714, 176] width 109 height 79
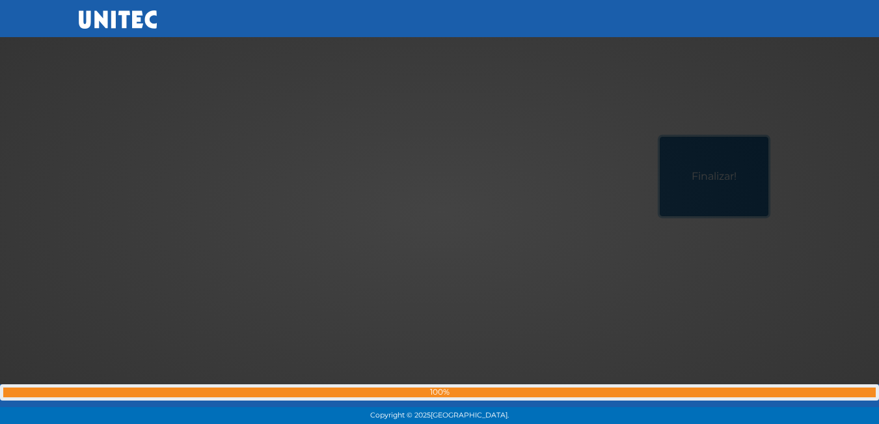
click at [660, 137] on button "Finalizar!" at bounding box center [714, 176] width 109 height 79
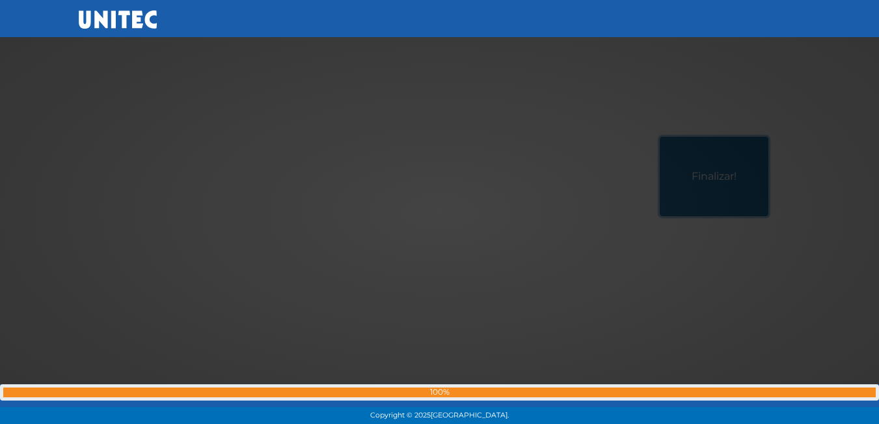
click at [660, 137] on button "Finalizar!" at bounding box center [714, 176] width 109 height 79
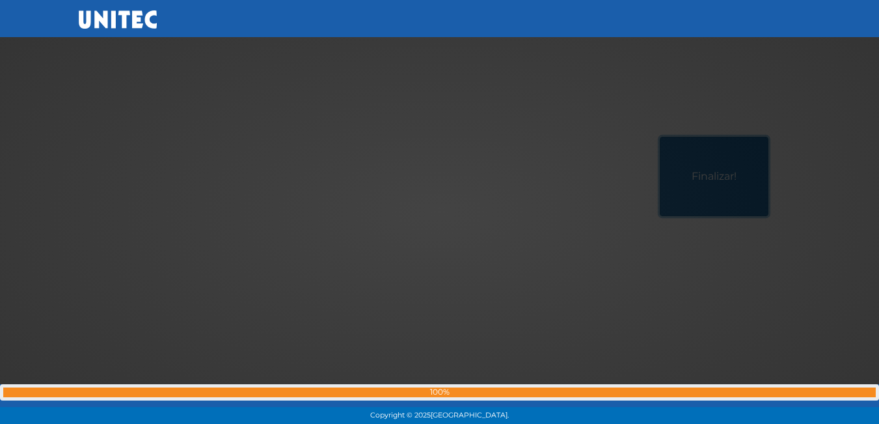
click at [660, 137] on button "Finalizar!" at bounding box center [714, 176] width 109 height 79
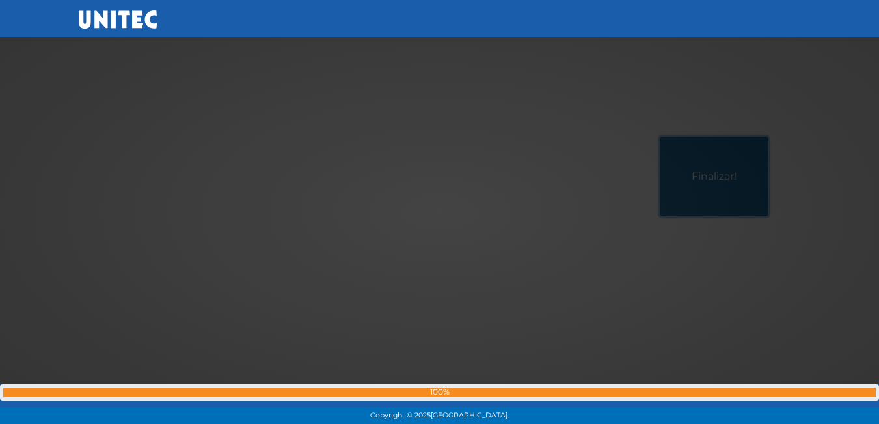
click at [660, 137] on button "Finalizar!" at bounding box center [714, 176] width 109 height 79
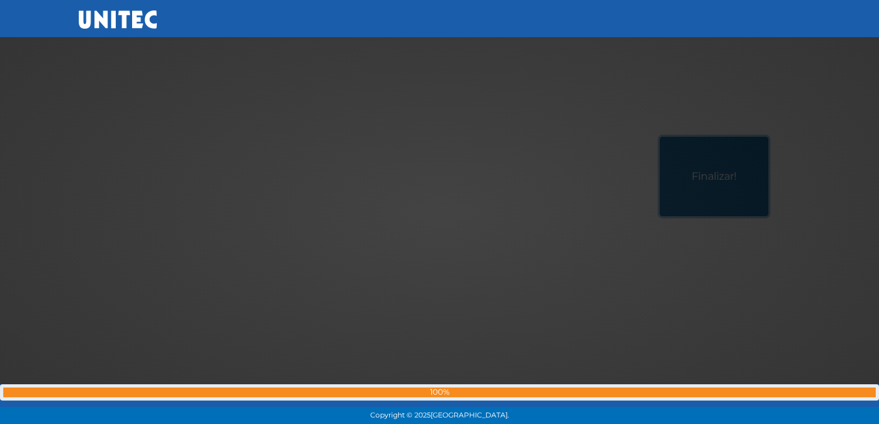
click at [660, 137] on button "Finalizar!" at bounding box center [714, 176] width 109 height 79
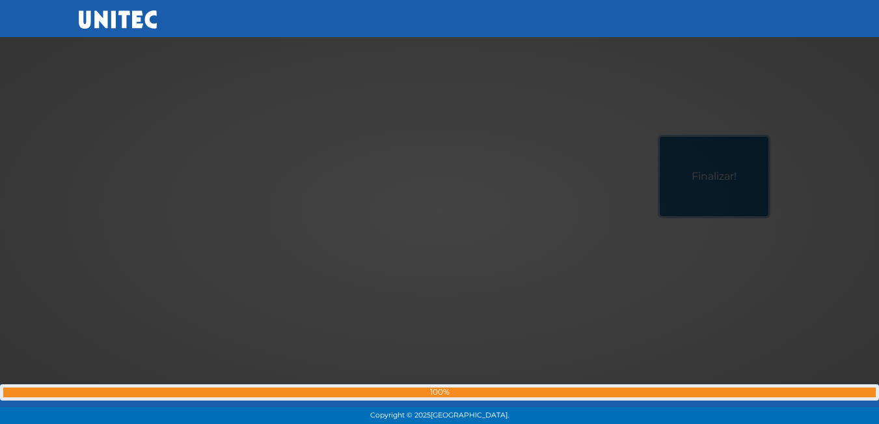
click at [660, 137] on button "Finalizar!" at bounding box center [714, 176] width 109 height 79
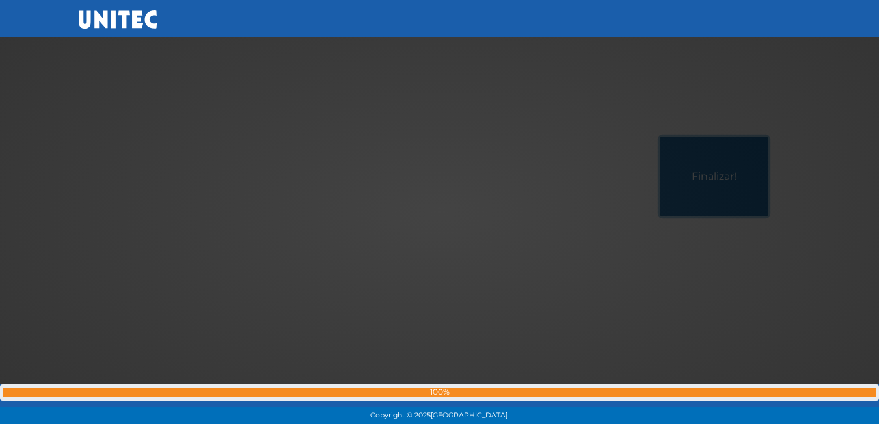
click at [660, 137] on button "Finalizar!" at bounding box center [714, 176] width 109 height 79
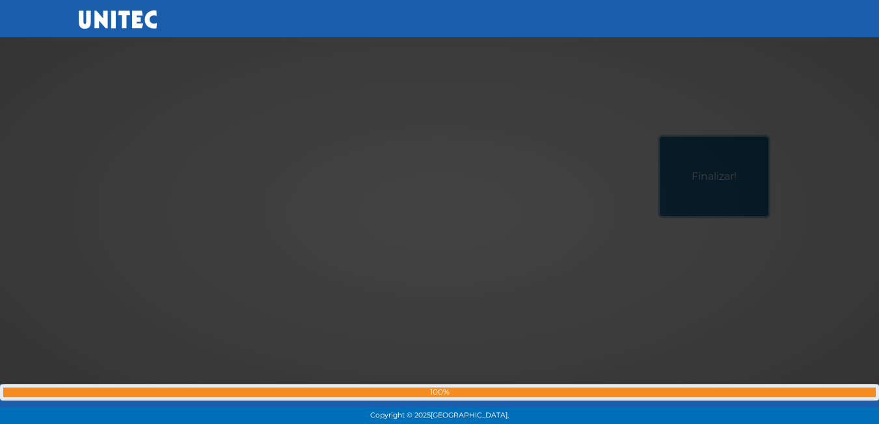
click at [660, 137] on button "Finalizar!" at bounding box center [714, 176] width 109 height 79
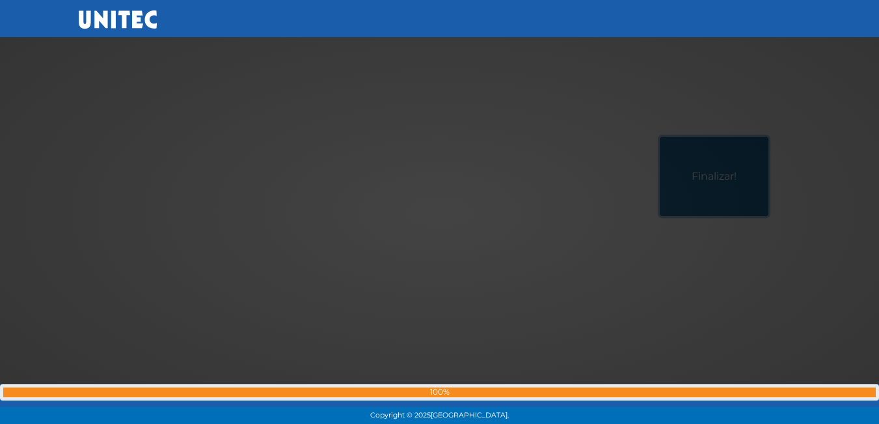
click at [660, 137] on button "Finalizar!" at bounding box center [714, 176] width 109 height 79
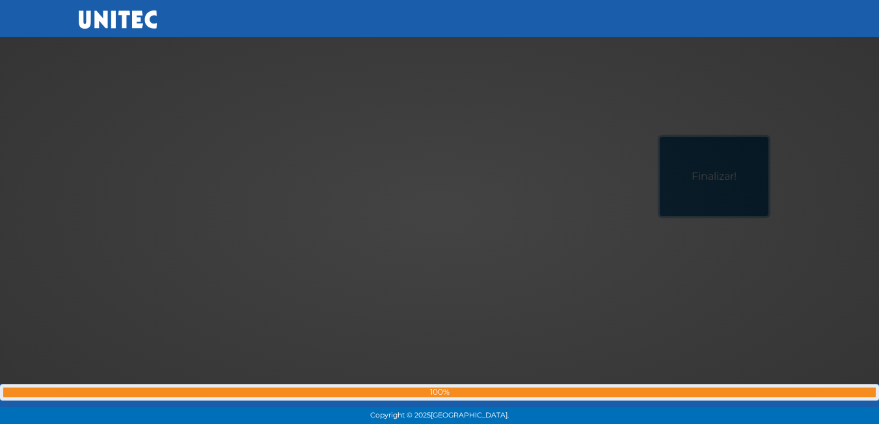
click at [660, 137] on button "Finalizar!" at bounding box center [714, 176] width 109 height 79
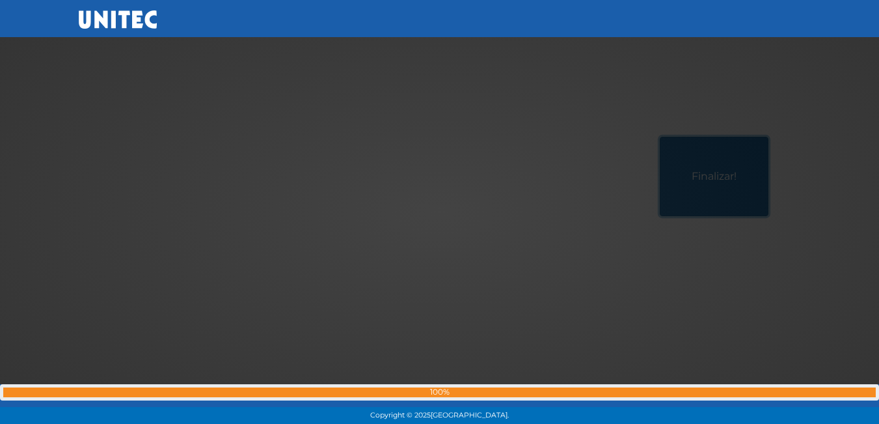
click at [660, 137] on button "Finalizar!" at bounding box center [714, 176] width 109 height 79
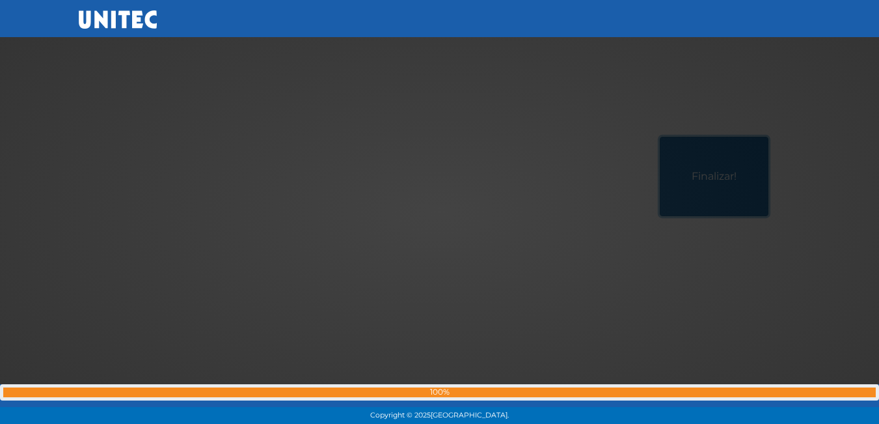
click at [660, 137] on button "Finalizar!" at bounding box center [714, 176] width 109 height 79
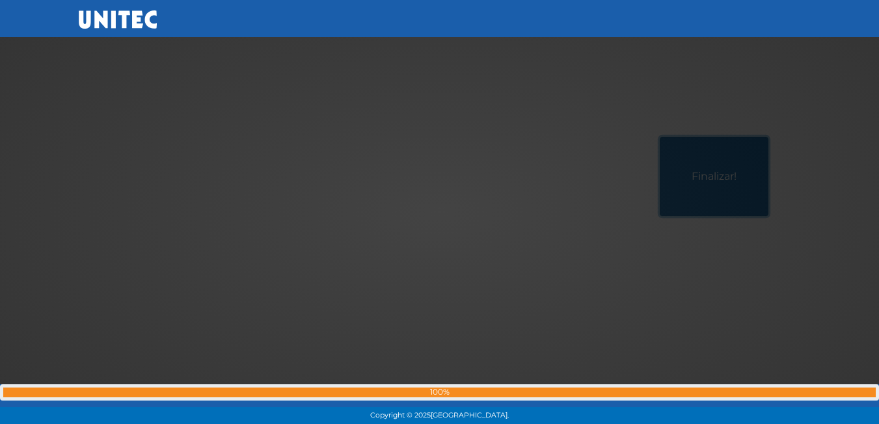
click at [660, 137] on button "Finalizar!" at bounding box center [714, 176] width 109 height 79
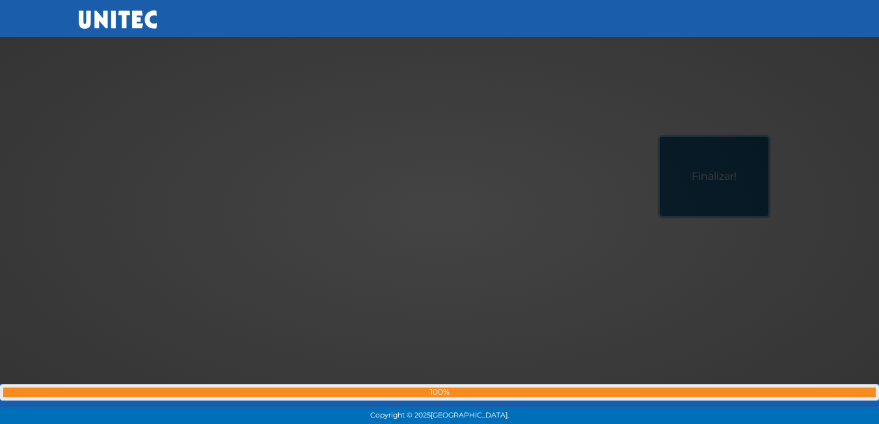
click at [660, 137] on button "Finalizar!" at bounding box center [714, 176] width 109 height 79
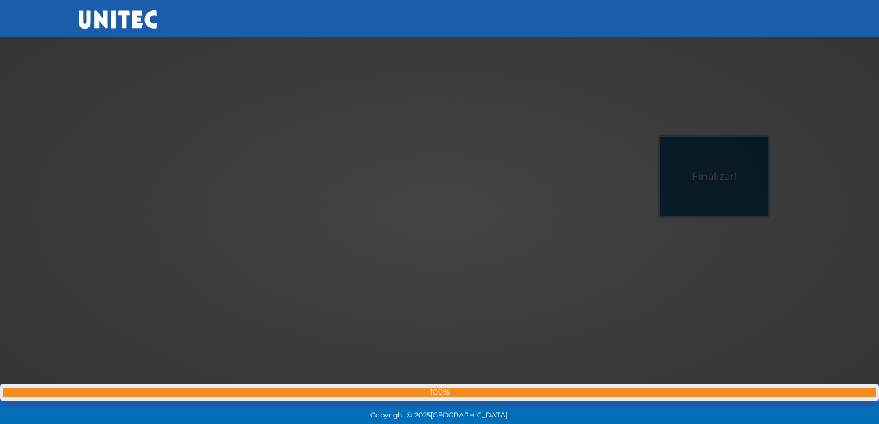
click at [660, 137] on button "Finalizar!" at bounding box center [714, 176] width 109 height 79
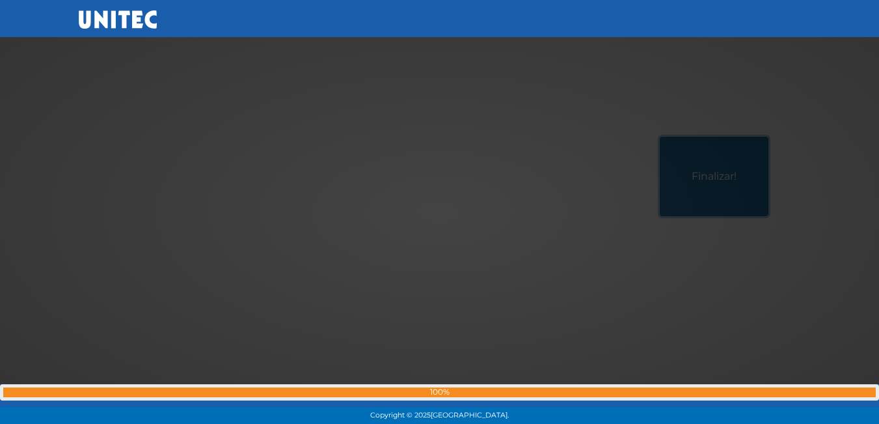
click at [660, 137] on button "Finalizar!" at bounding box center [714, 176] width 109 height 79
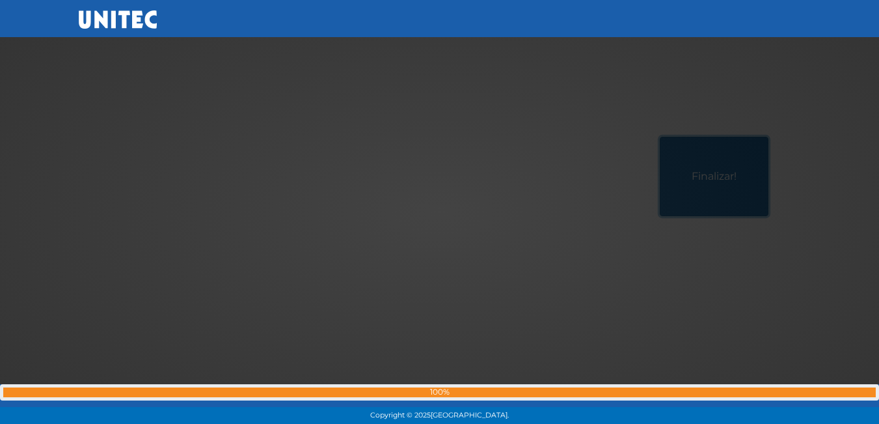
click at [660, 137] on button "Finalizar!" at bounding box center [714, 176] width 109 height 79
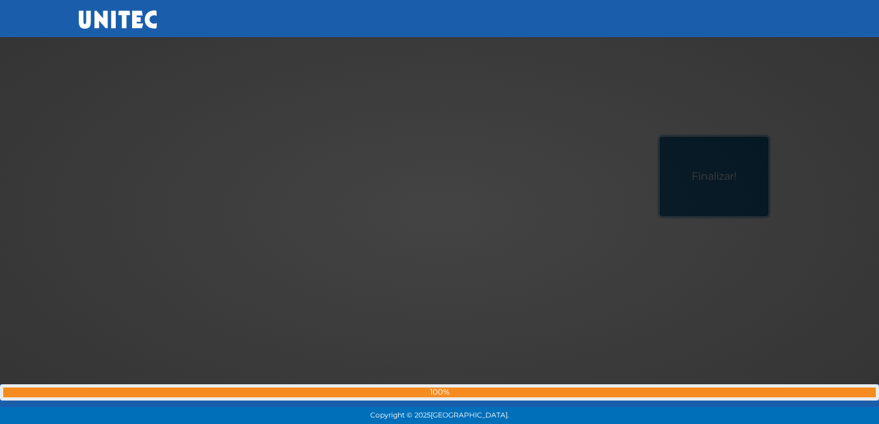
click at [660, 137] on button "Finalizar!" at bounding box center [714, 176] width 109 height 79
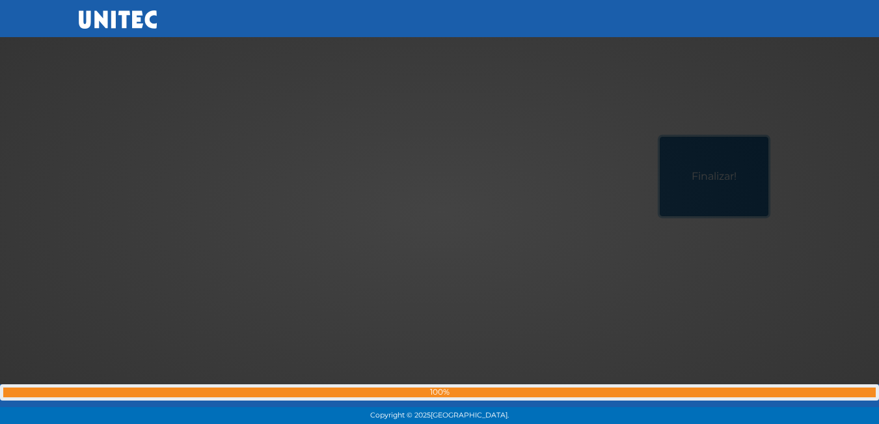
click at [660, 137] on button "Finalizar!" at bounding box center [714, 176] width 109 height 79
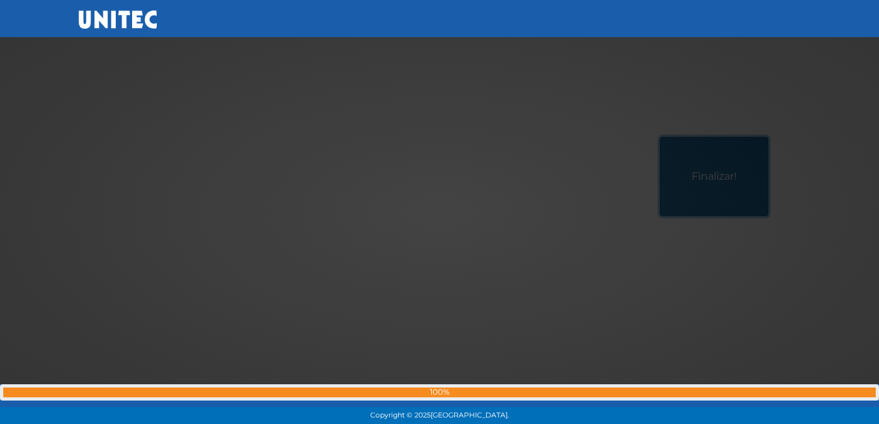
click at [660, 137] on button "Finalizar!" at bounding box center [714, 176] width 109 height 79
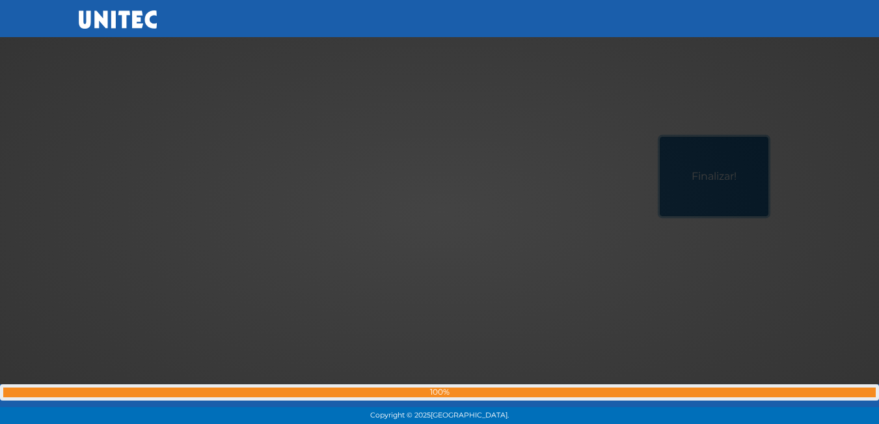
click at [660, 137] on button "Finalizar!" at bounding box center [714, 176] width 109 height 79
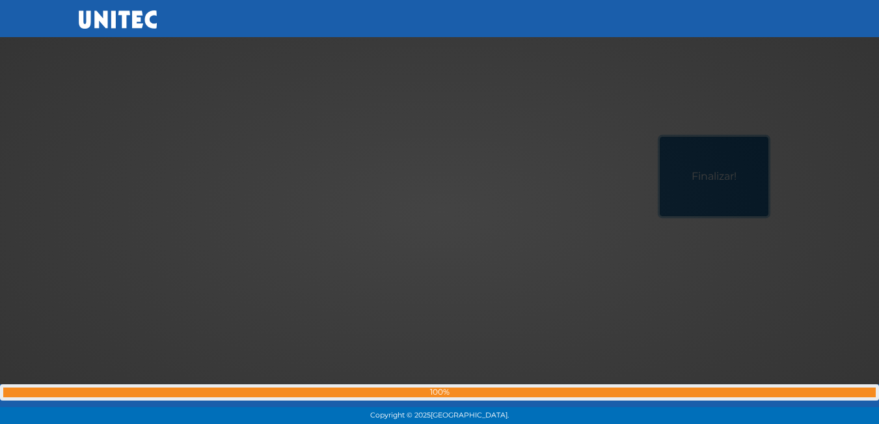
click at [660, 137] on button "Finalizar!" at bounding box center [714, 176] width 109 height 79
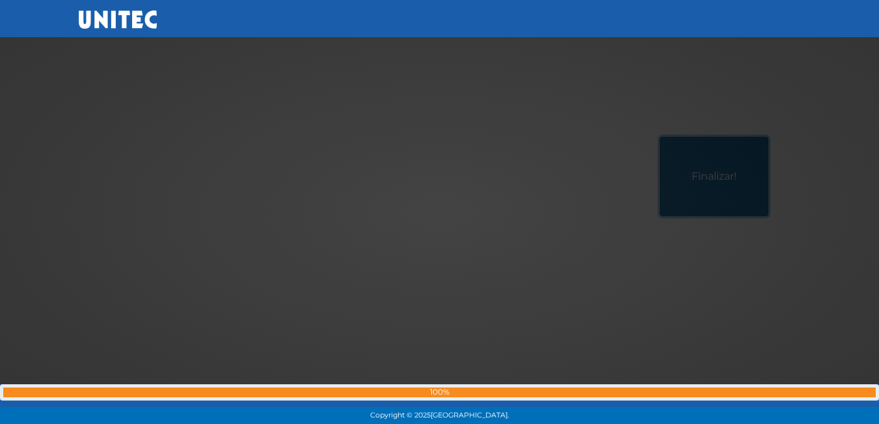
click at [660, 137] on button "Finalizar!" at bounding box center [714, 176] width 109 height 79
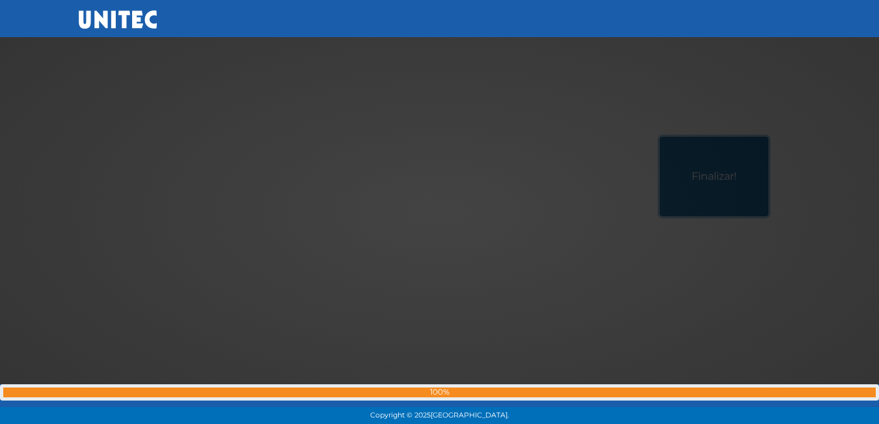
click at [660, 137] on button "Finalizar!" at bounding box center [714, 176] width 109 height 79
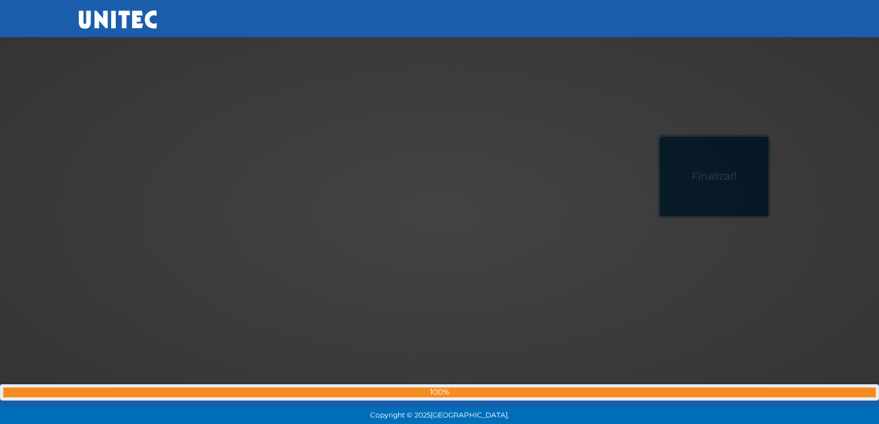
click at [660, 137] on button "Finalizar!" at bounding box center [714, 176] width 109 height 79
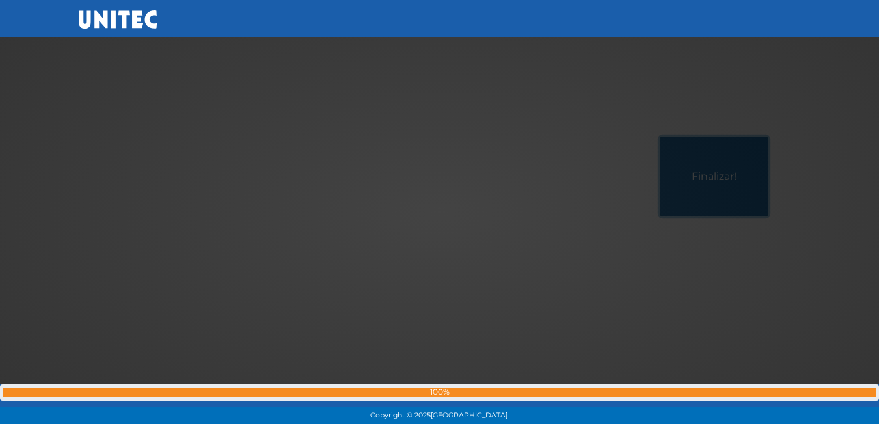
click at [660, 137] on button "Finalizar!" at bounding box center [714, 176] width 109 height 79
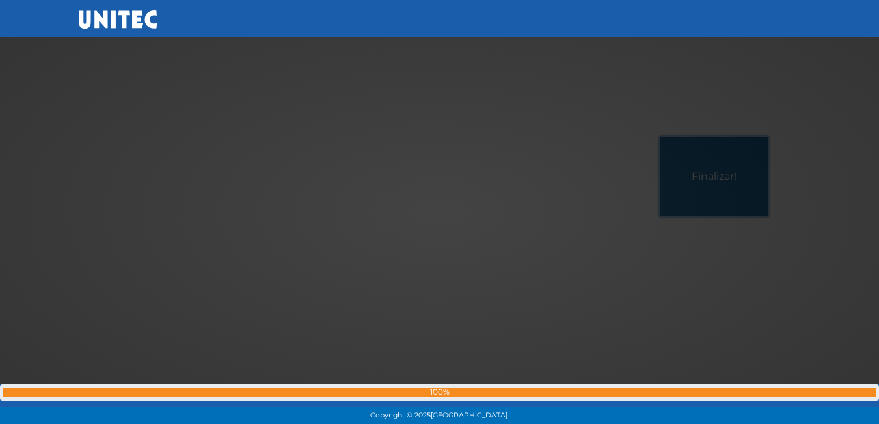
click at [660, 137] on button "Finalizar!" at bounding box center [714, 176] width 109 height 79
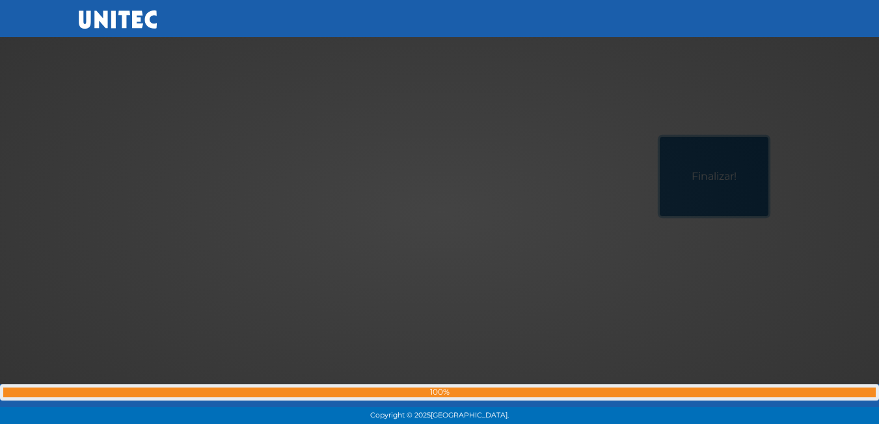
click at [660, 137] on button "Finalizar!" at bounding box center [714, 176] width 109 height 79
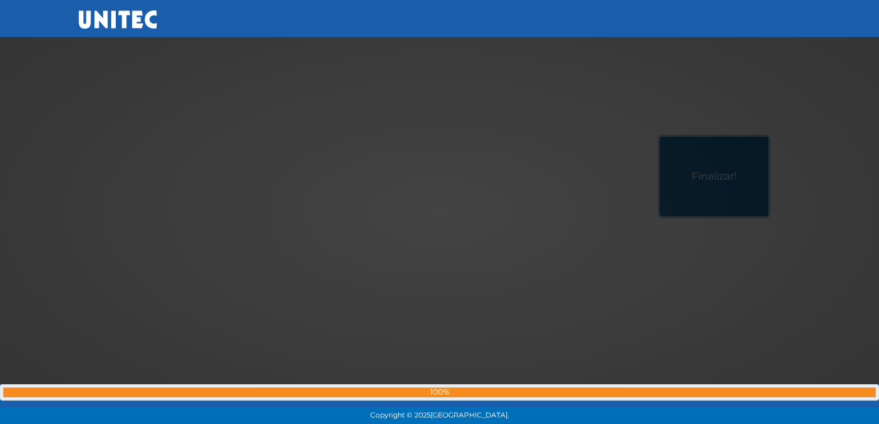
click at [660, 137] on button "Finalizar!" at bounding box center [714, 176] width 109 height 79
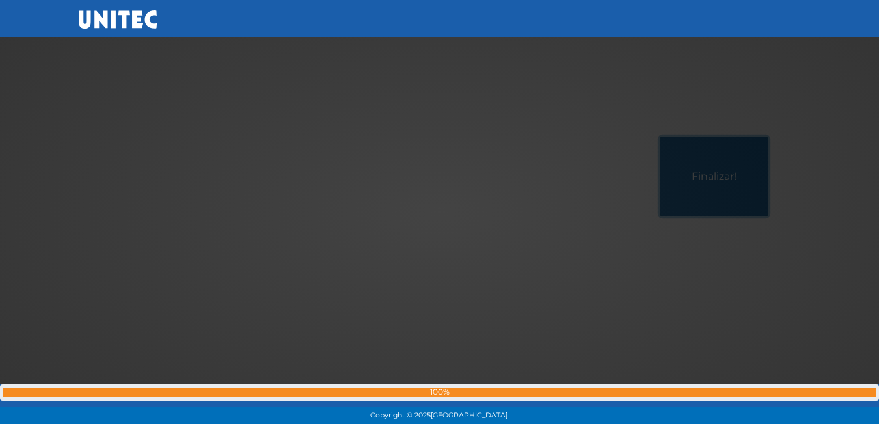
click at [660, 137] on button "Finalizar!" at bounding box center [714, 176] width 109 height 79
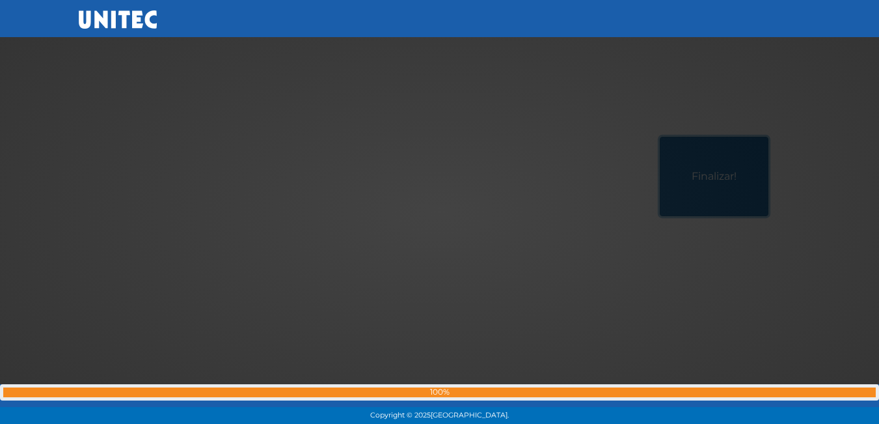
click at [660, 137] on button "Finalizar!" at bounding box center [714, 176] width 109 height 79
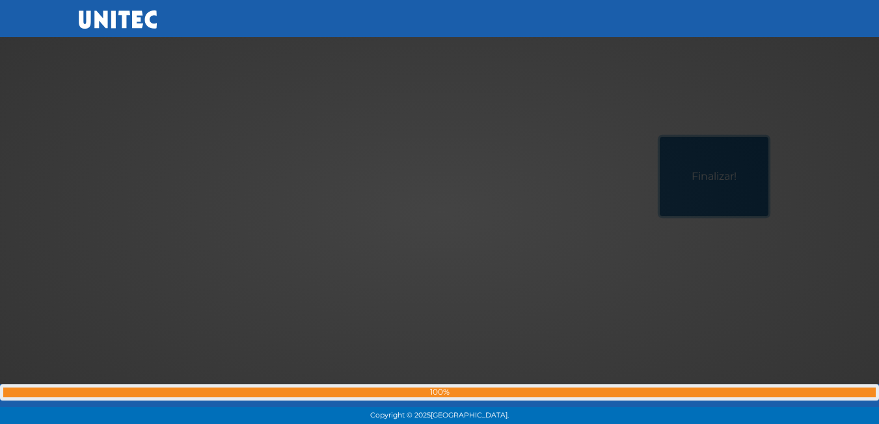
click at [660, 137] on button "Finalizar!" at bounding box center [714, 176] width 109 height 79
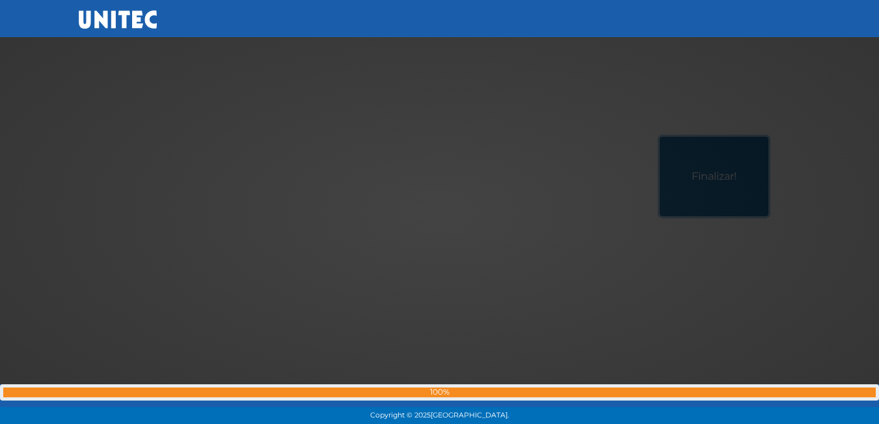
click at [660, 137] on button "Finalizar!" at bounding box center [714, 176] width 109 height 79
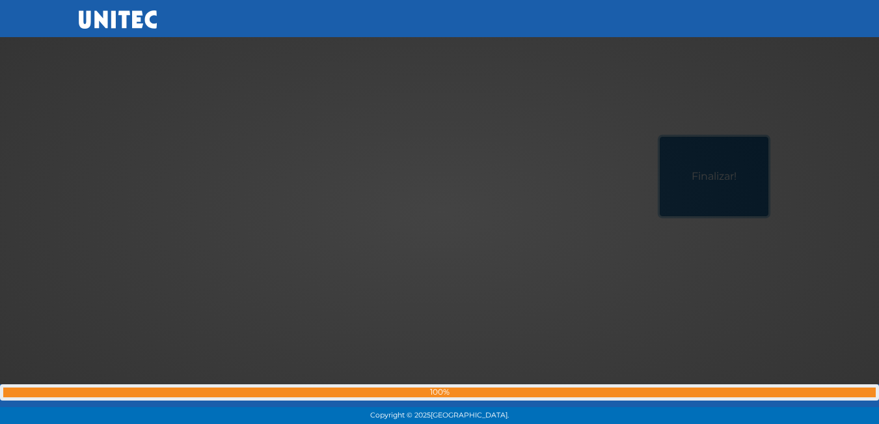
click at [660, 137] on button "Finalizar!" at bounding box center [714, 176] width 109 height 79
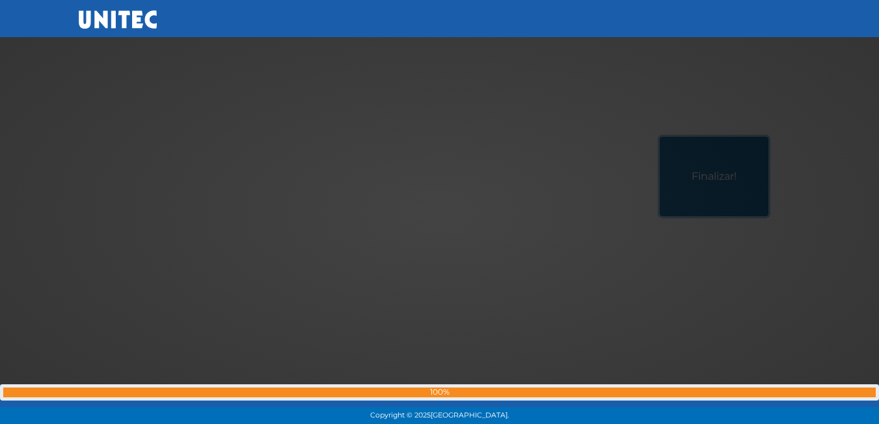
click at [660, 137] on button "Finalizar!" at bounding box center [714, 176] width 109 height 79
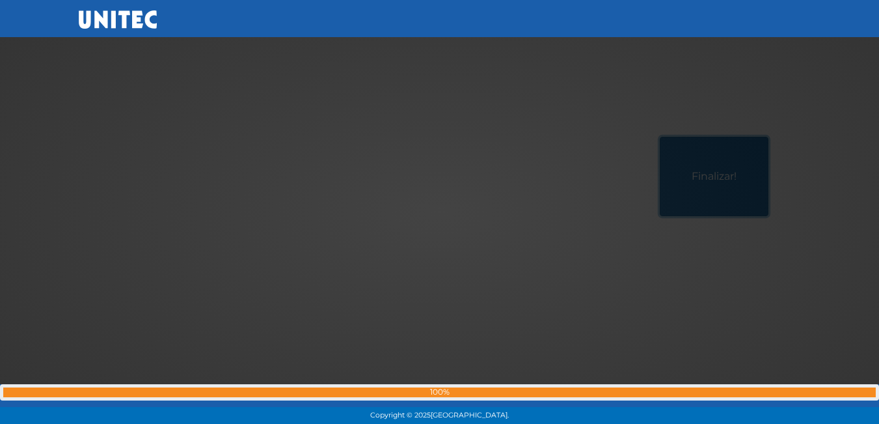
click at [660, 137] on button "Finalizar!" at bounding box center [714, 176] width 109 height 79
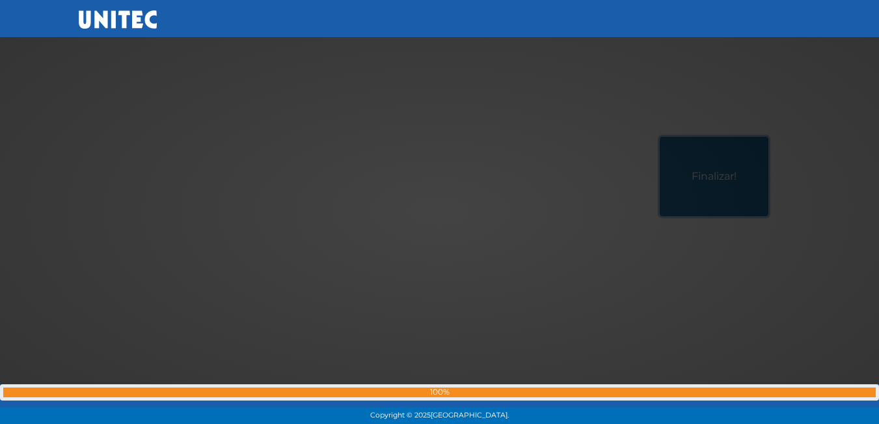
click at [660, 137] on button "Finalizar!" at bounding box center [714, 176] width 109 height 79
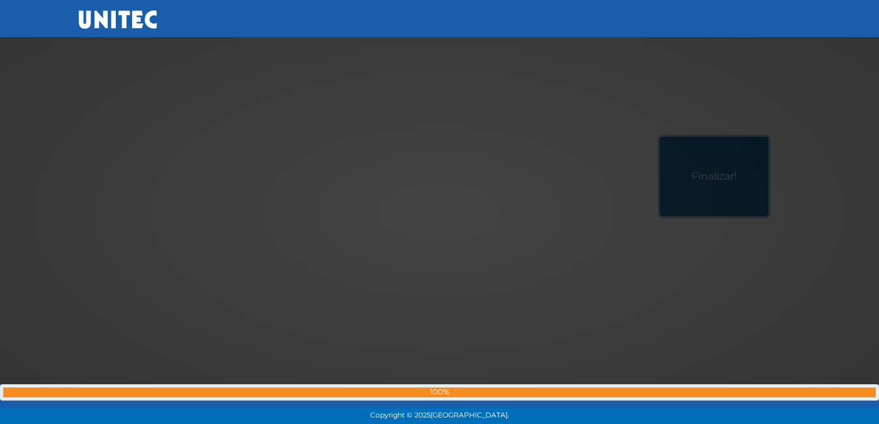
click at [660, 137] on button "Finalizar!" at bounding box center [714, 176] width 109 height 79
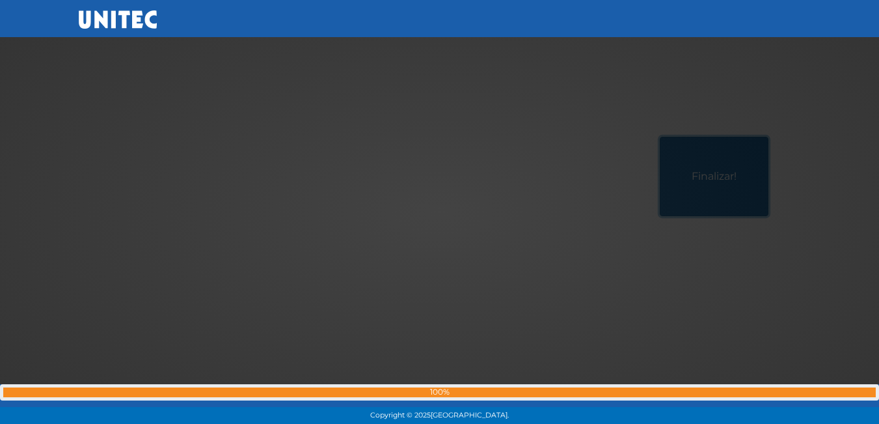
click
